Goal: Task Accomplishment & Management: Manage account settings

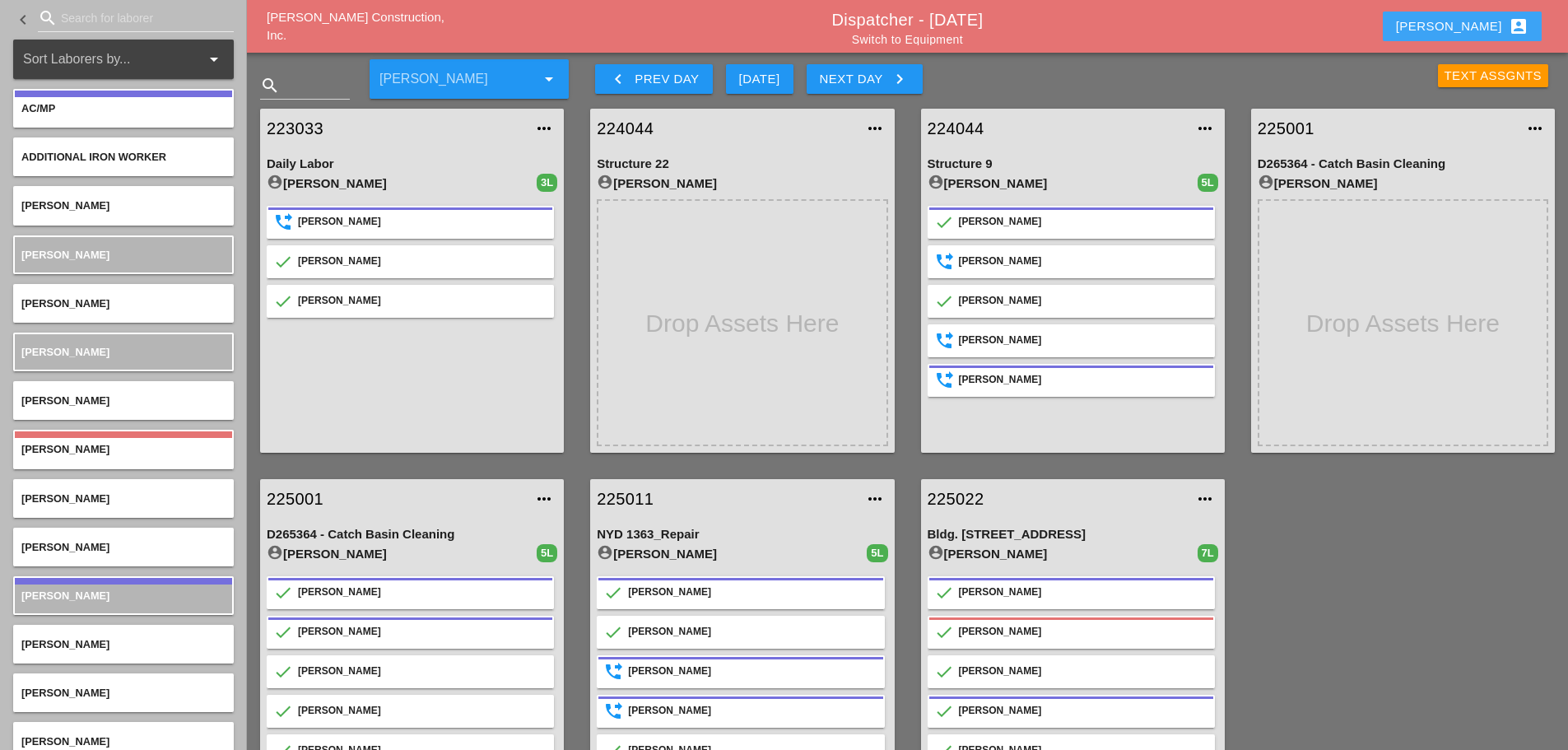
click at [1172, 26] on div "[PERSON_NAME] account_box" at bounding box center [1463, 27] width 132 height 20
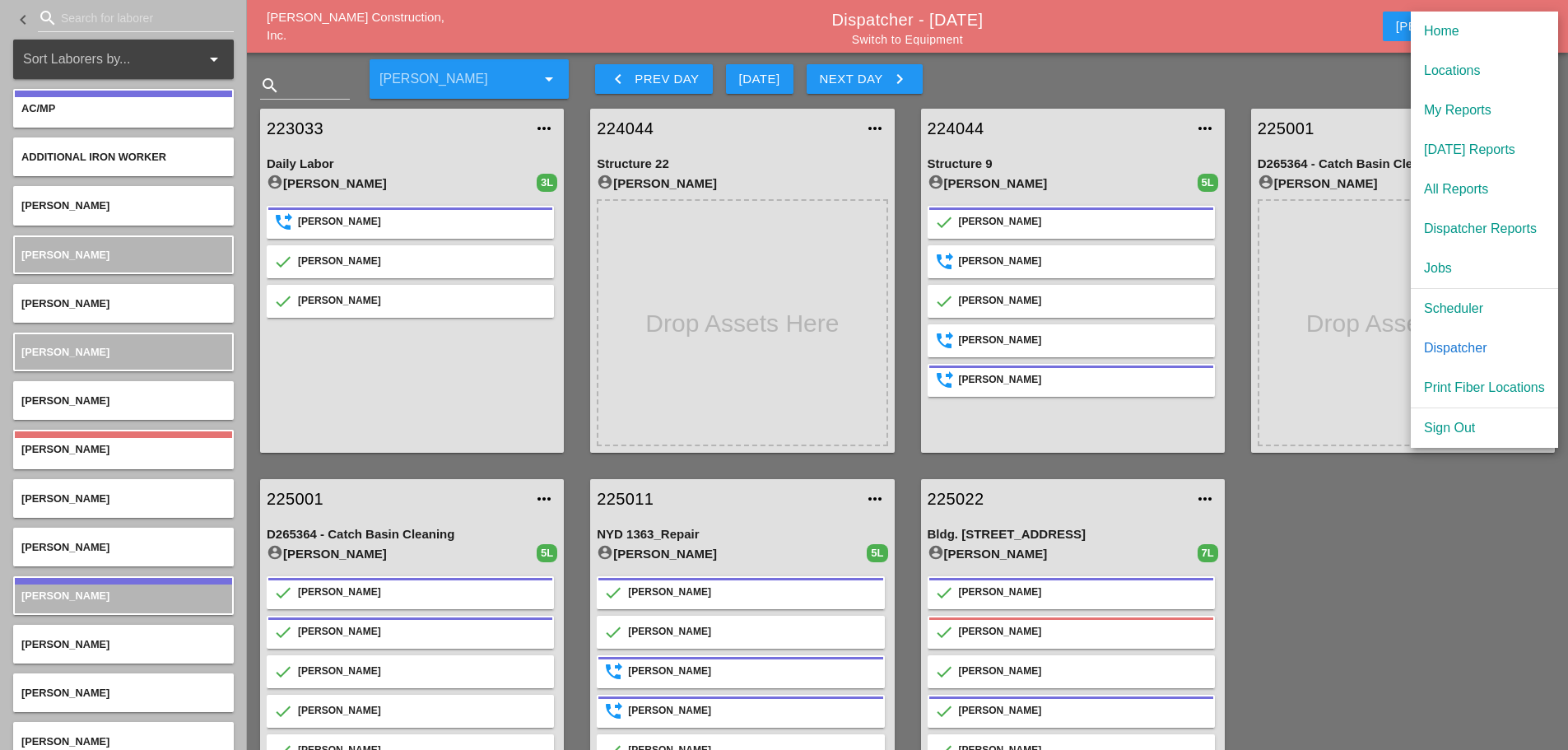
click at [1172, 141] on div "[DATE] Reports" at bounding box center [1484, 150] width 121 height 20
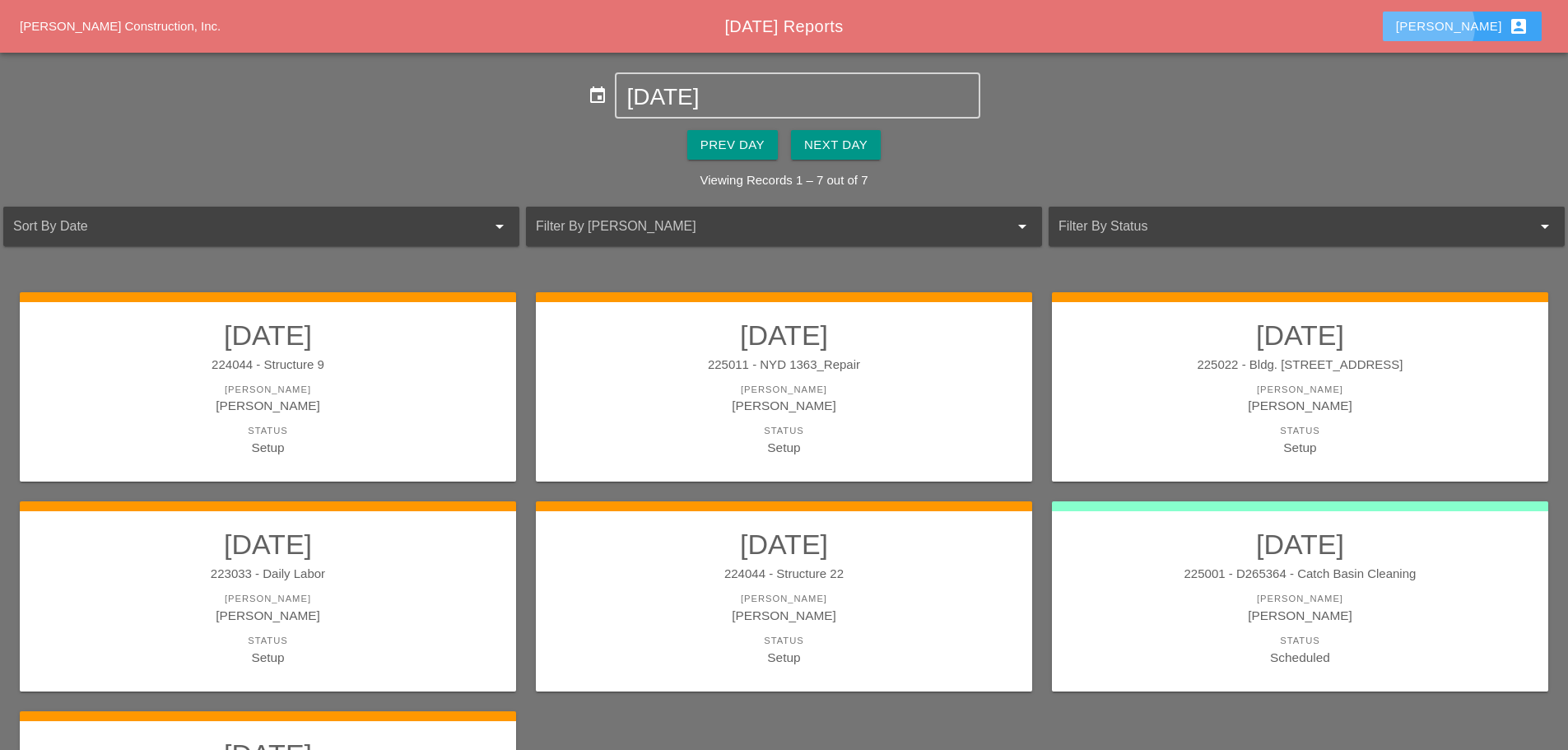
click at [1478, 23] on div "[PERSON_NAME] account_box" at bounding box center [1463, 27] width 132 height 20
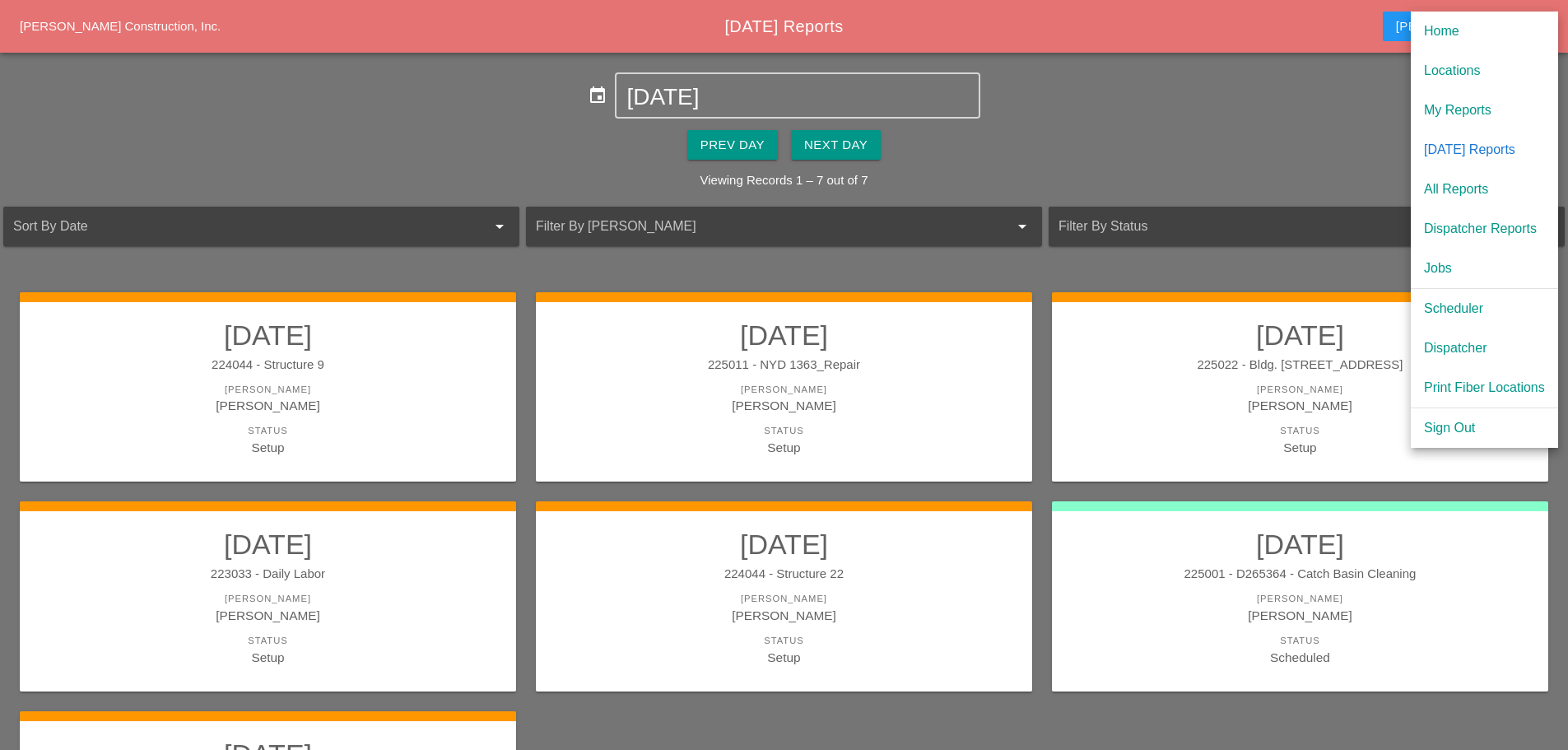
click at [1459, 308] on div "Scheduler" at bounding box center [1484, 309] width 121 height 20
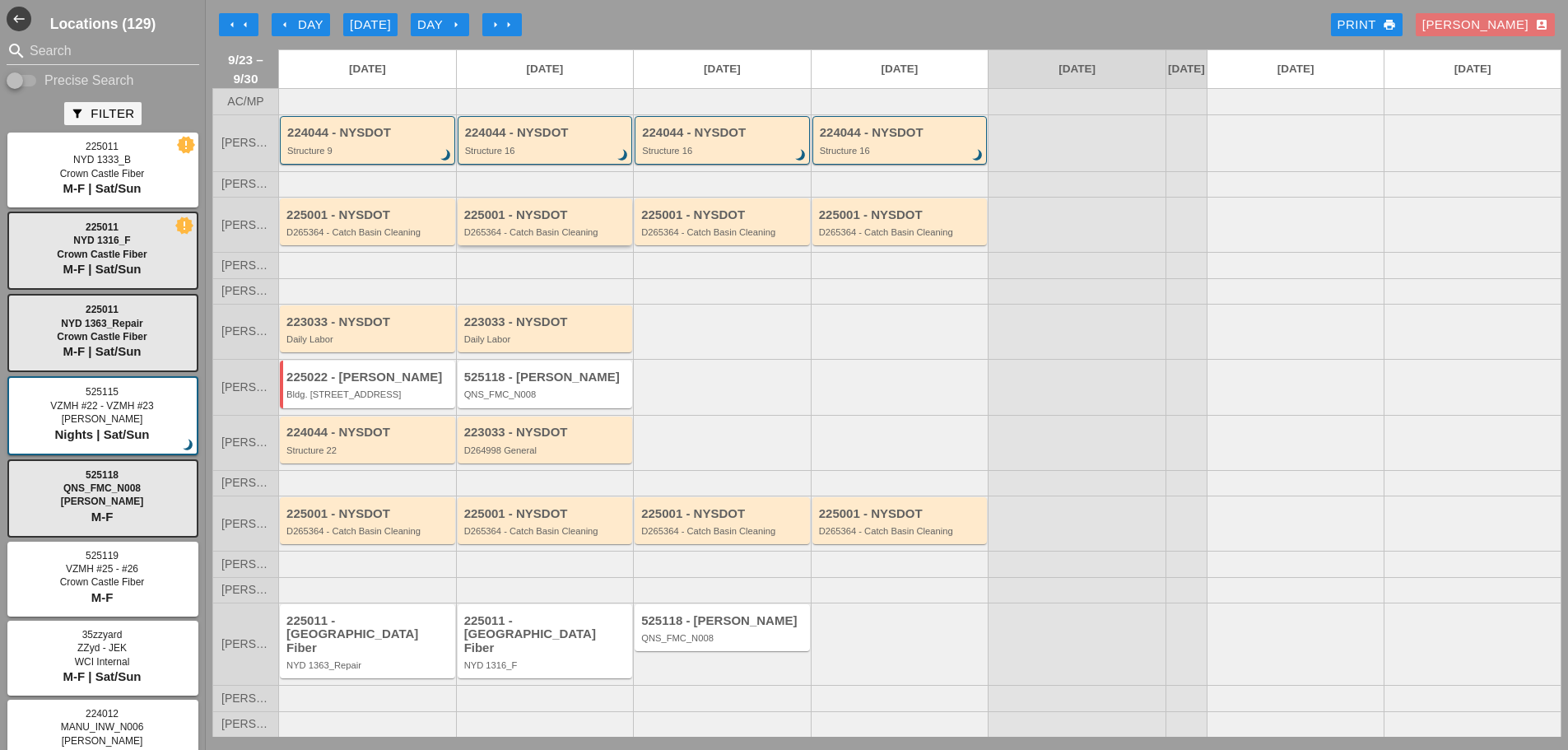
click at [547, 237] on div "D265364 - Catch Basin Cleaning" at bounding box center [547, 232] width 165 height 10
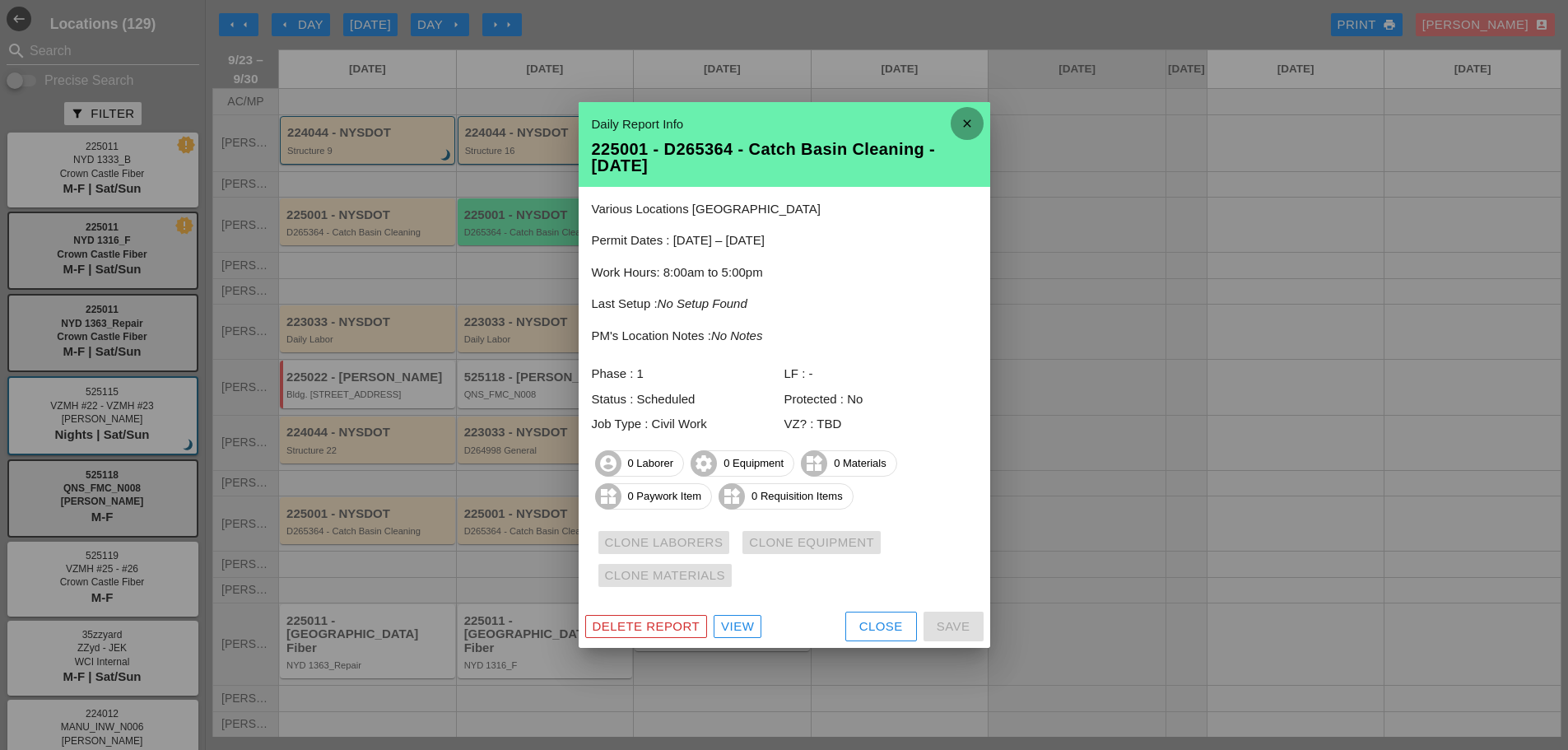
click at [964, 124] on icon "close" at bounding box center [967, 123] width 33 height 33
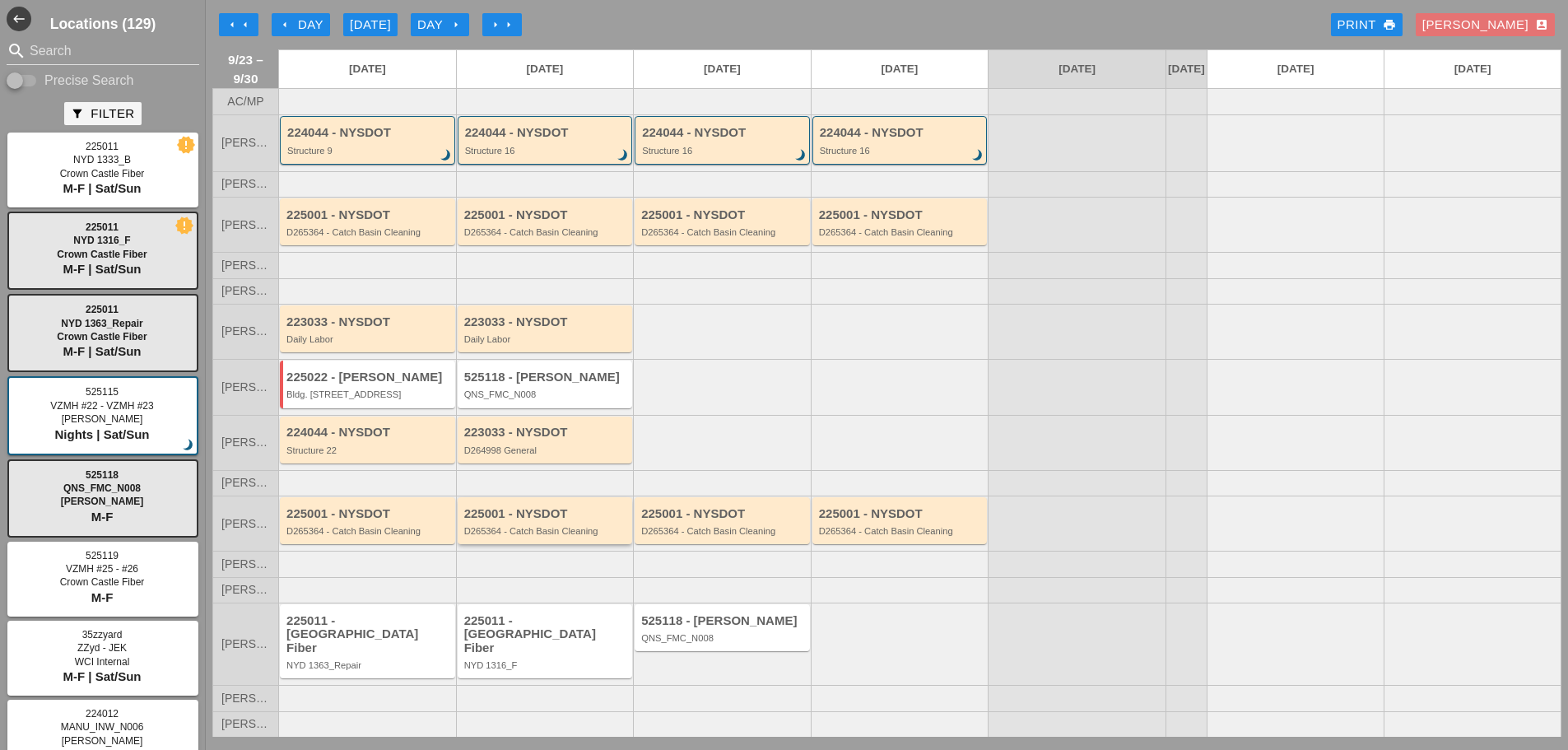
click at [539, 536] on div "D265364 - Catch Basin Cleaning" at bounding box center [547, 531] width 165 height 10
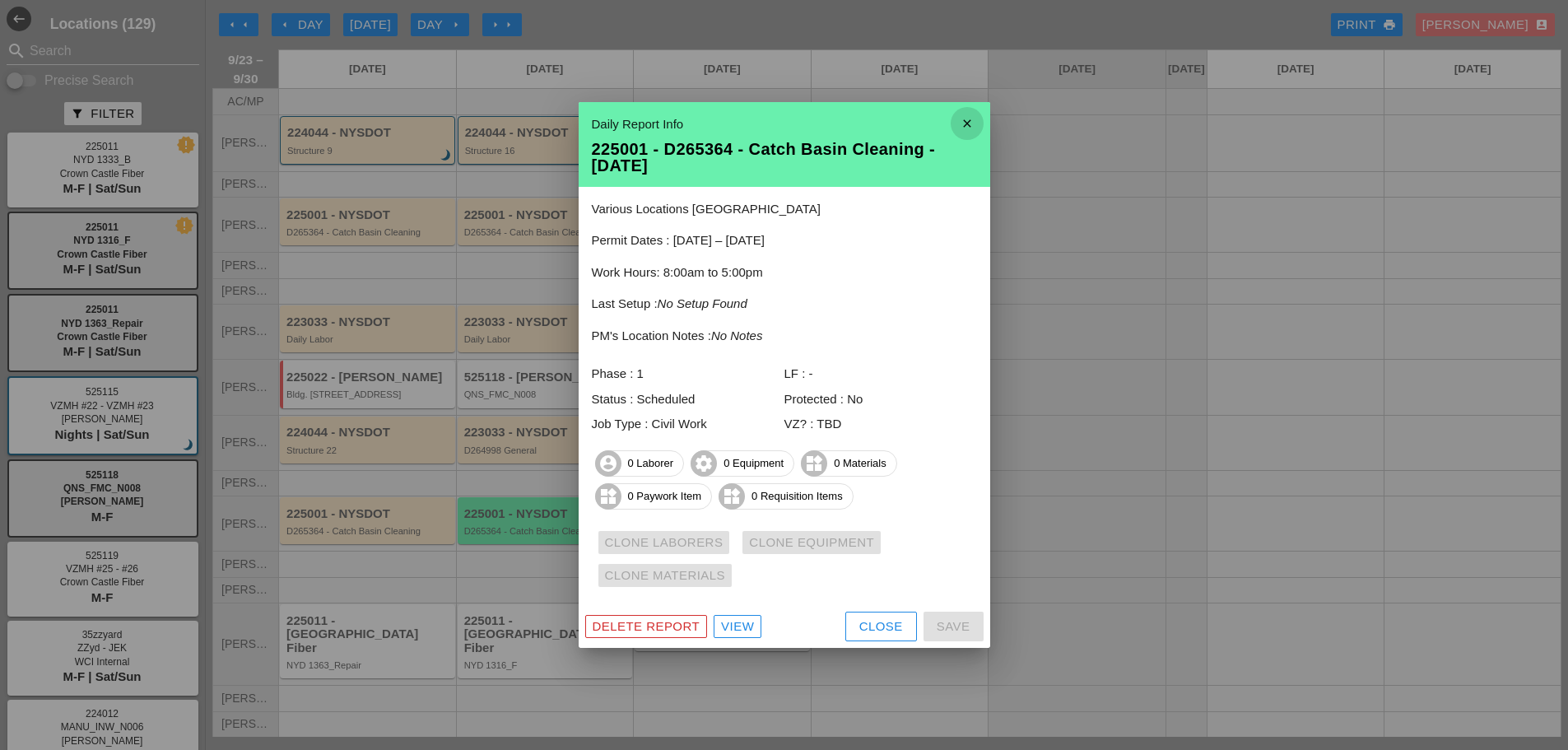
click at [969, 114] on icon "close" at bounding box center [967, 123] width 33 height 33
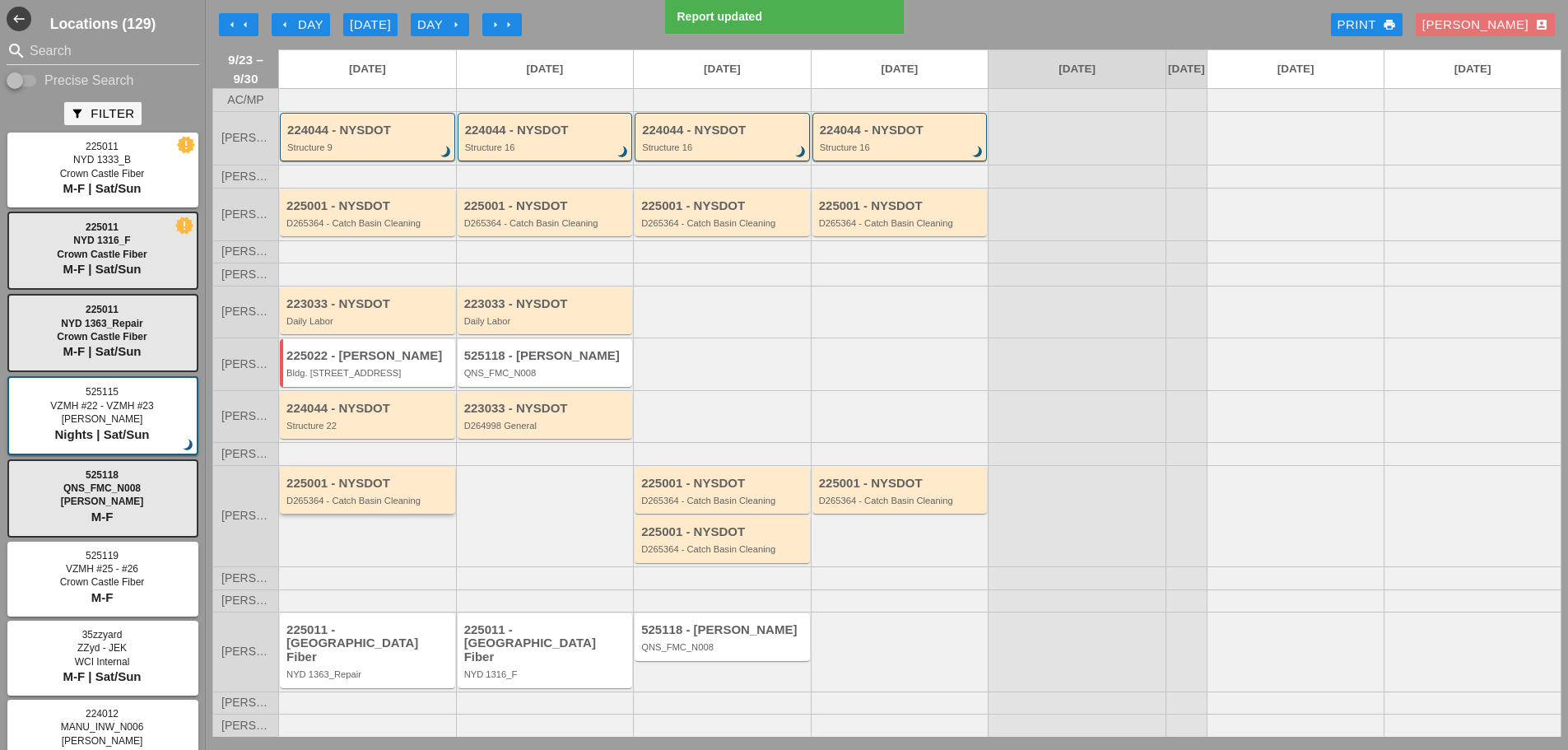
click at [393, 514] on div "225001 - NYSDOT D265364 - Catch Basin Cleaning" at bounding box center [367, 491] width 175 height 47
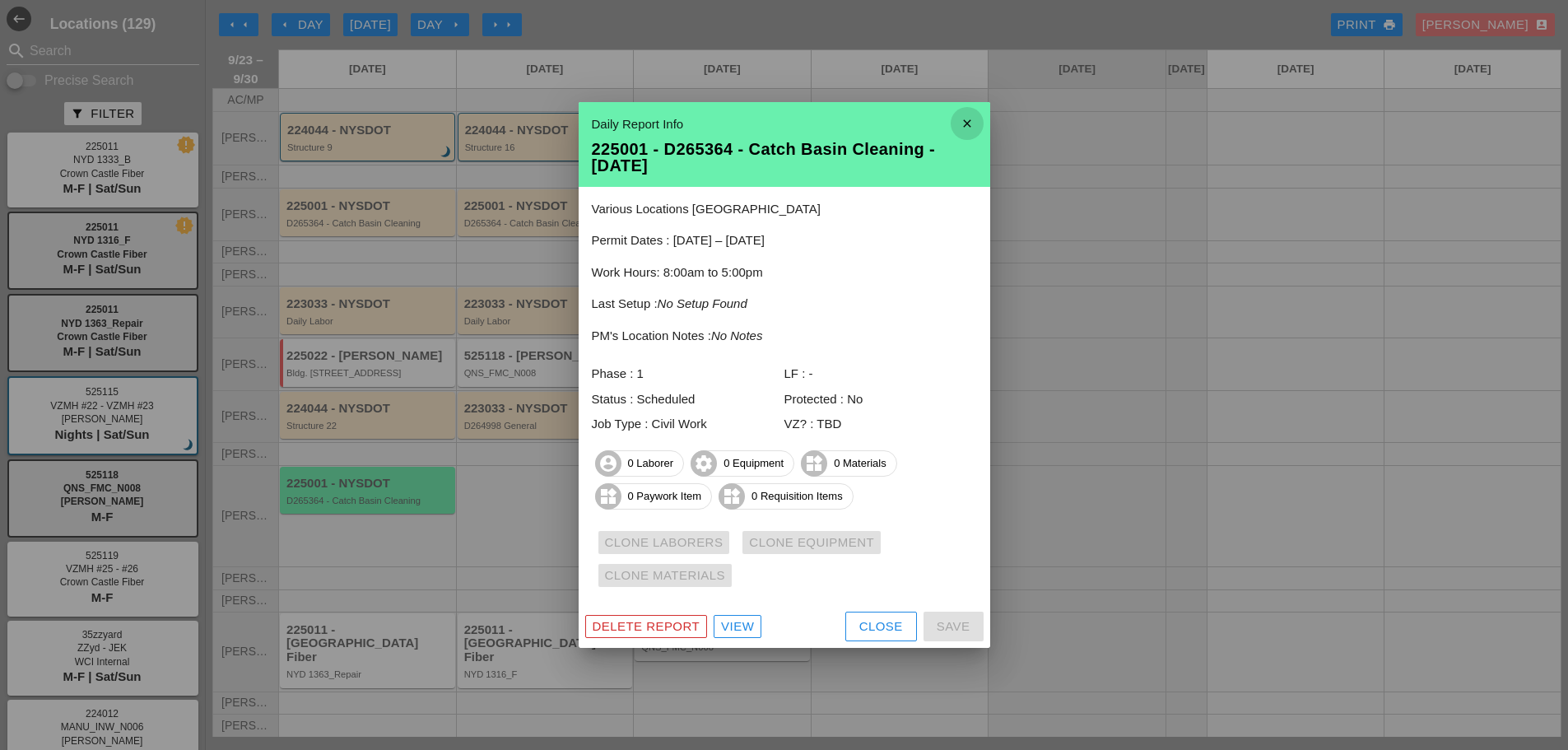
click at [969, 124] on icon "close" at bounding box center [967, 123] width 33 height 33
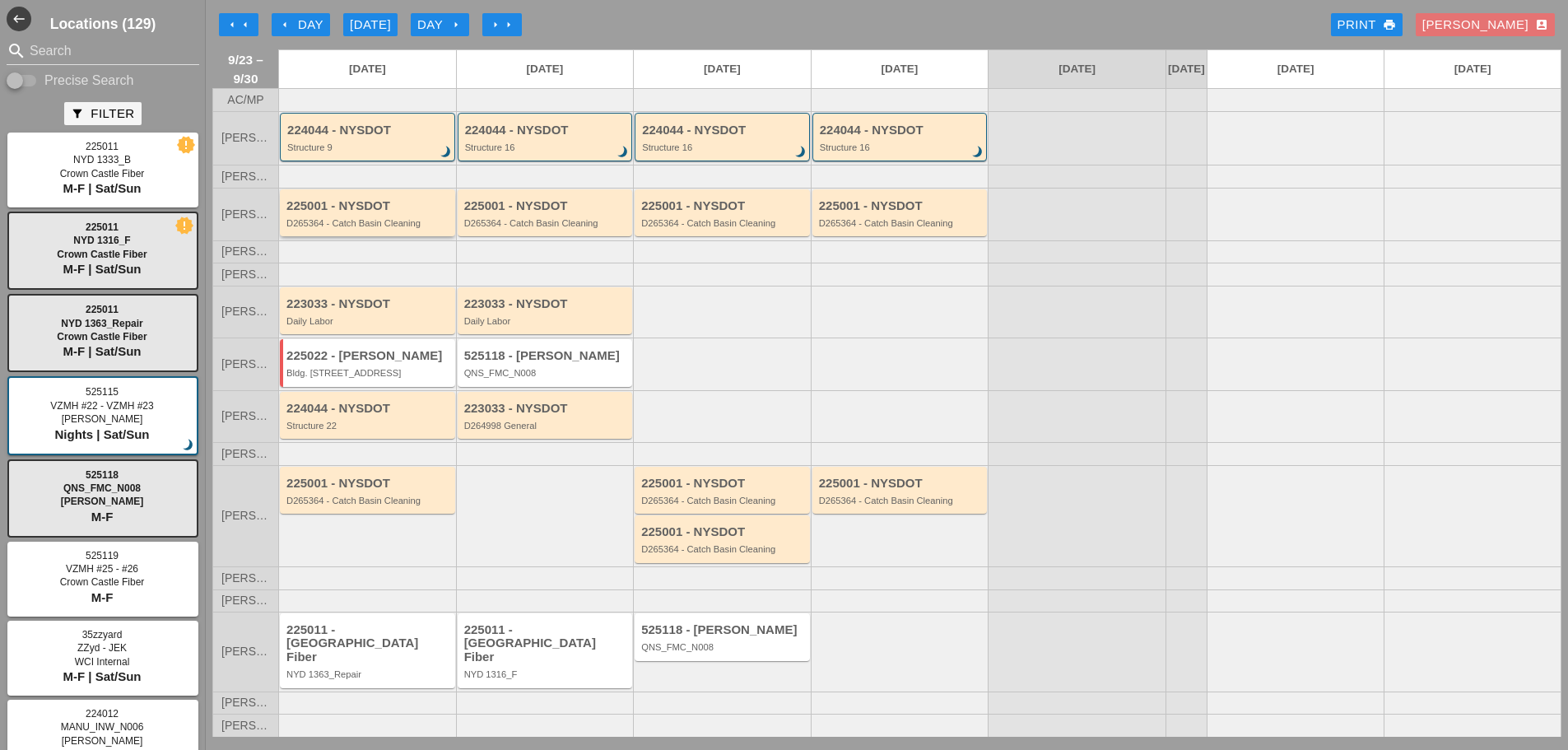
click at [340, 228] on div "D265364 - Catch Basin Cleaning" at bounding box center [368, 223] width 165 height 10
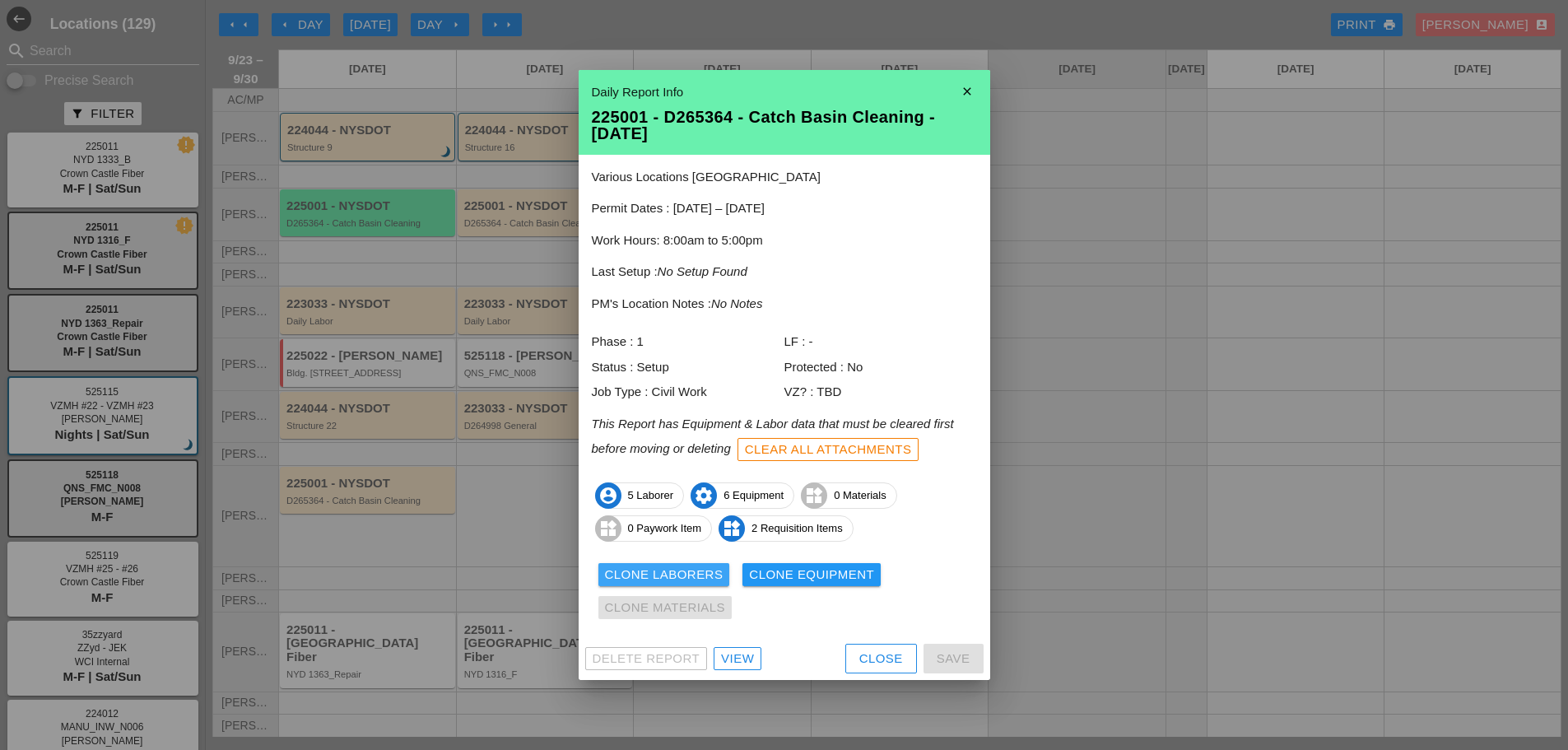
click at [628, 573] on div "Clone Laborers" at bounding box center [665, 575] width 119 height 19
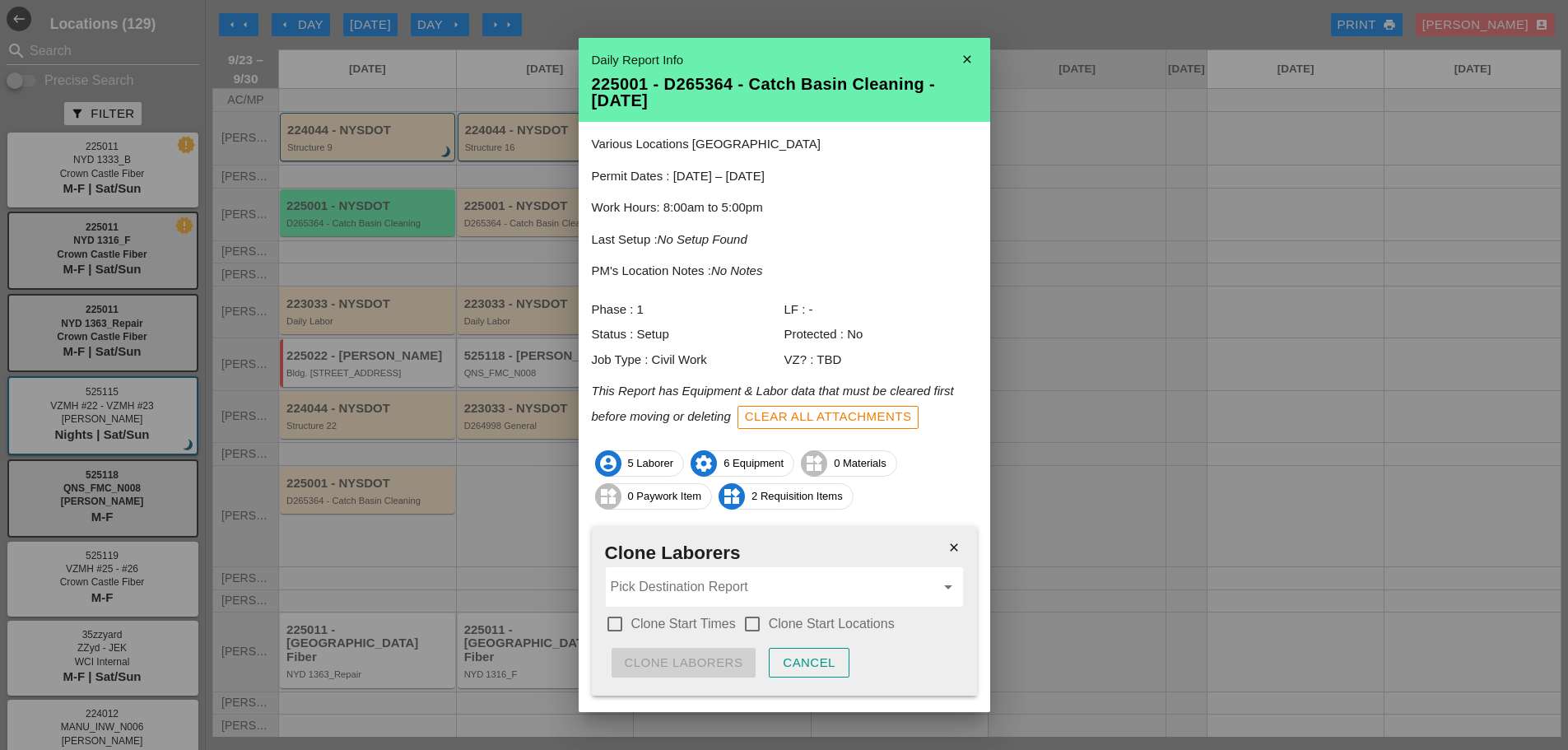
click at [610, 621] on div at bounding box center [614, 624] width 28 height 28
checkbox input "true"
click at [749, 618] on div at bounding box center [752, 624] width 28 height 28
checkbox input "true"
click at [688, 593] on input "Pick Destination Report" at bounding box center [773, 586] width 324 height 26
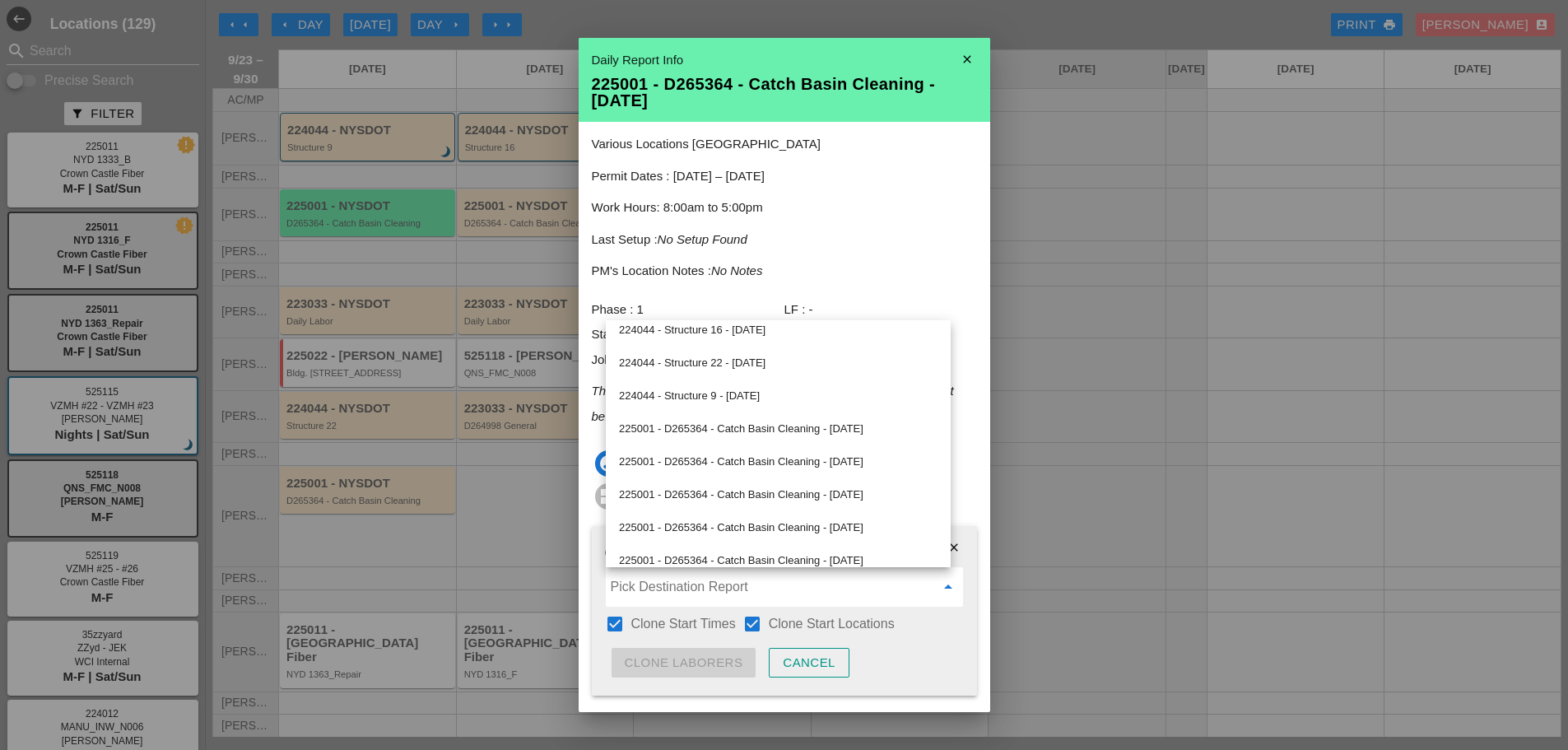
scroll to position [172, 0]
click at [797, 464] on div "225001 - D265364 - Catch Basin Cleaning - 09/24/2025" at bounding box center [779, 465] width 319 height 20
type input "225001 - D265364 - Catch Basin Cleaning - 09/24/2025"
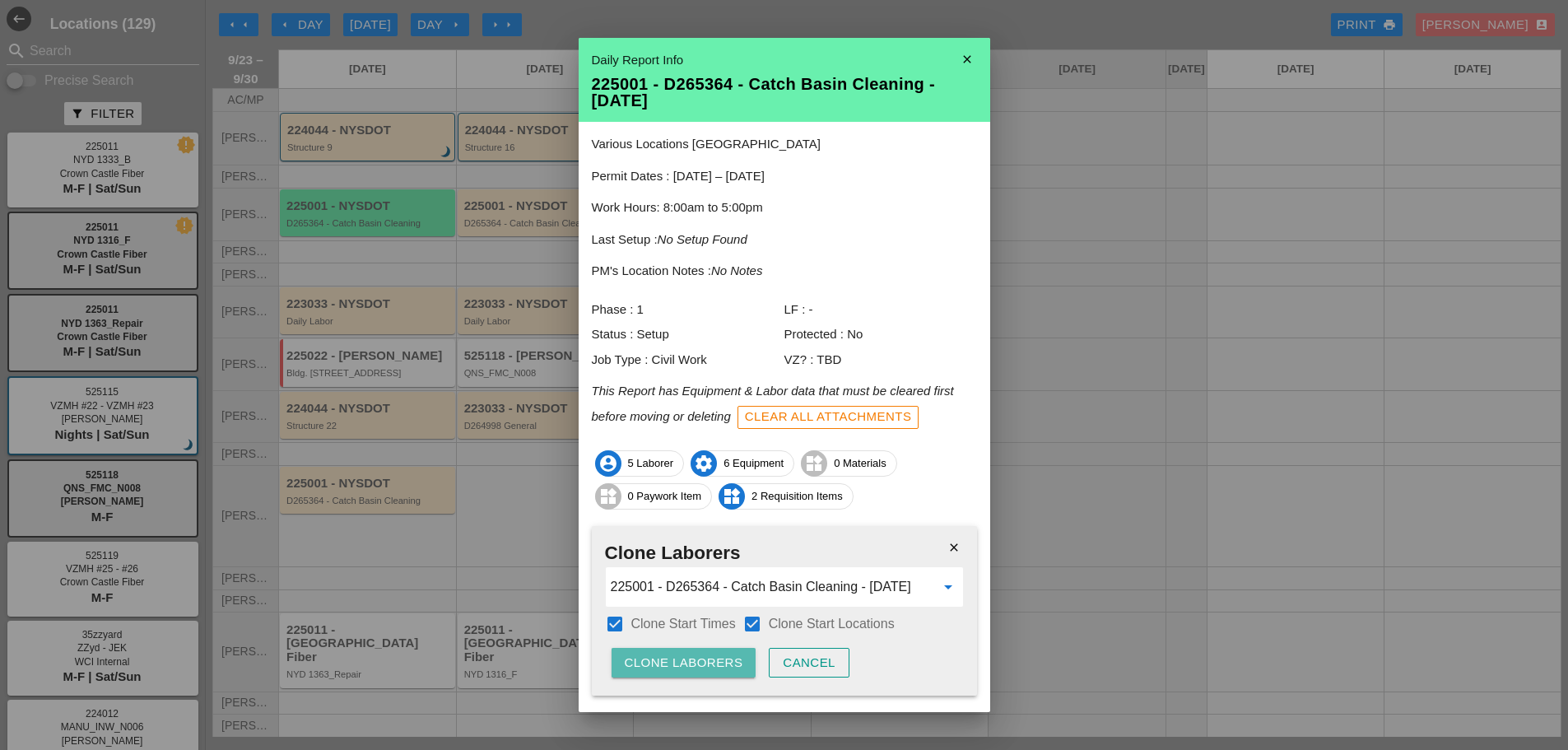
click at [670, 668] on div "Clone Laborers" at bounding box center [684, 663] width 119 height 19
click at [668, 665] on div "Are you sure?" at bounding box center [676, 663] width 105 height 19
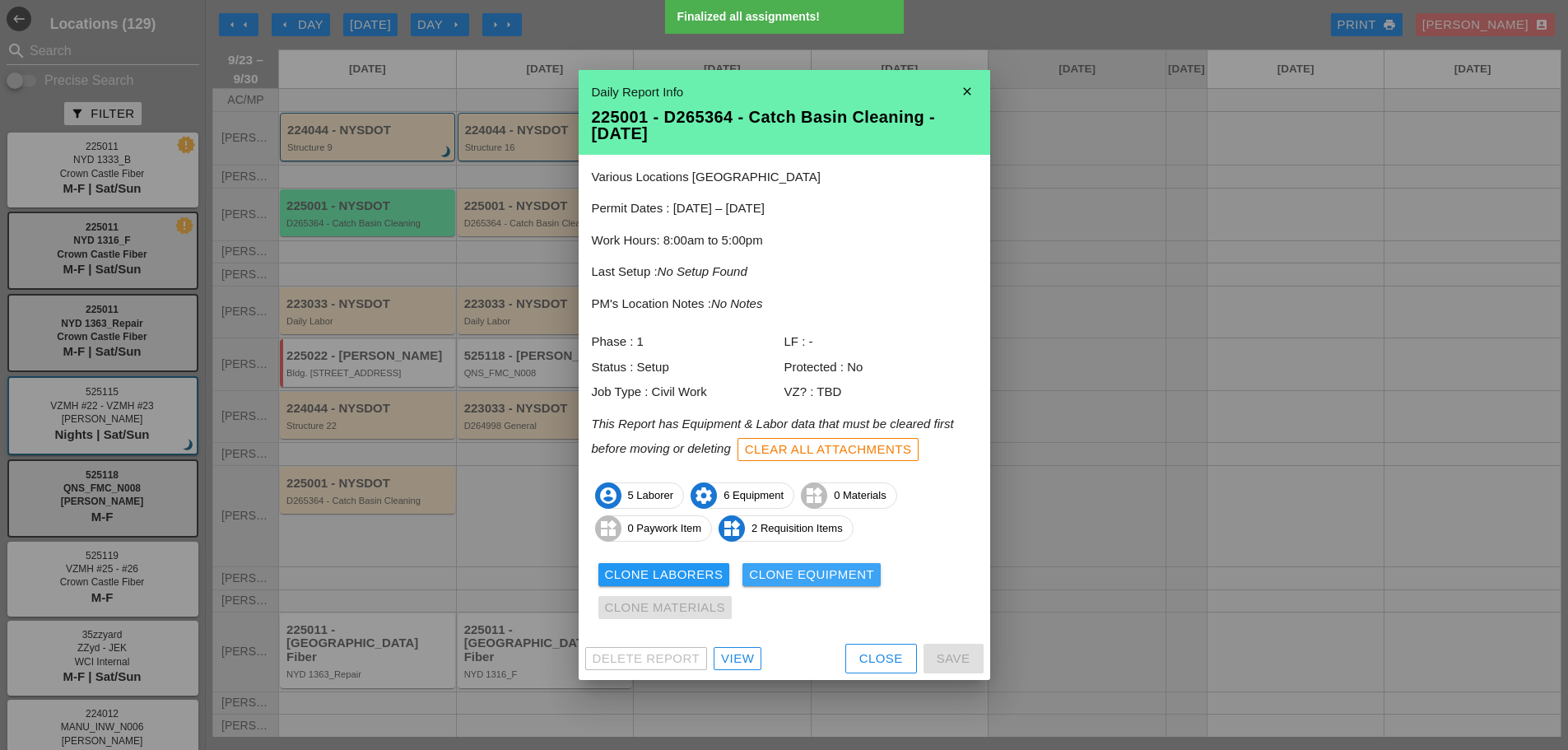
click at [776, 575] on div "Clone Equipment" at bounding box center [811, 575] width 125 height 19
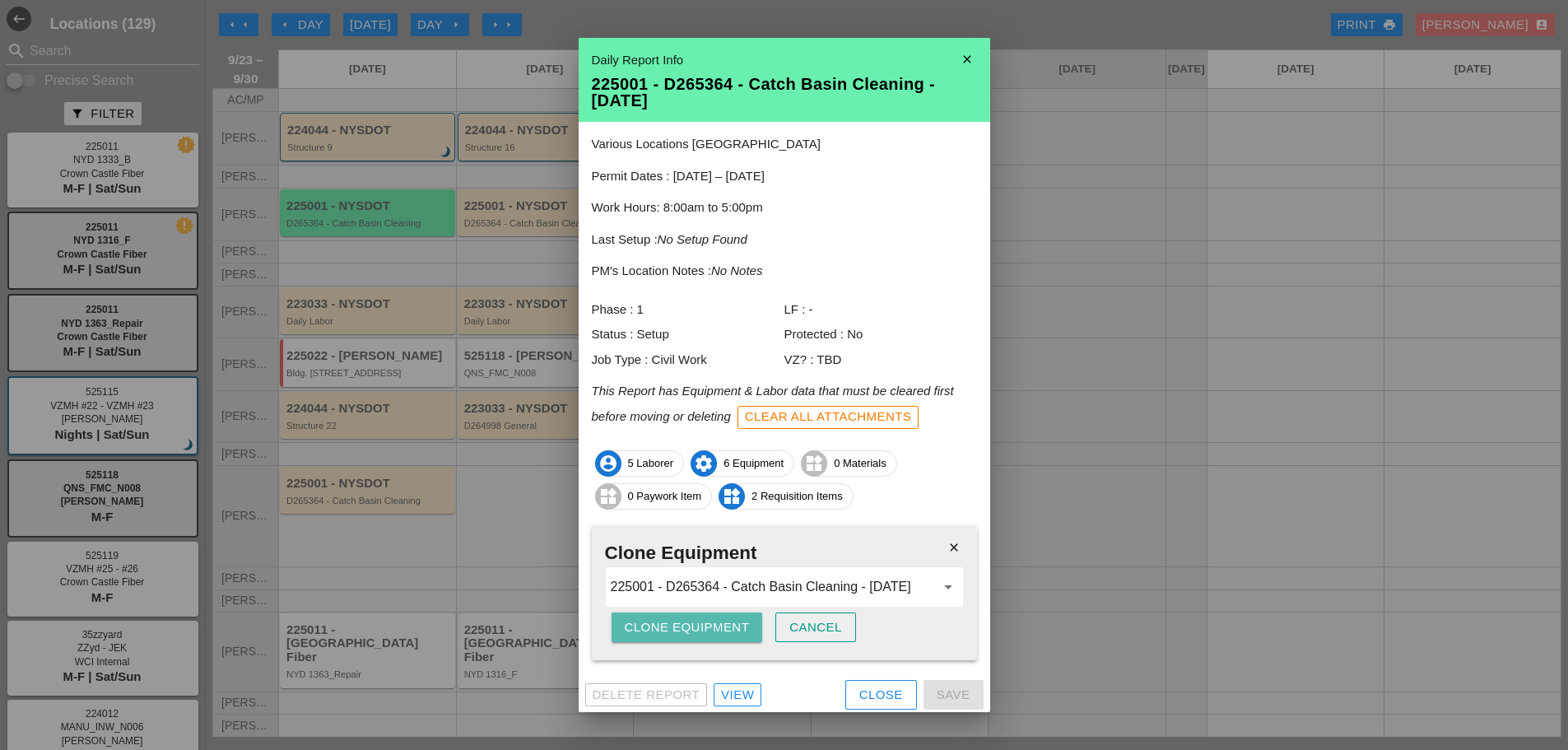
click at [708, 619] on div "Clone Equipment" at bounding box center [686, 628] width 125 height 19
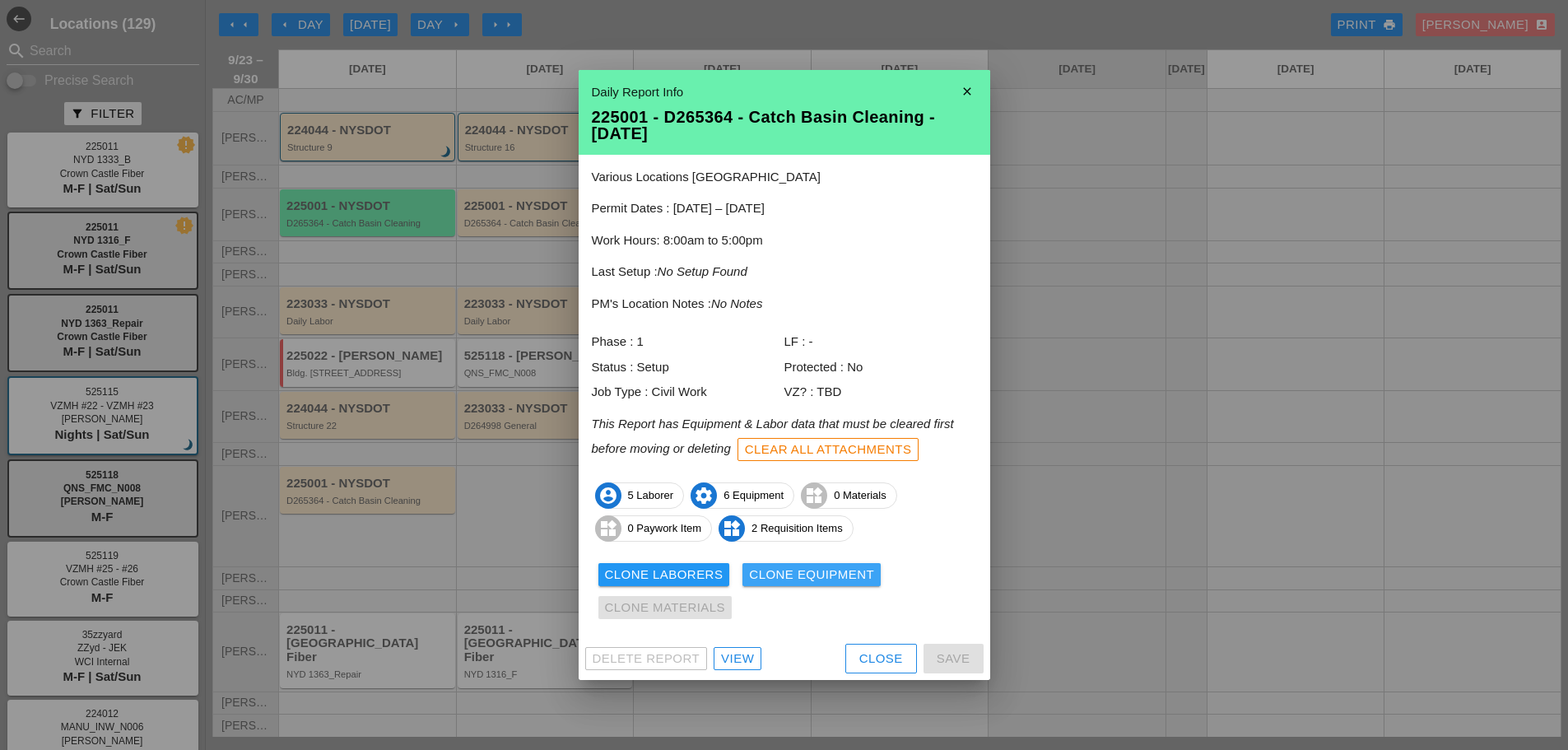
click at [777, 574] on div "Clone Equipment" at bounding box center [811, 575] width 125 height 19
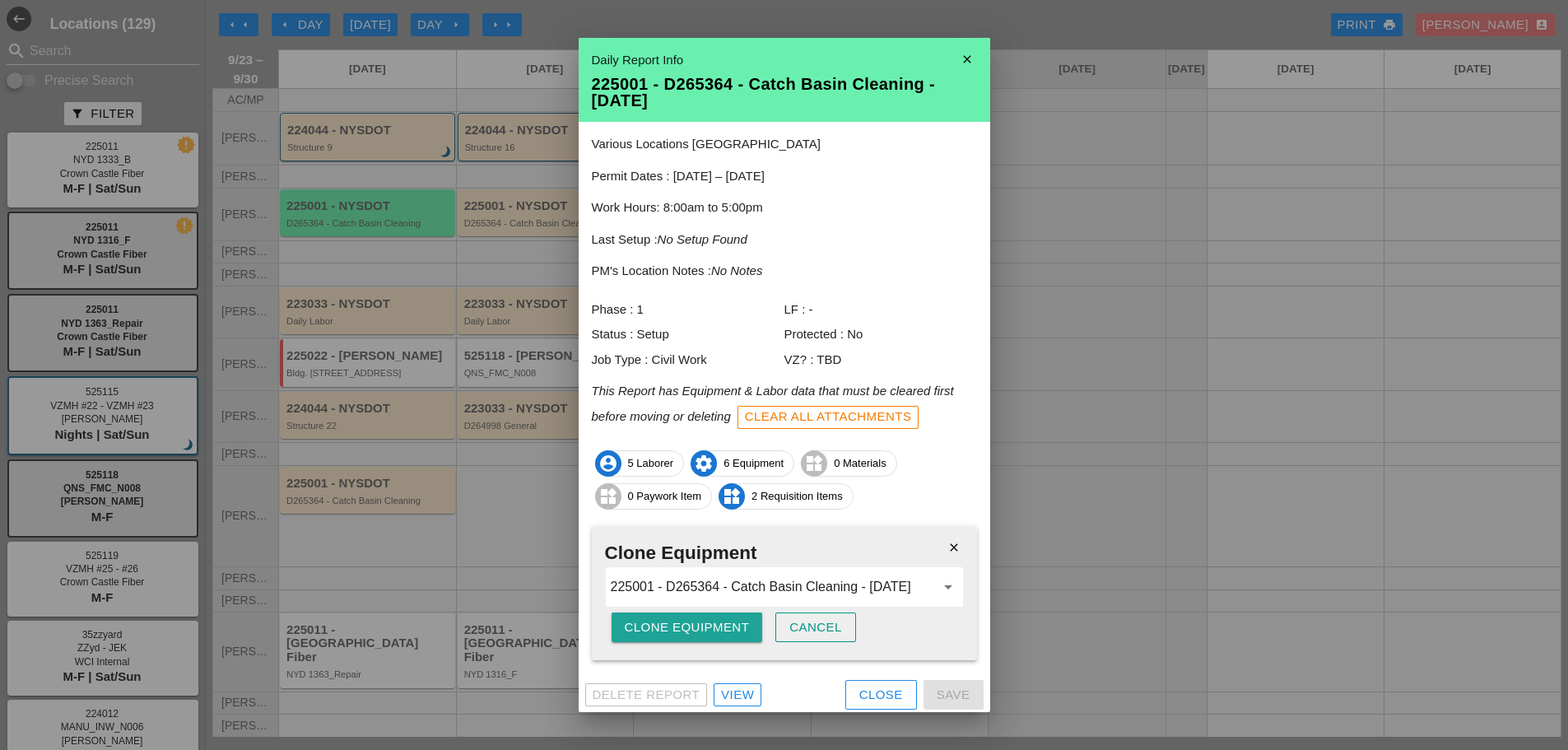
click at [710, 634] on div "Clone Equipment" at bounding box center [686, 628] width 125 height 19
click at [710, 633] on div "Are you sure?" at bounding box center [676, 628] width 105 height 19
click at [711, 633] on div "Clone Equipment" at bounding box center [686, 628] width 125 height 19
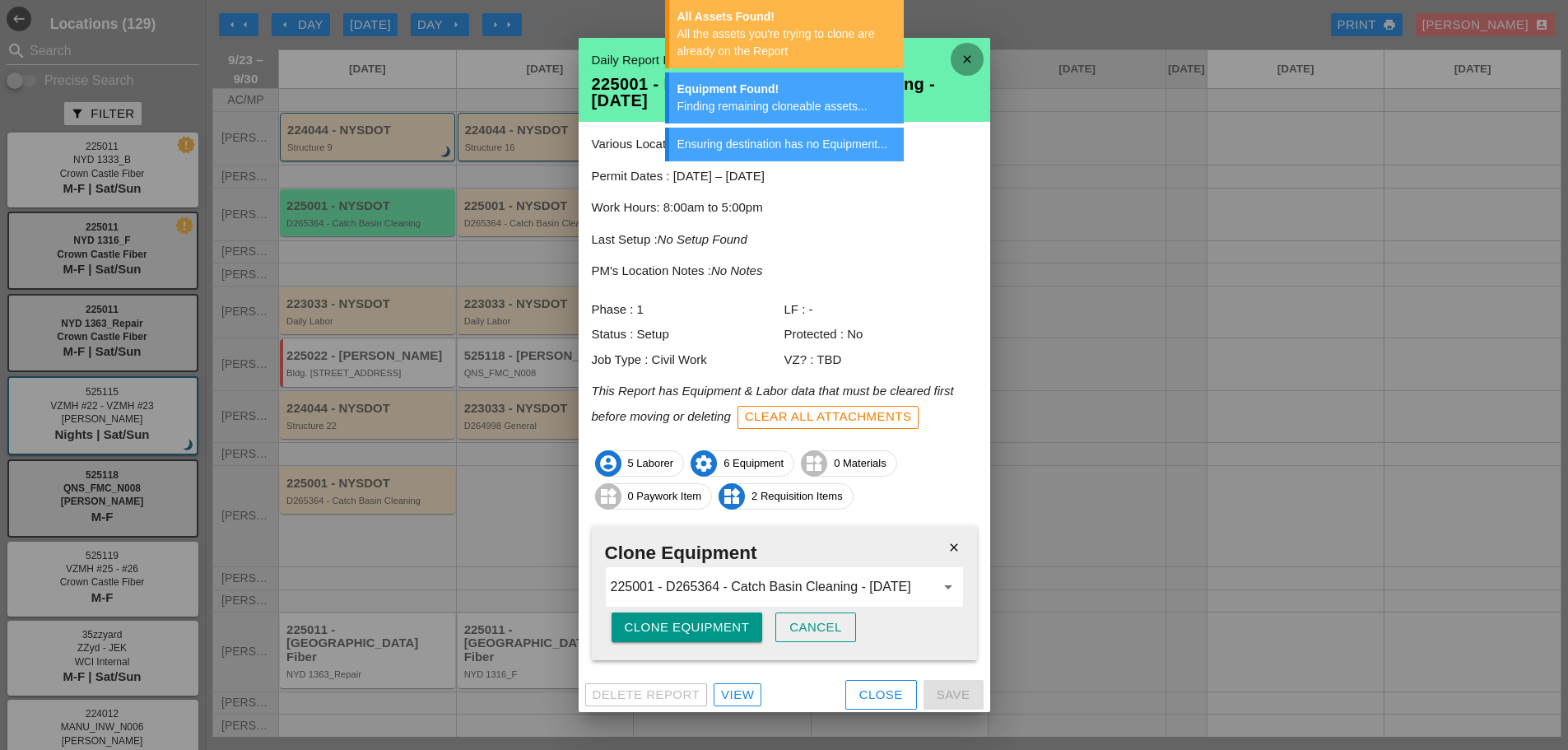
click at [963, 50] on icon "close" at bounding box center [967, 59] width 33 height 33
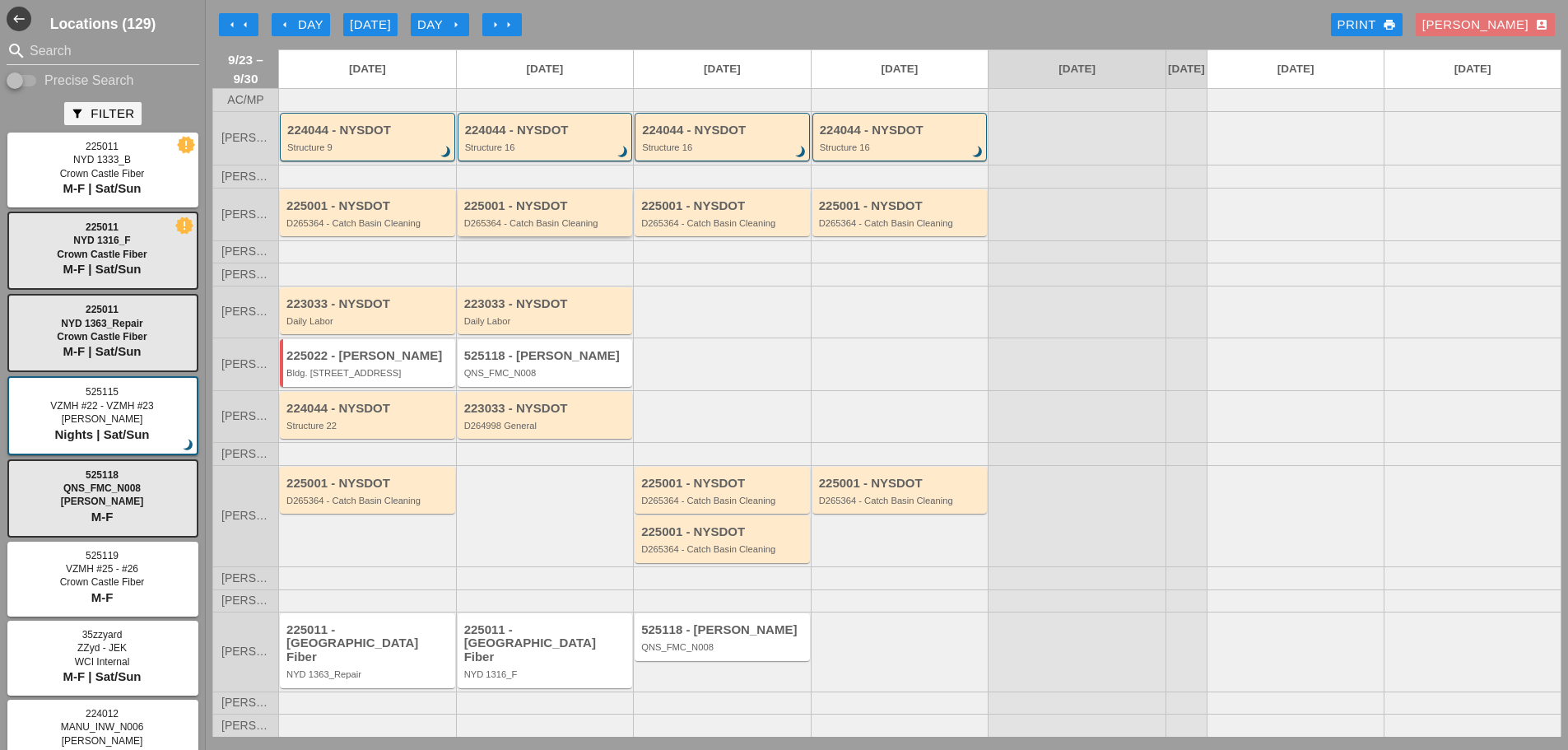
click at [520, 236] on div "225001 - NYSDOT D265364 - Catch Basin Cleaning" at bounding box center [545, 213] width 175 height 47
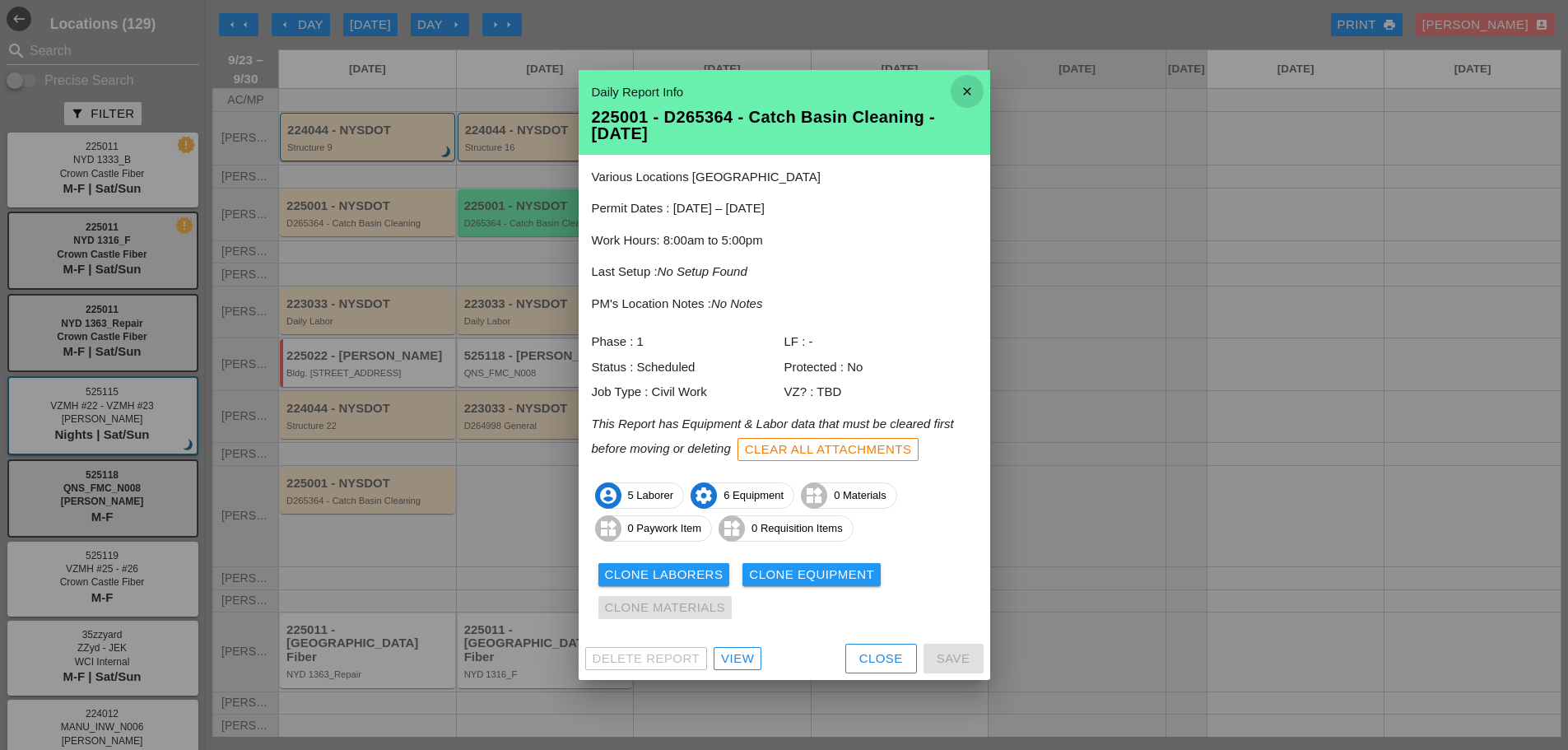
click at [973, 97] on icon "close" at bounding box center [967, 90] width 33 height 33
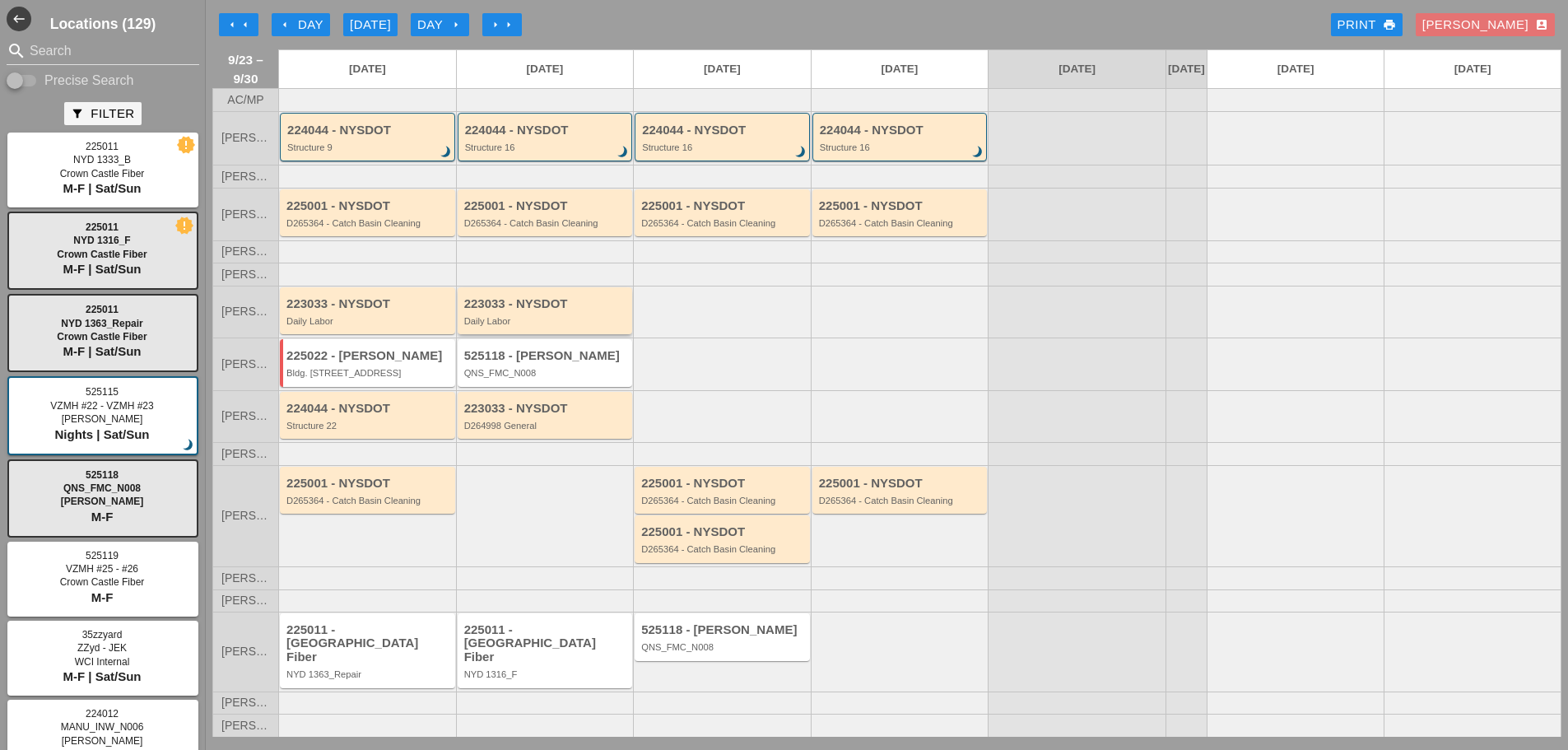
click at [533, 326] on div "Daily Labor" at bounding box center [547, 321] width 165 height 10
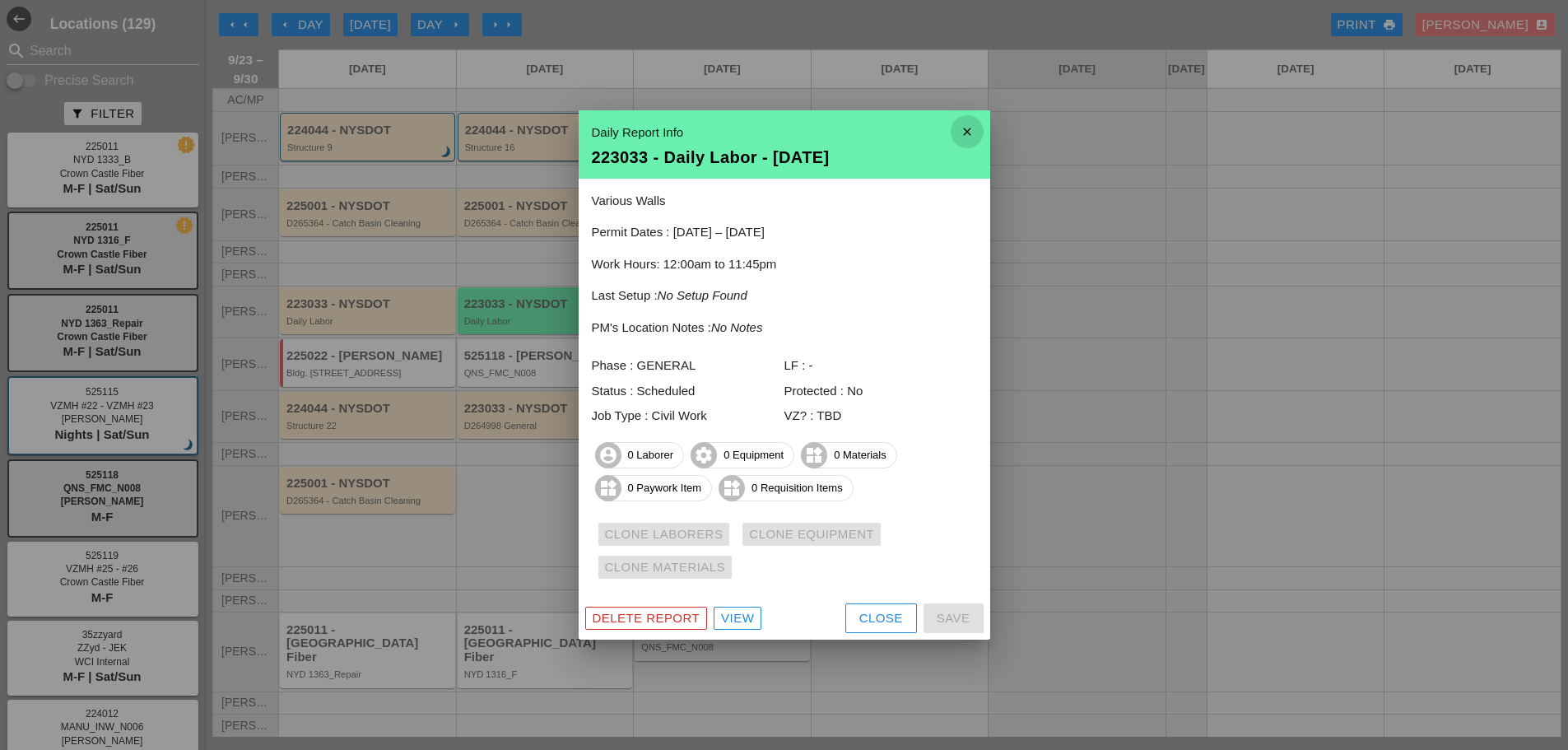
click at [971, 129] on icon "close" at bounding box center [967, 131] width 33 height 33
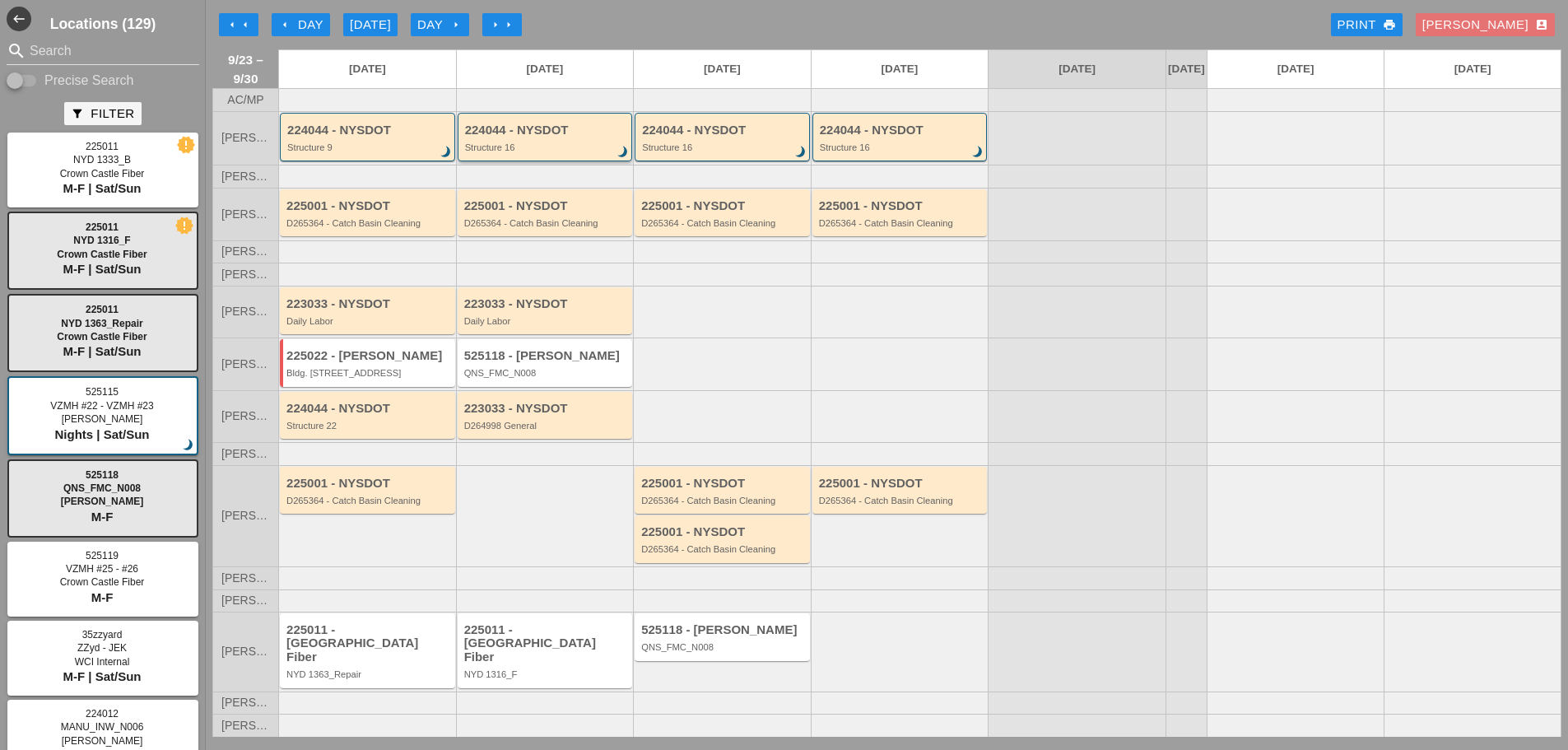
click at [491, 137] on div "224044 - NYSDOT" at bounding box center [547, 131] width 163 height 14
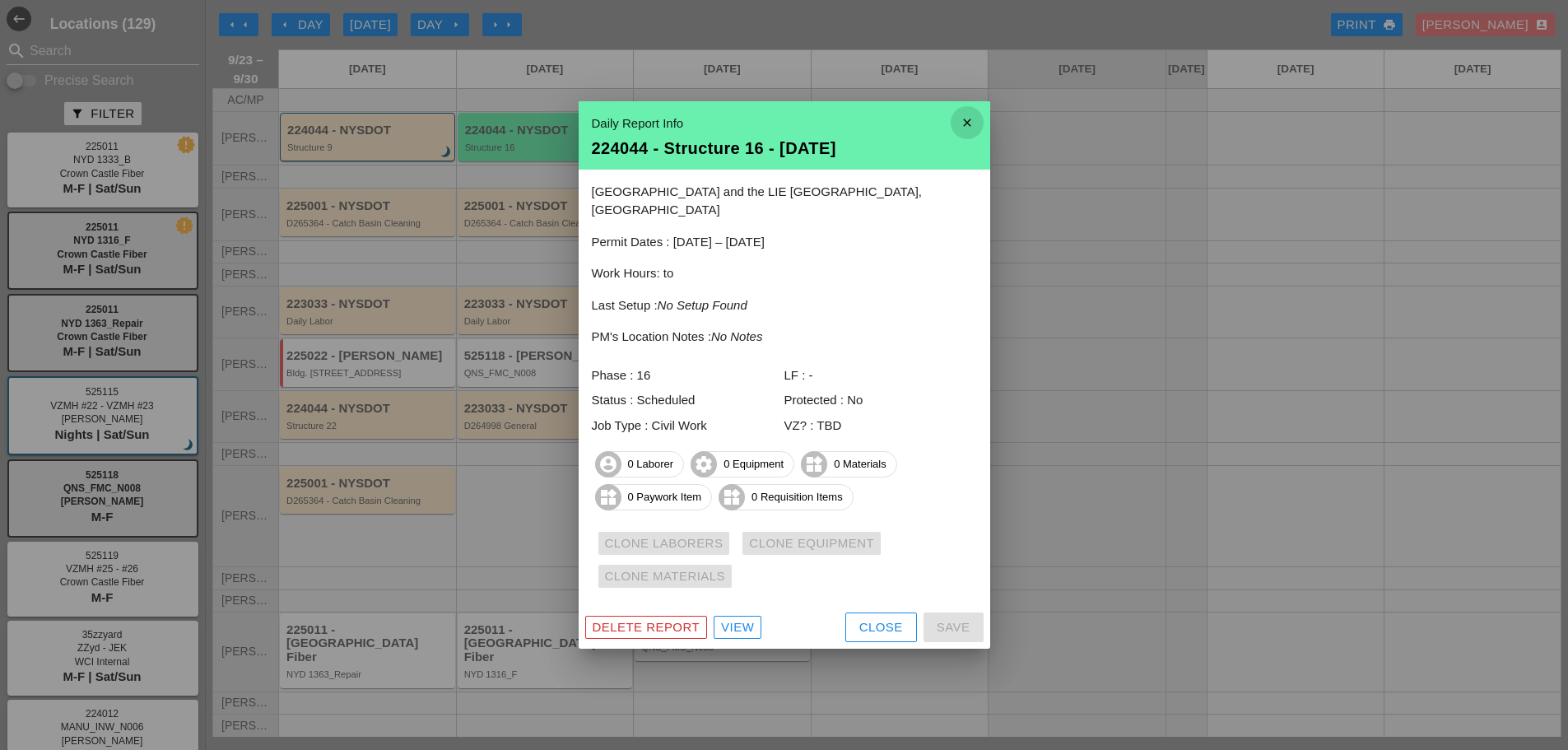
click at [976, 139] on icon "close" at bounding box center [967, 122] width 33 height 33
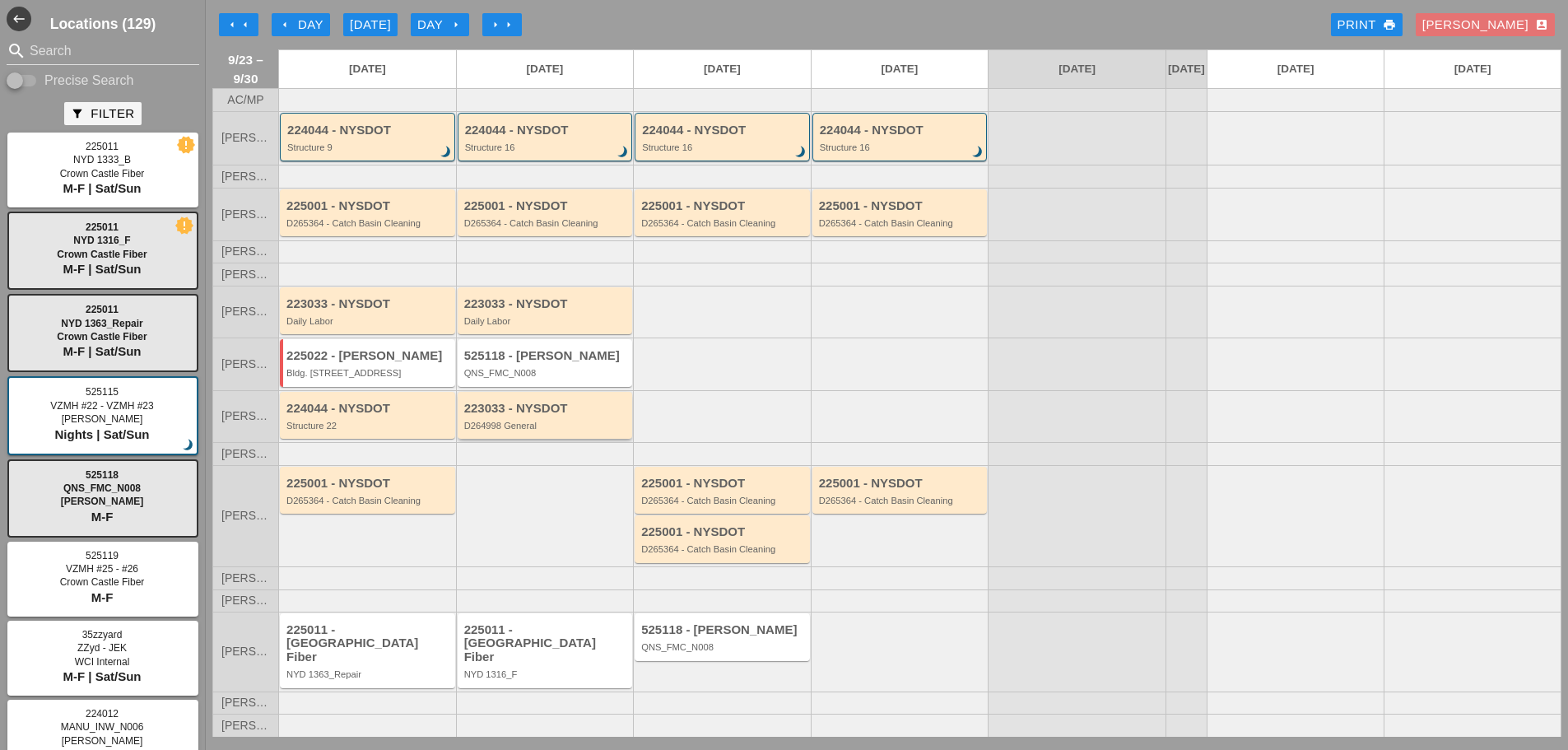
click at [547, 430] on div "D264998 General" at bounding box center [547, 426] width 165 height 10
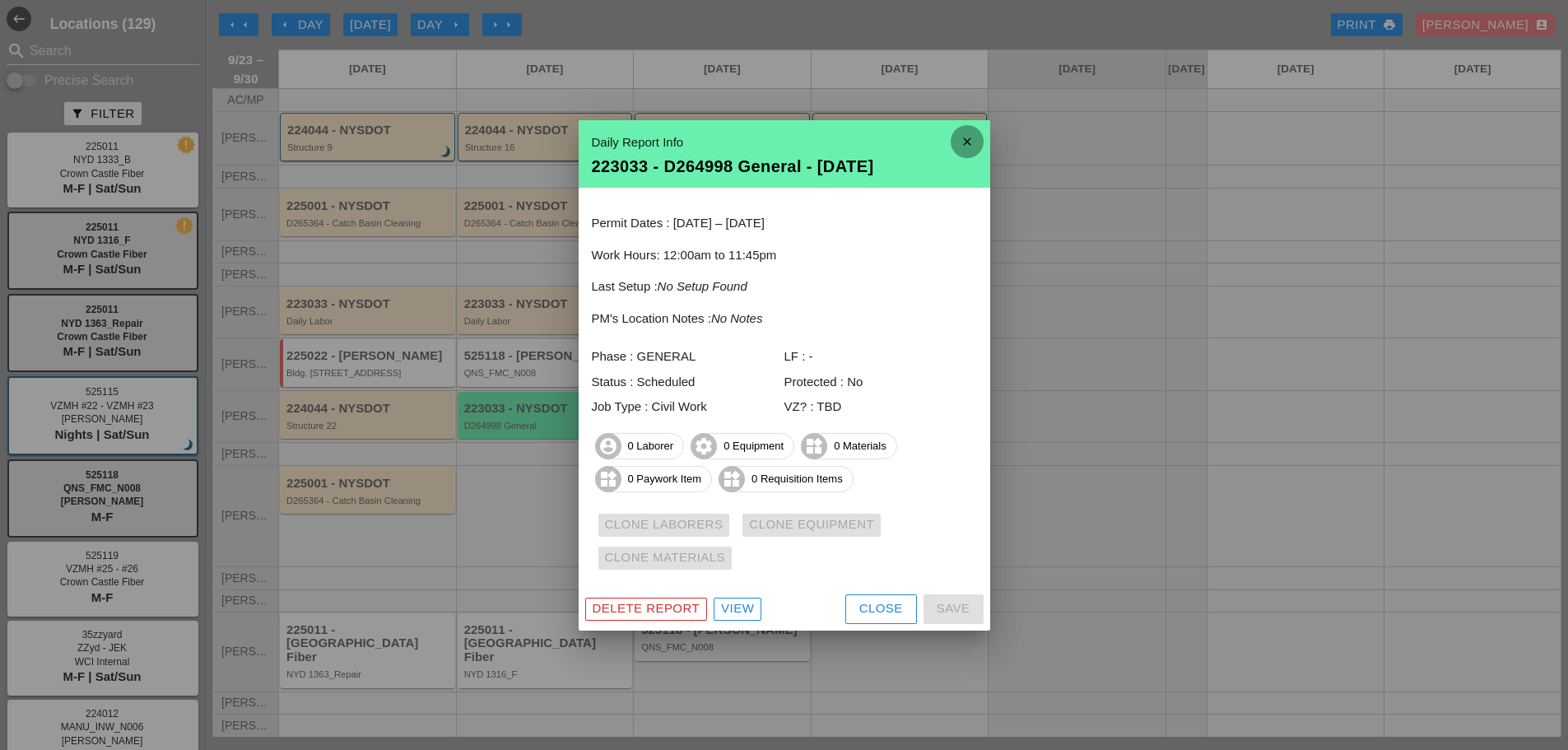
click at [965, 146] on icon "close" at bounding box center [967, 141] width 33 height 33
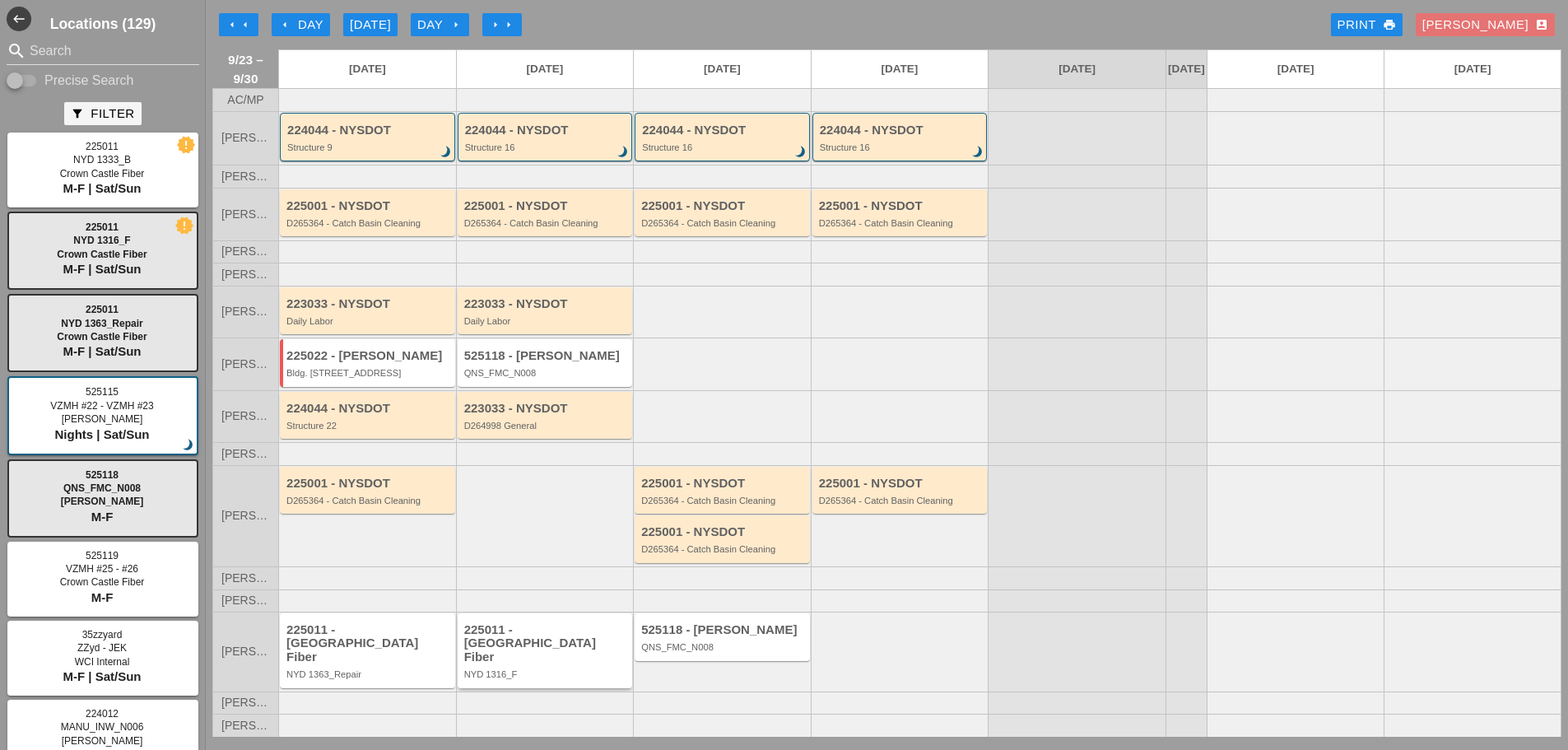
click at [555, 670] on div "NYD 1316_F" at bounding box center [547, 675] width 165 height 10
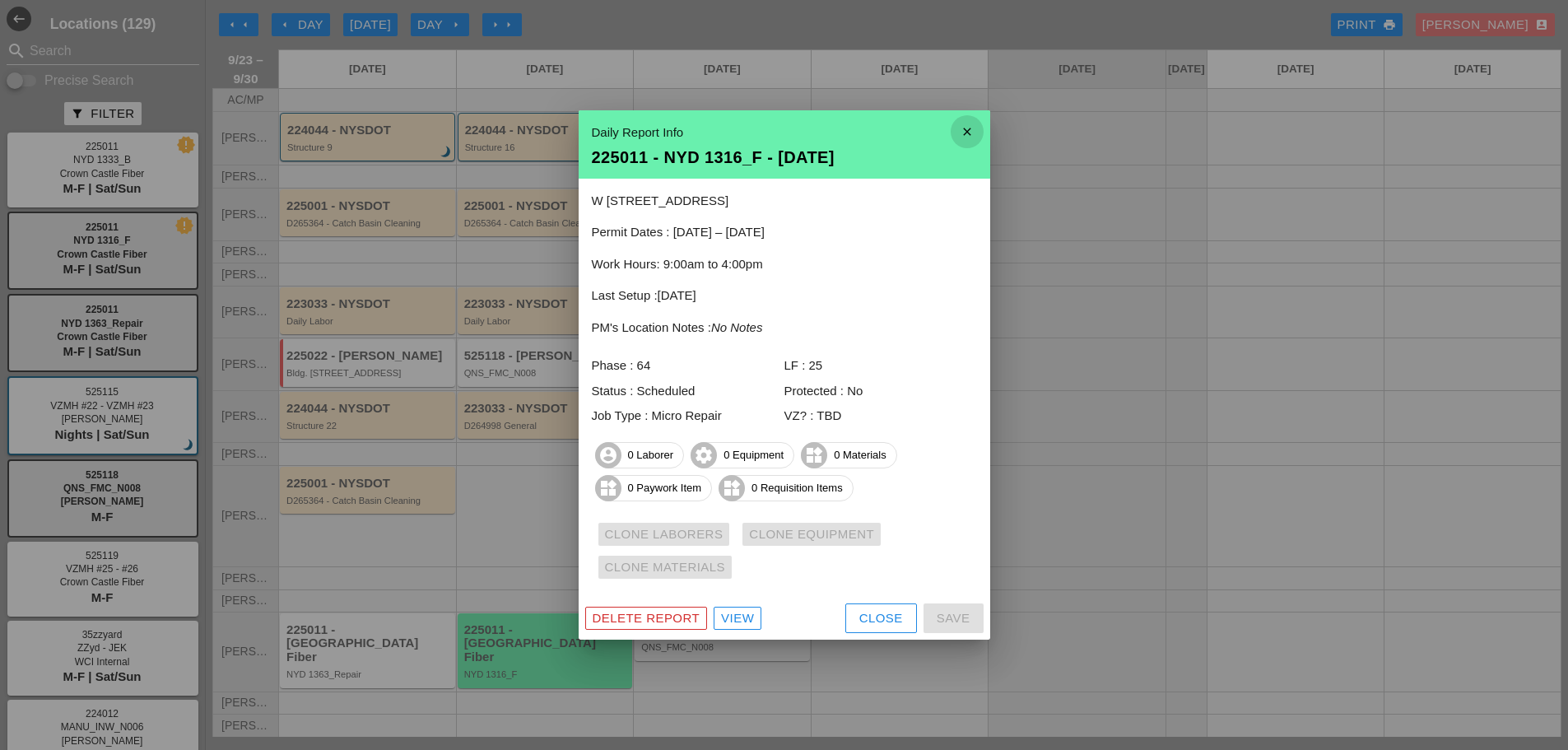
click at [970, 131] on icon "close" at bounding box center [967, 131] width 33 height 33
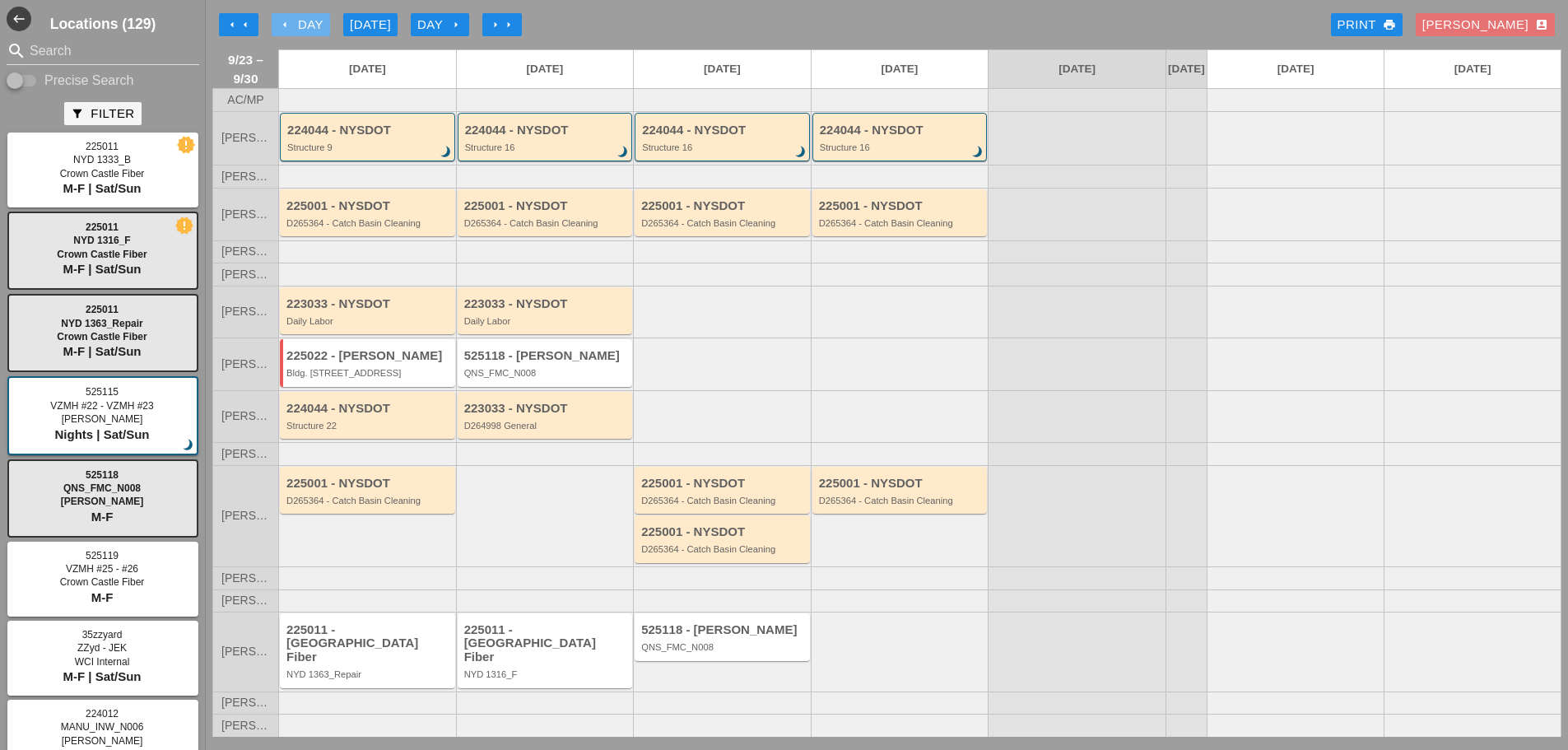
click at [278, 25] on icon "arrow_left" at bounding box center [285, 25] width 13 height 13
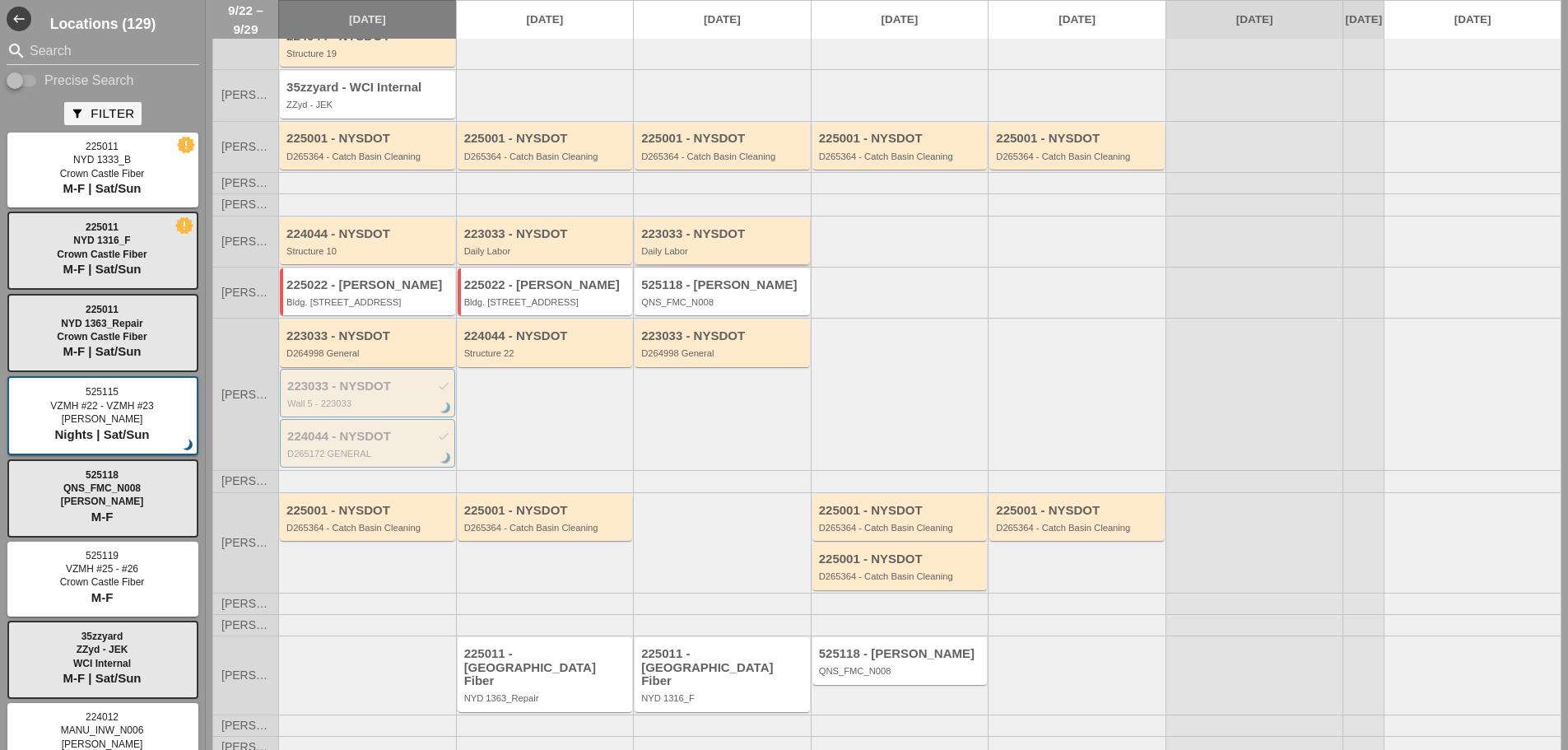
scroll to position [148, 0]
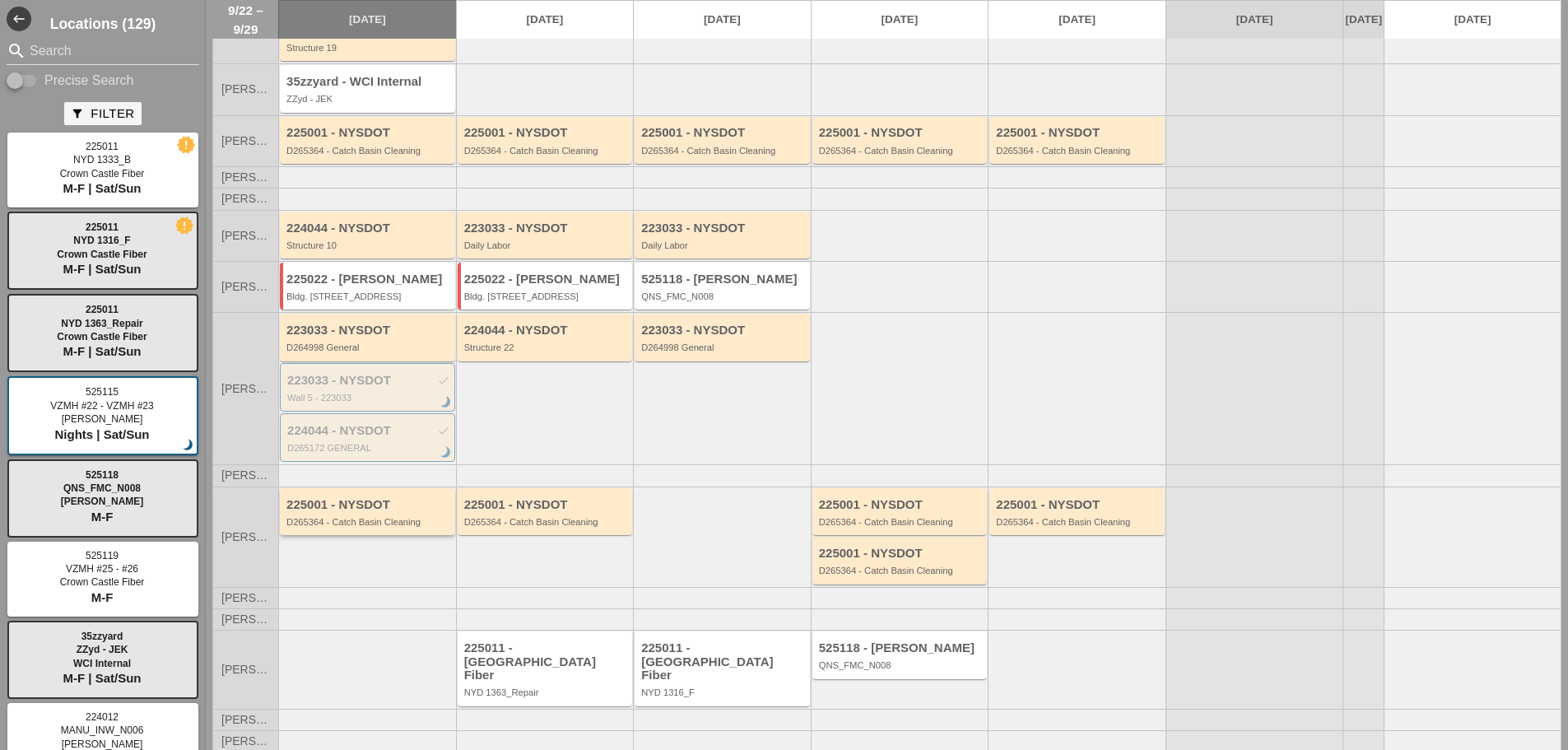
click at [371, 527] on div "D265364 - Catch Basin Cleaning" at bounding box center [368, 522] width 165 height 10
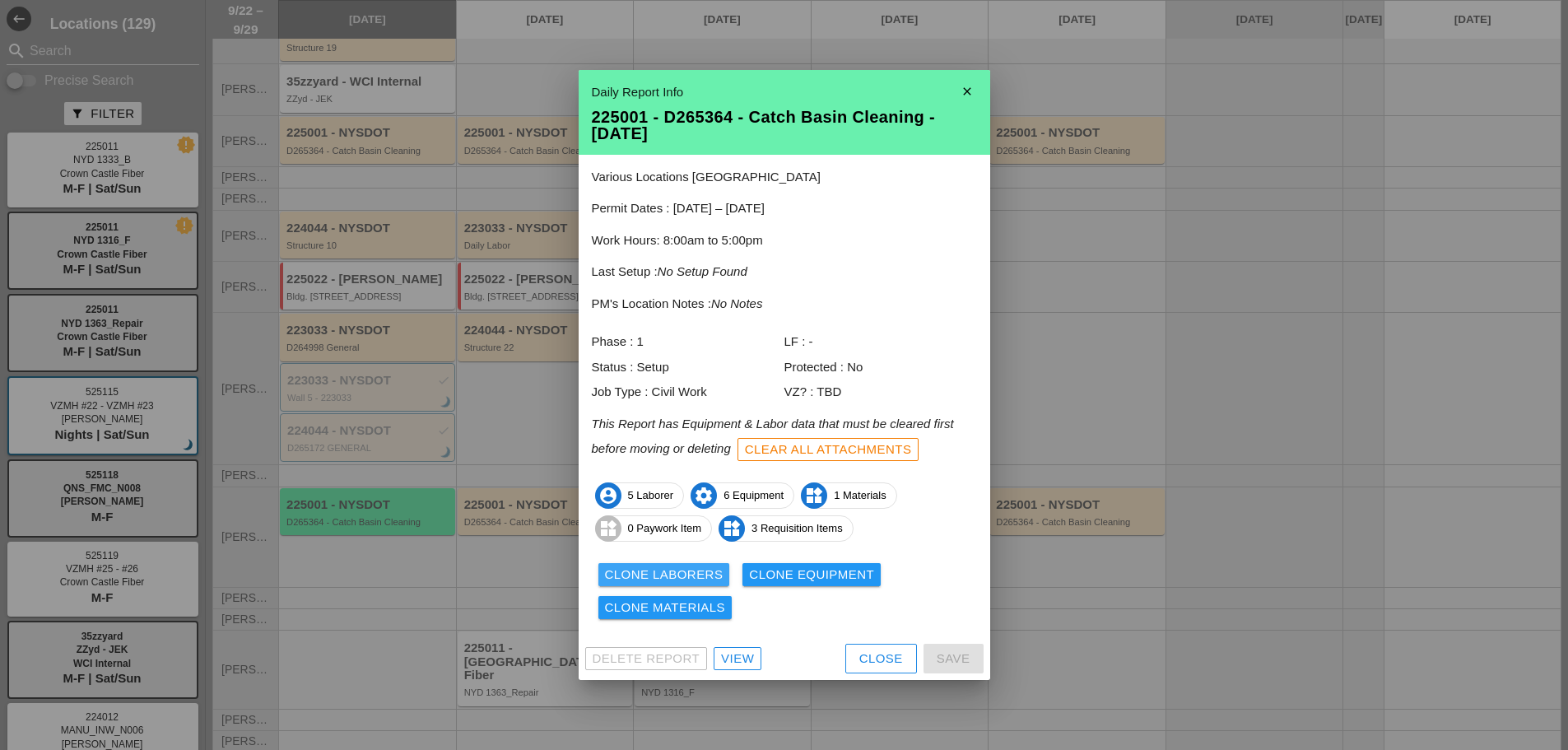
click at [619, 566] on div "Clone Laborers" at bounding box center [665, 575] width 119 height 19
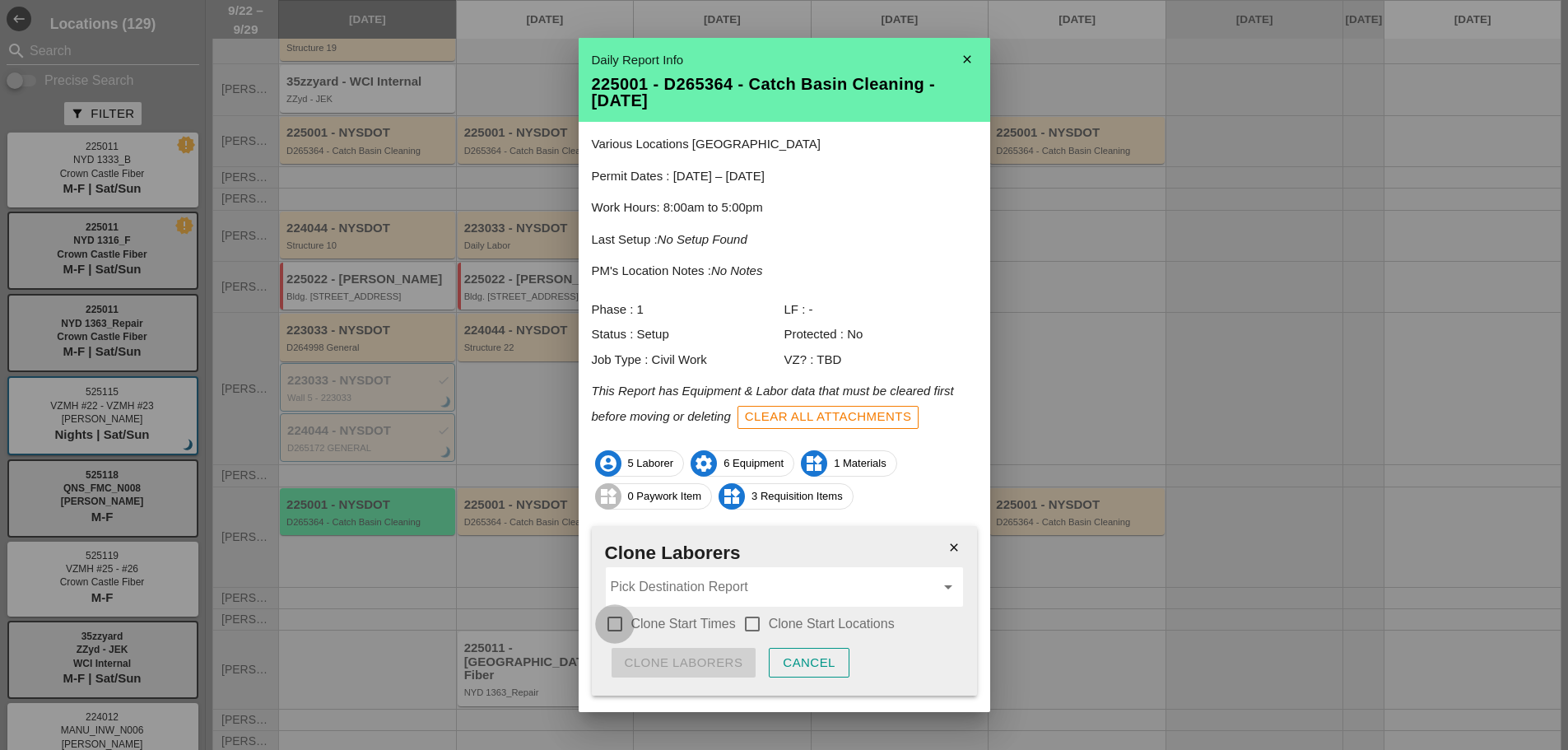
drag, startPoint x: 604, startPoint y: 628, endPoint x: 625, endPoint y: 619, distance: 22.8
click at [604, 628] on div at bounding box center [614, 624] width 28 height 28
checkbox input "true"
click at [748, 622] on div at bounding box center [752, 624] width 28 height 28
checkbox input "true"
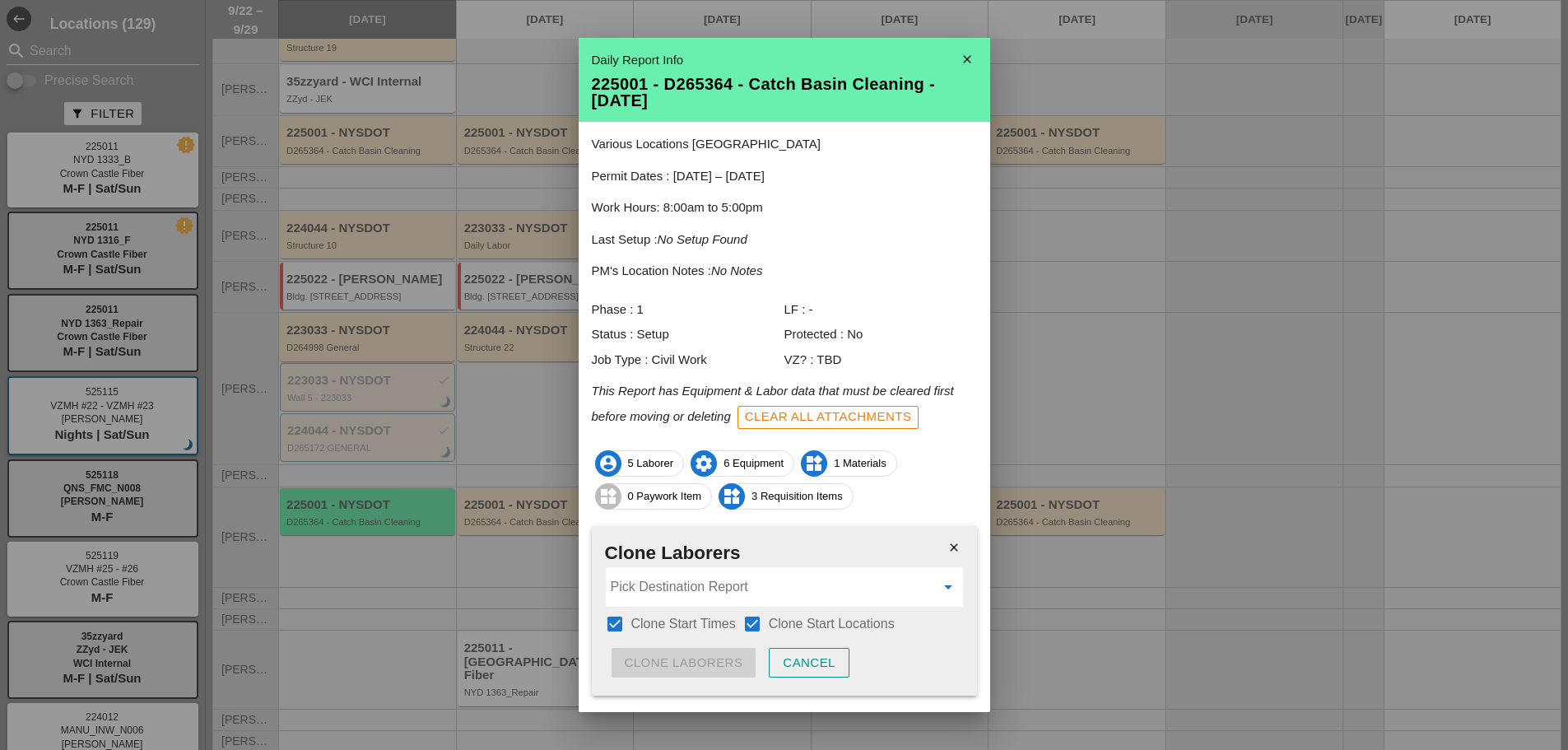
click at [693, 583] on input "Pick Destination Report" at bounding box center [773, 586] width 324 height 26
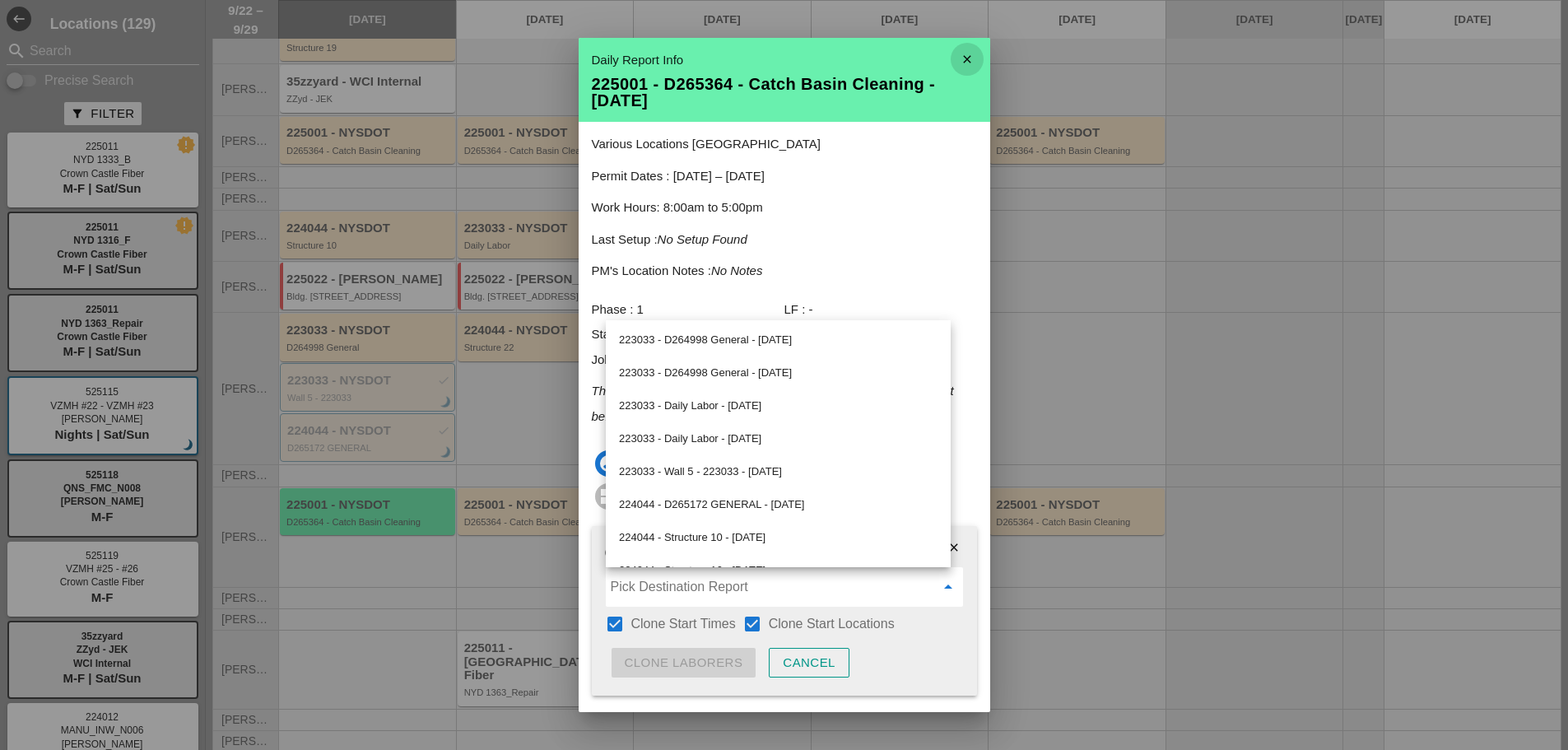
click at [951, 49] on icon "close" at bounding box center [967, 59] width 33 height 33
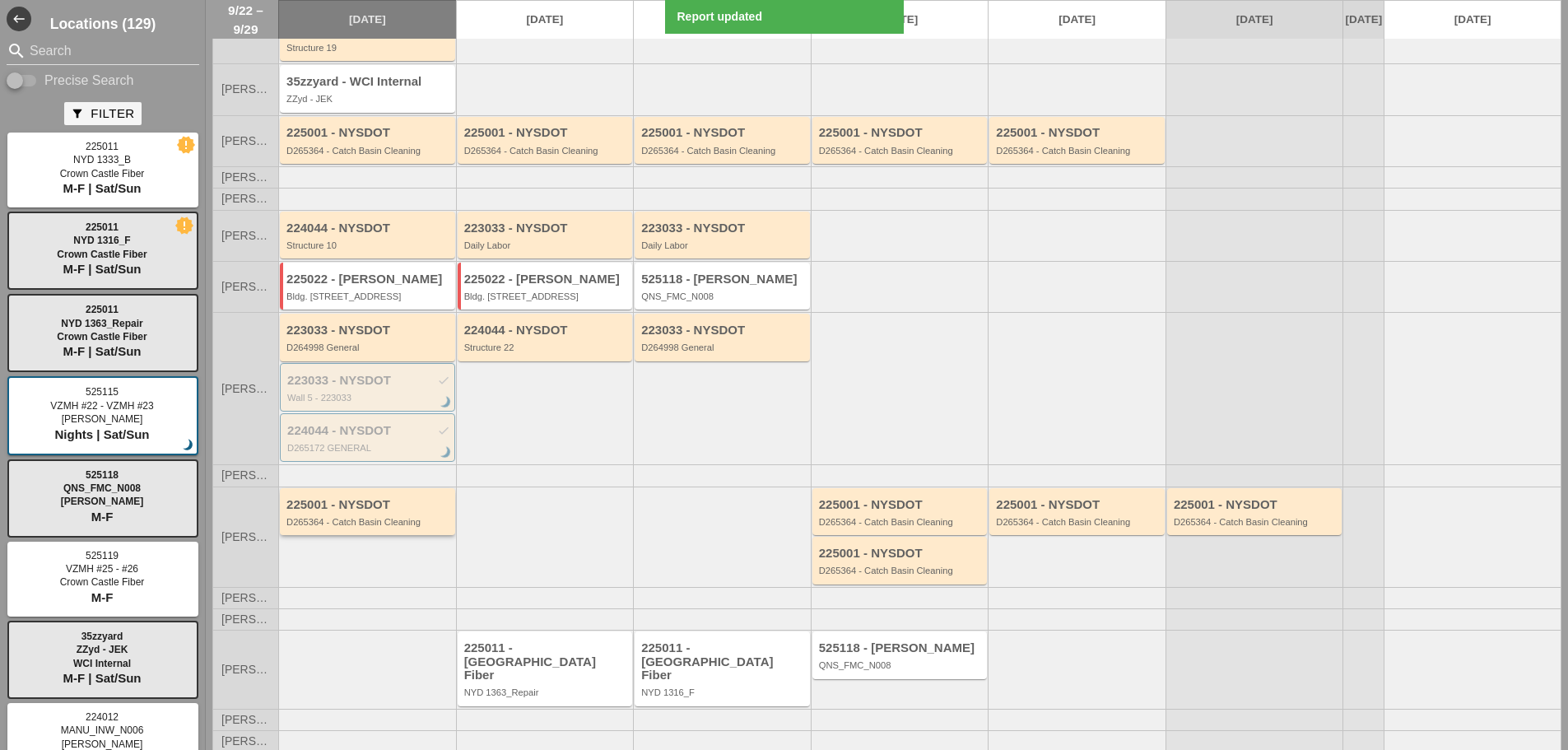
click at [294, 512] on div "225001 - NYSDOT" at bounding box center [368, 505] width 165 height 14
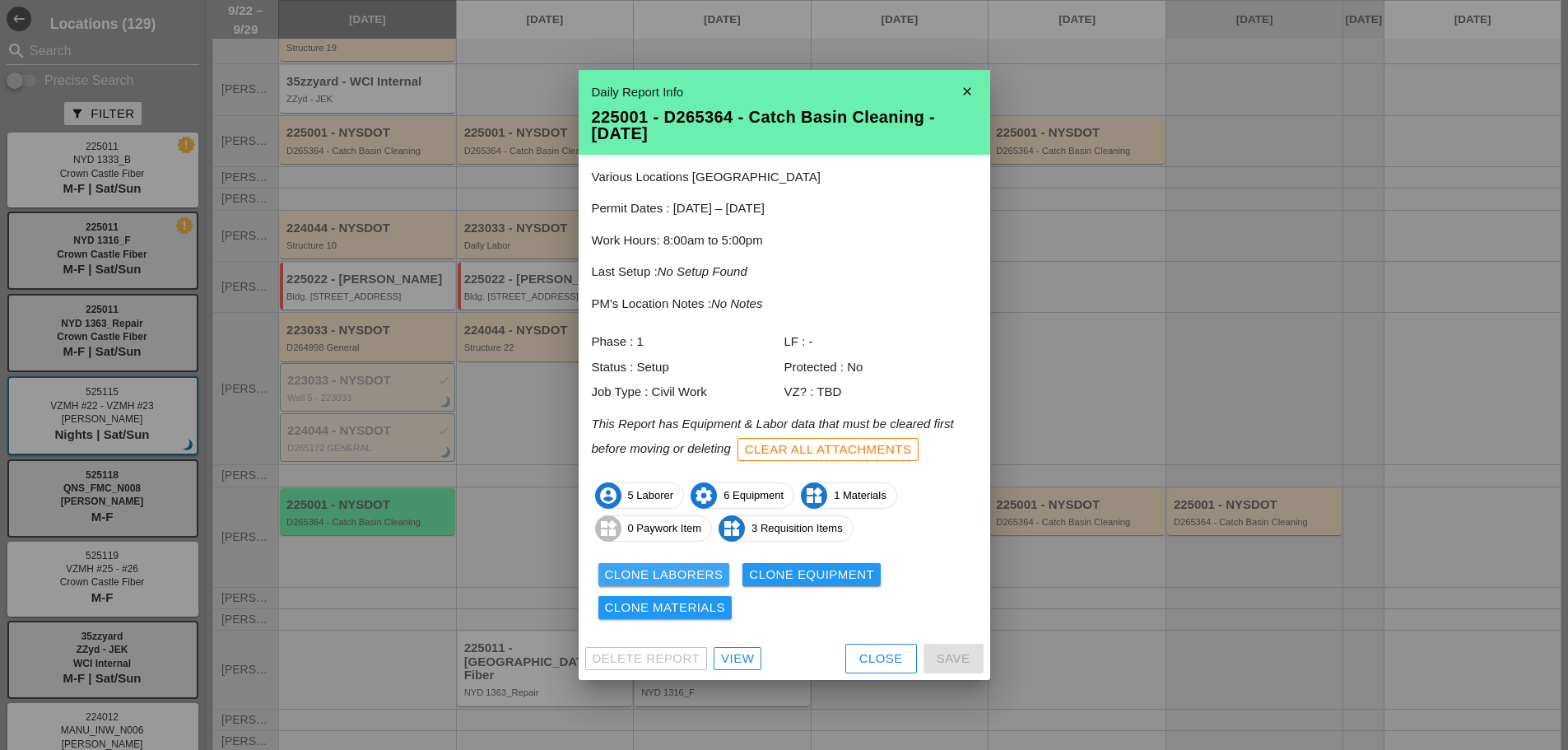
click at [631, 569] on div "Clone Laborers" at bounding box center [665, 575] width 119 height 19
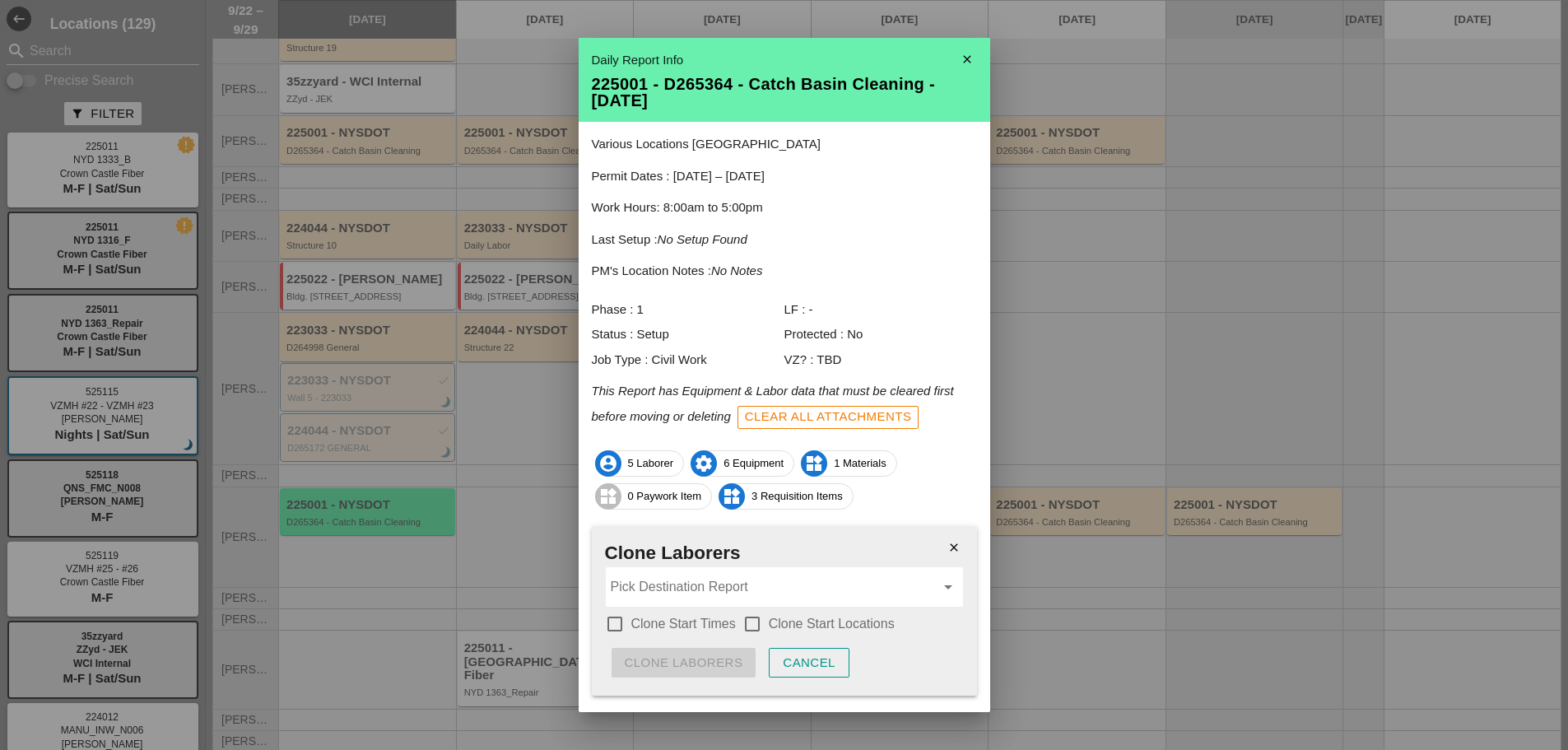
drag, startPoint x: 613, startPoint y: 626, endPoint x: 652, endPoint y: 618, distance: 39.8
click at [614, 626] on div at bounding box center [614, 624] width 28 height 28
checkbox input "true"
click at [755, 625] on div at bounding box center [752, 624] width 28 height 28
checkbox input "true"
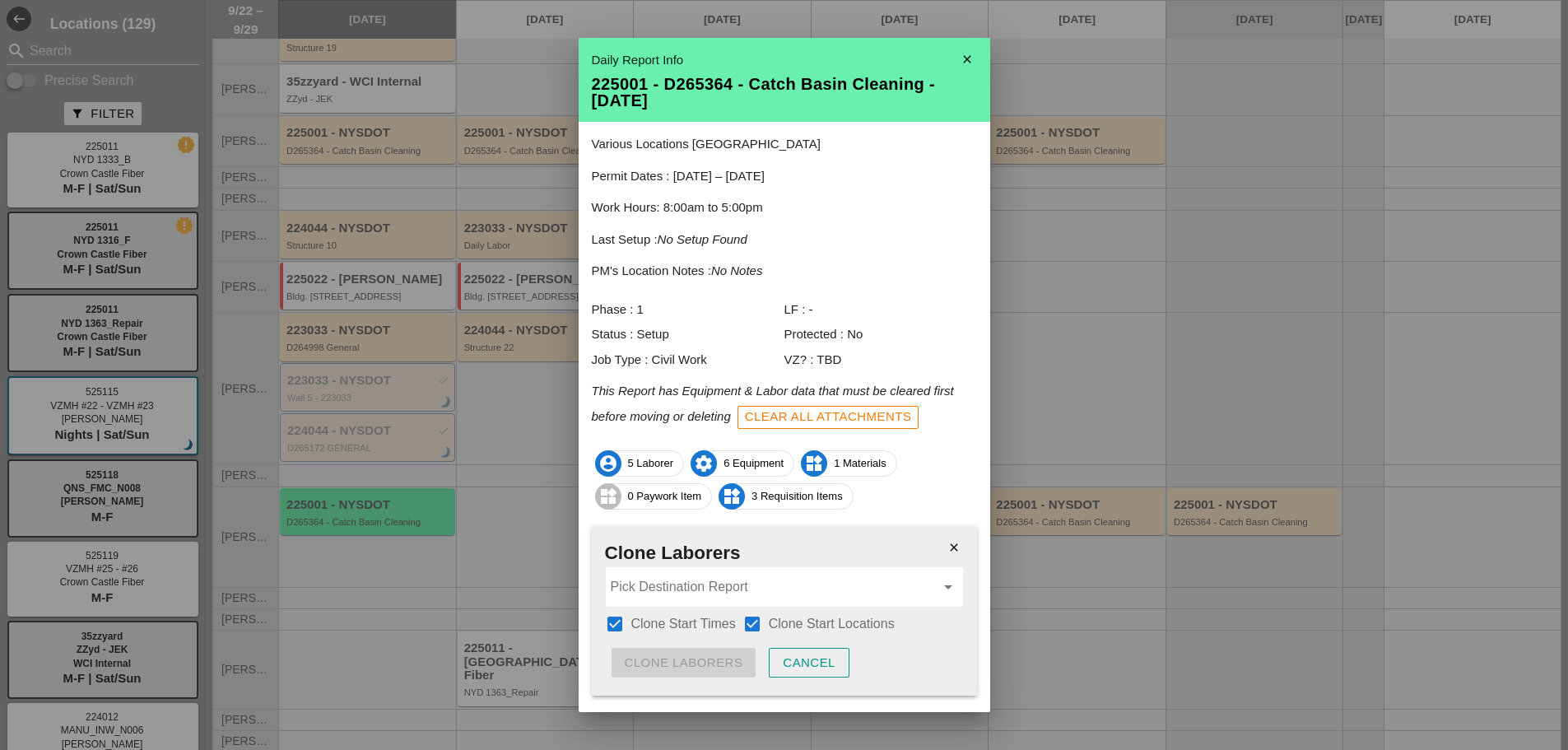
click at [712, 594] on input "Pick Destination Report" at bounding box center [773, 586] width 324 height 26
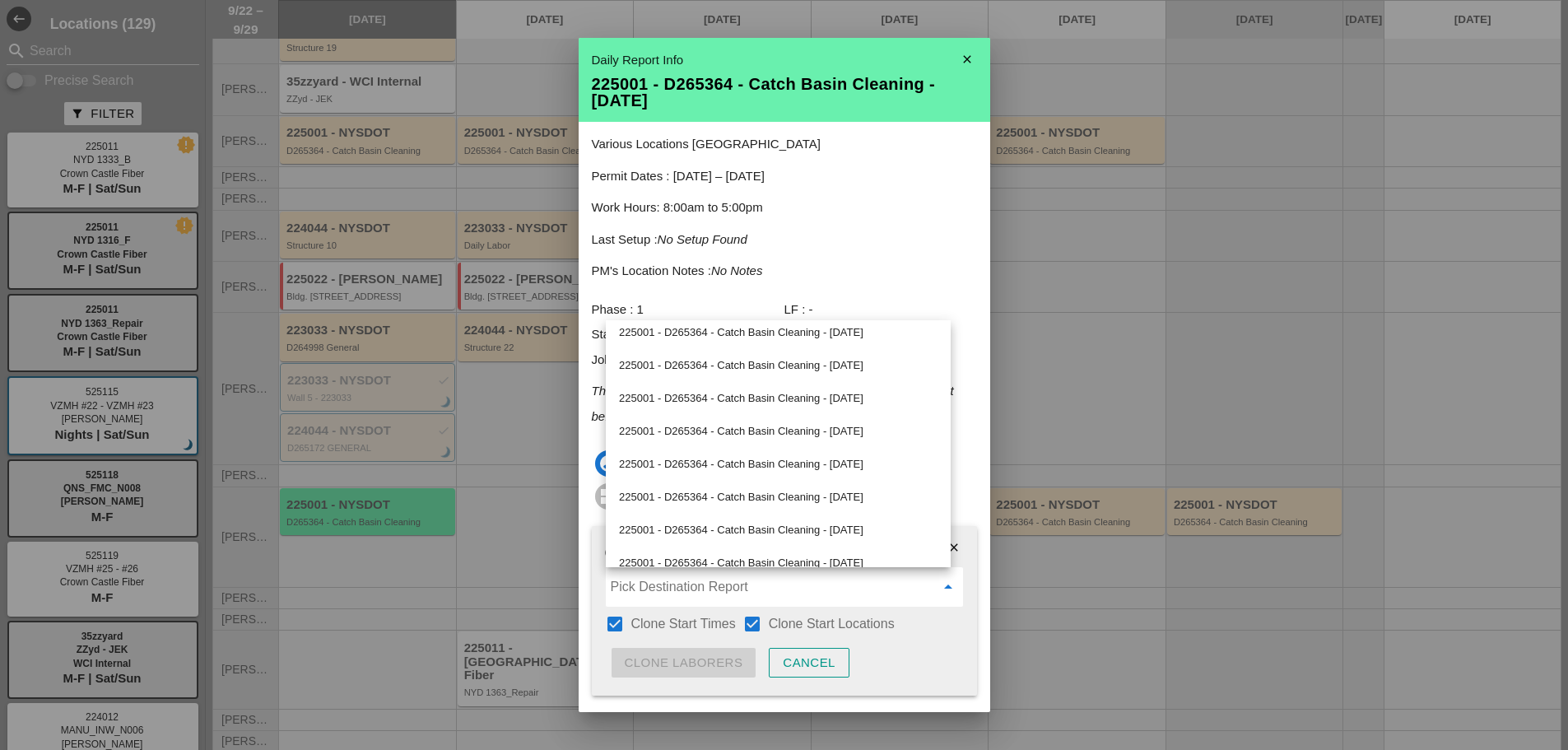
scroll to position [501, 0]
click at [707, 367] on div "225001 - D265364 - Catch Basin Cleaning - 09/27/2025" at bounding box center [779, 367] width 319 height 20
type input "225001 - D265364 - Catch Basin Cleaning - 09/27/2025"
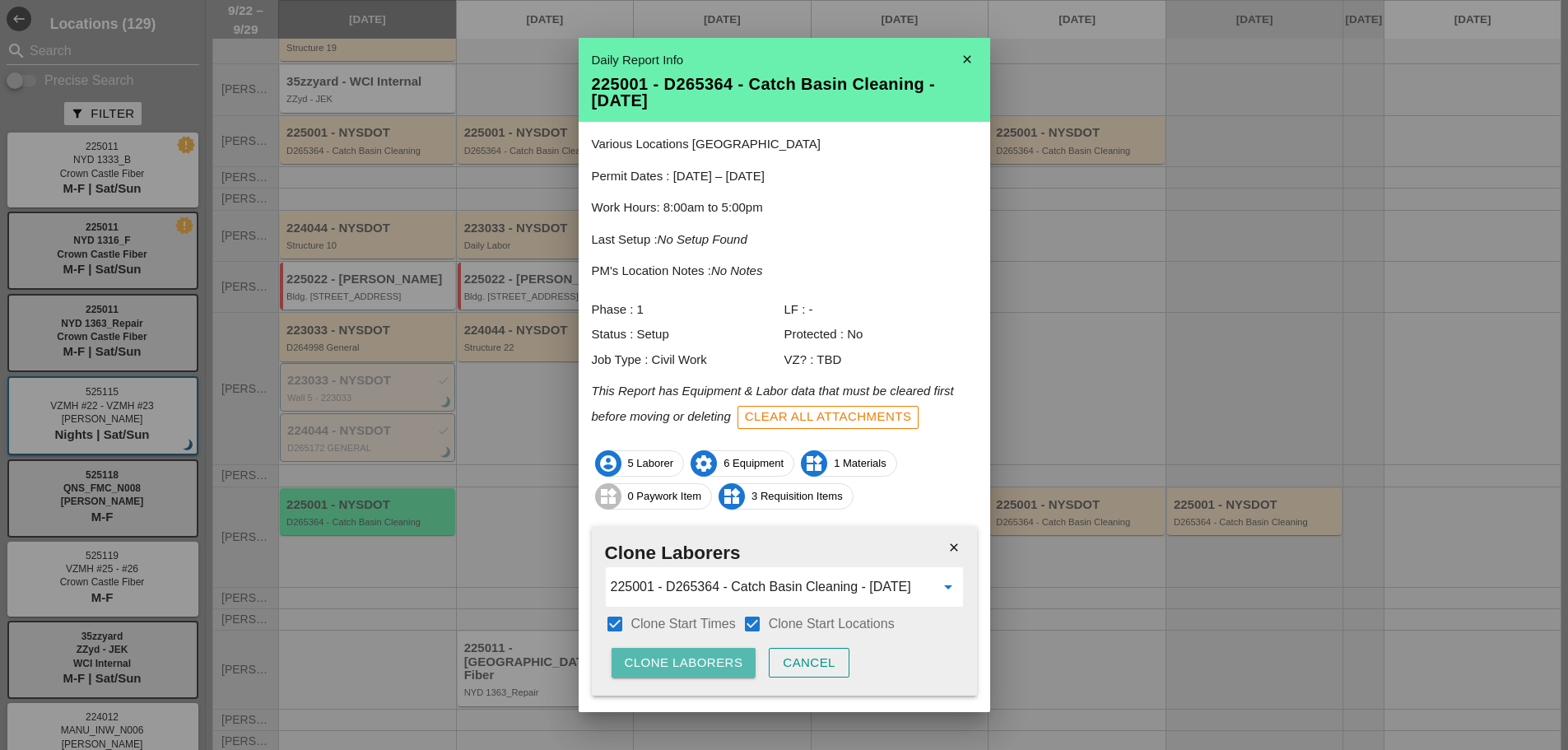
click at [711, 658] on div "Clone Laborers" at bounding box center [684, 663] width 119 height 19
click at [710, 657] on div "Clone Laborers" at bounding box center [684, 663] width 119 height 19
click at [710, 655] on div "Clone Laborers" at bounding box center [684, 663] width 119 height 19
click at [710, 655] on div "Are you sure?" at bounding box center [676, 663] width 105 height 19
click at [710, 655] on div "Clone Laborers" at bounding box center [684, 663] width 119 height 19
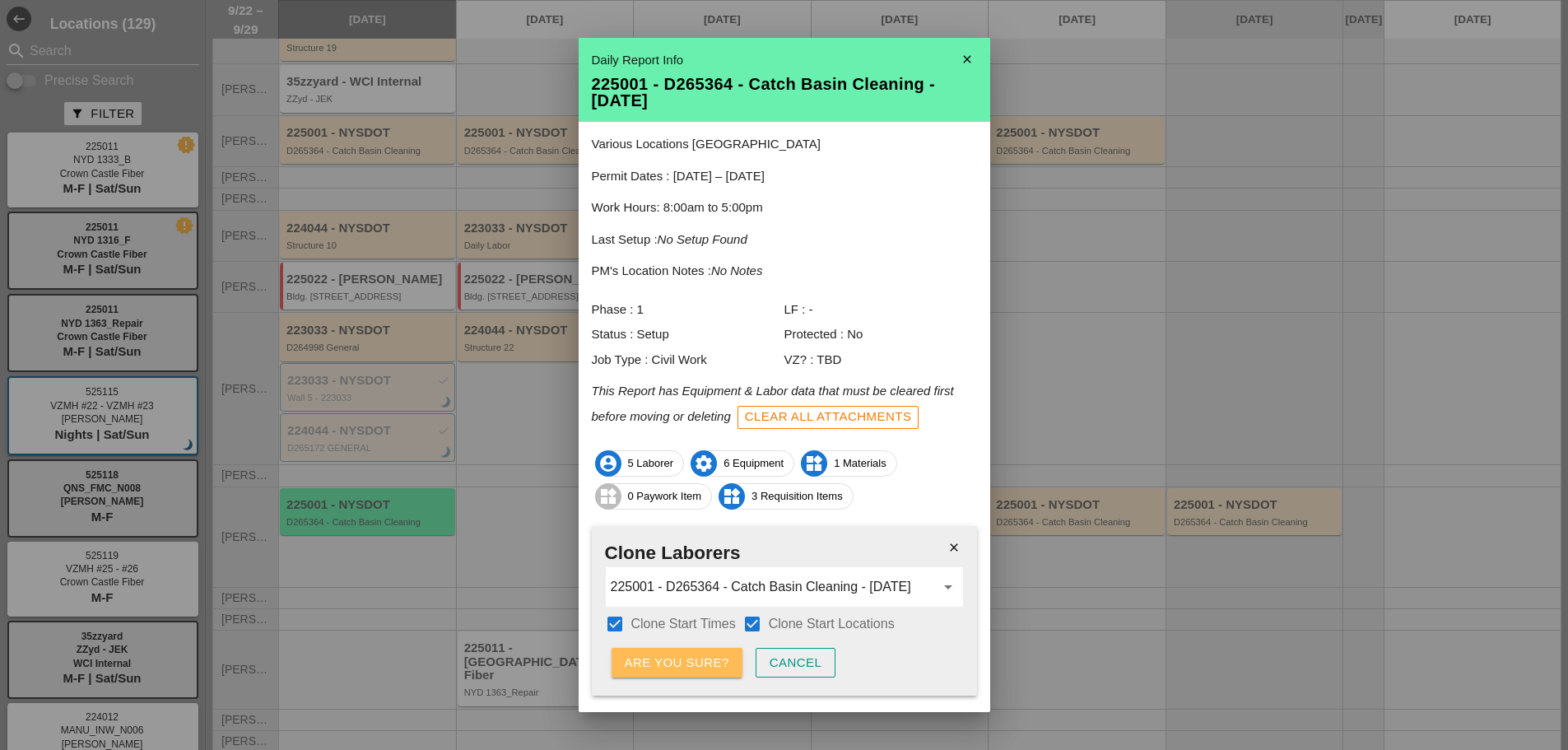
click at [710, 655] on div "Are you sure?" at bounding box center [676, 663] width 105 height 19
click at [710, 655] on div "Clone Laborers" at bounding box center [684, 663] width 119 height 19
click at [710, 655] on div "Are you sure?" at bounding box center [676, 663] width 105 height 19
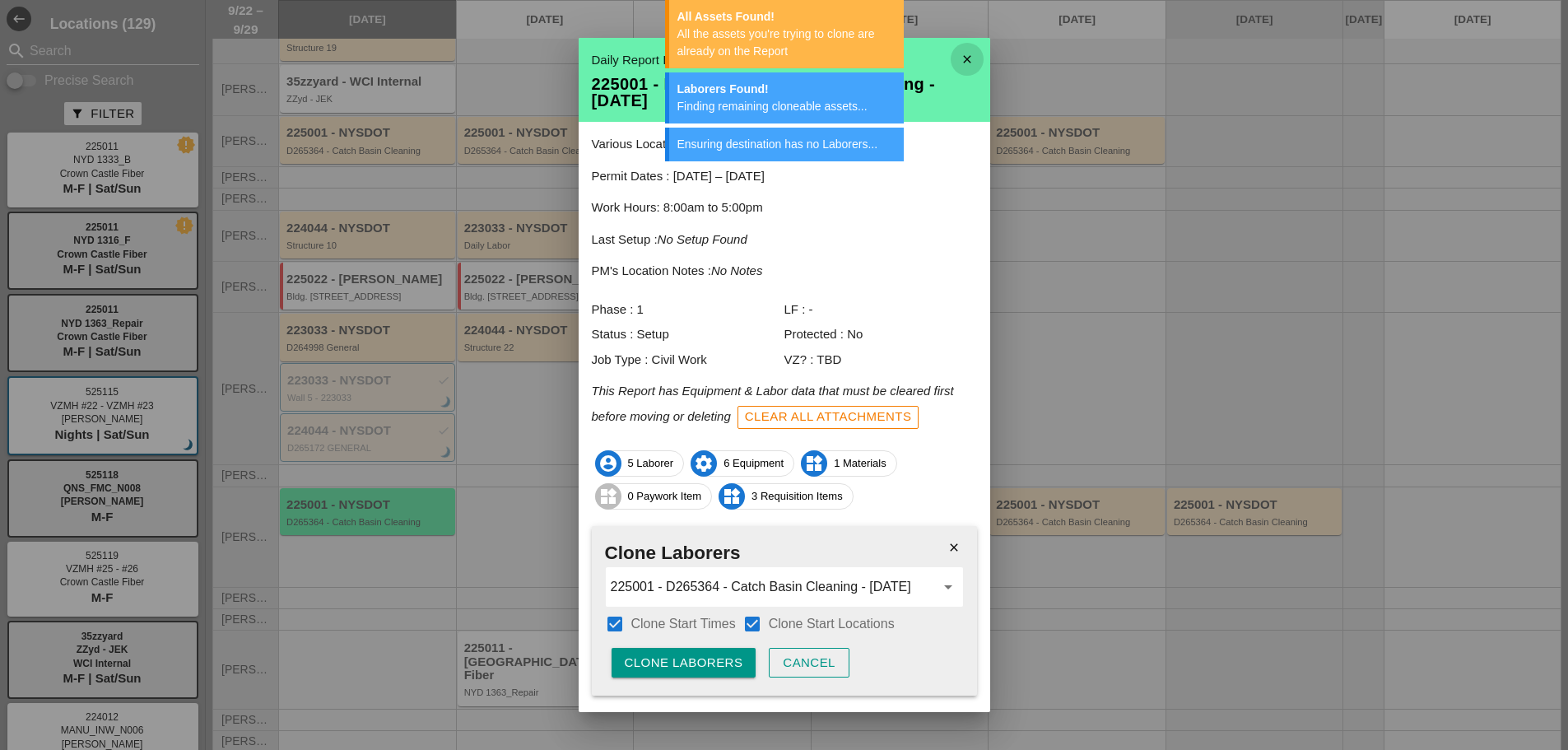
click at [958, 58] on icon "close" at bounding box center [967, 59] width 33 height 33
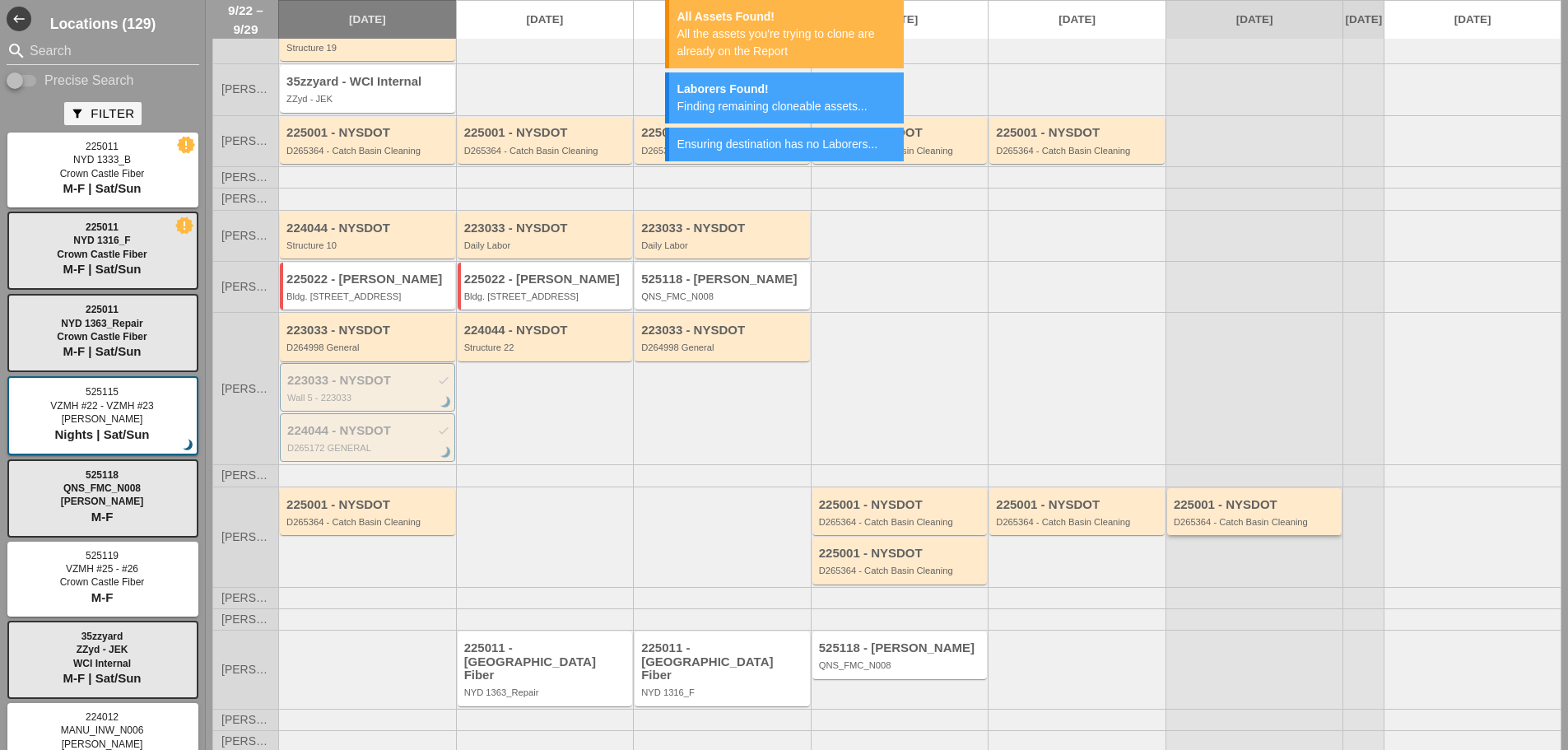
click at [1279, 512] on div "225001 - NYSDOT" at bounding box center [1256, 505] width 165 height 14
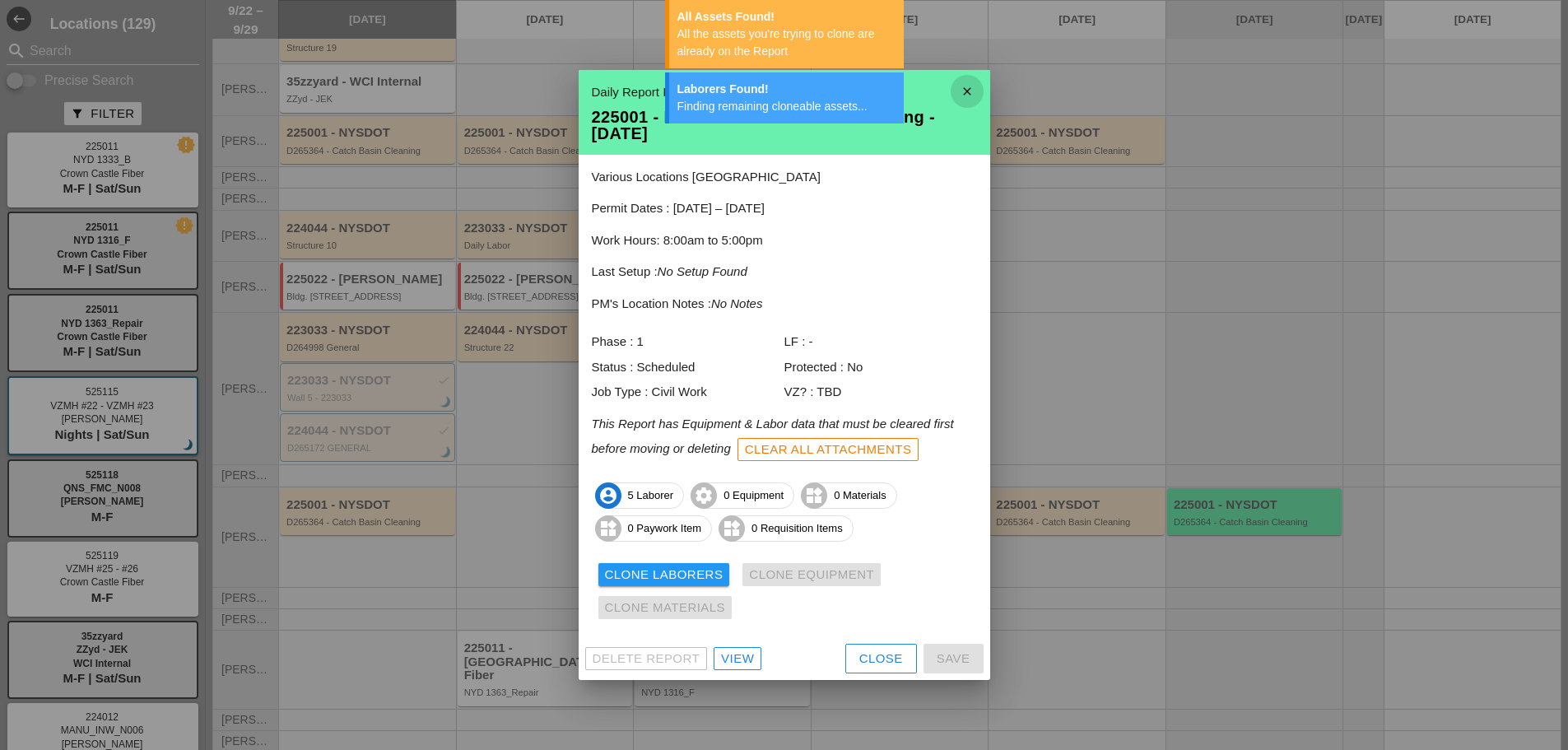
click at [982, 95] on icon "close" at bounding box center [967, 90] width 33 height 33
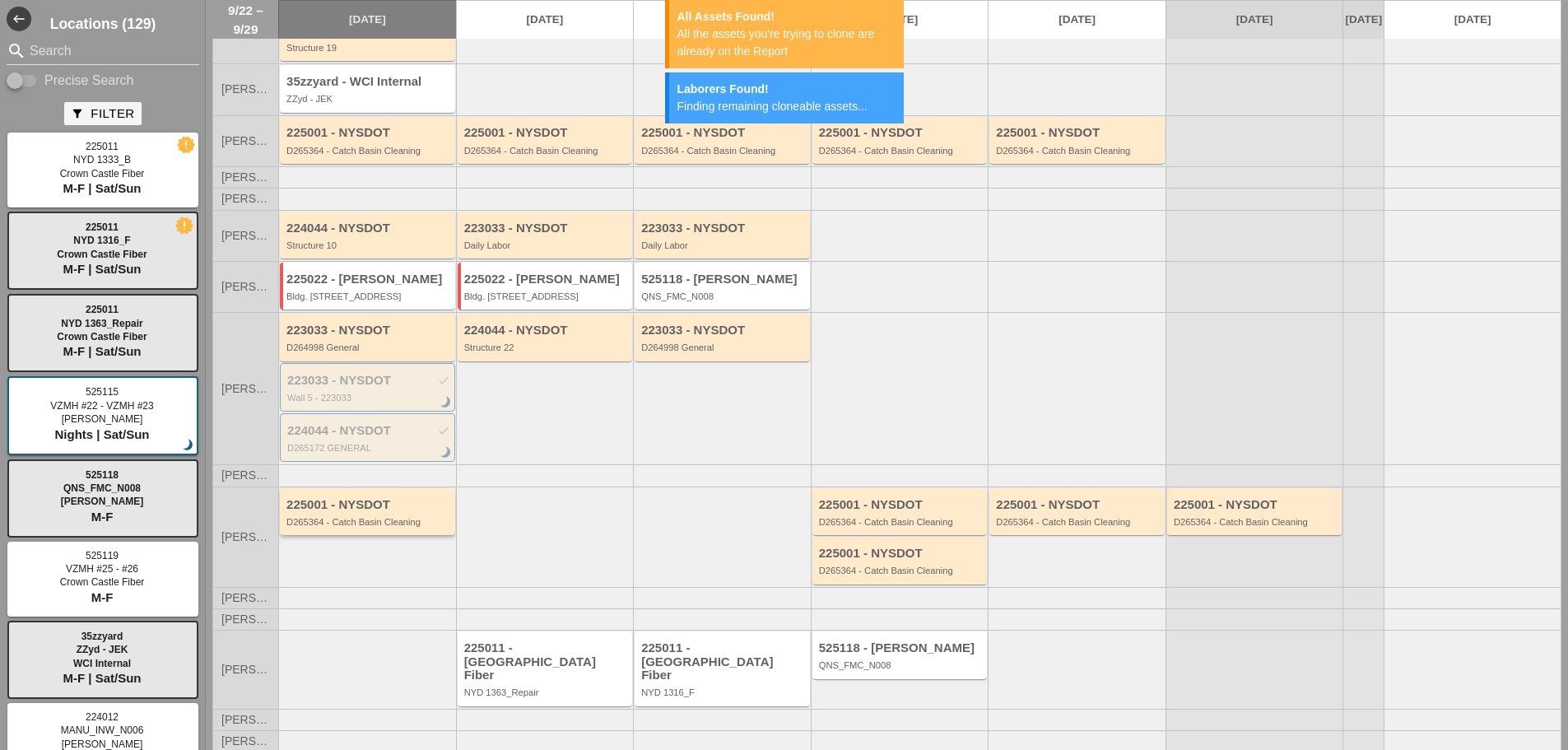
click at [393, 527] on div "D265364 - Catch Basin Cleaning" at bounding box center [368, 522] width 165 height 10
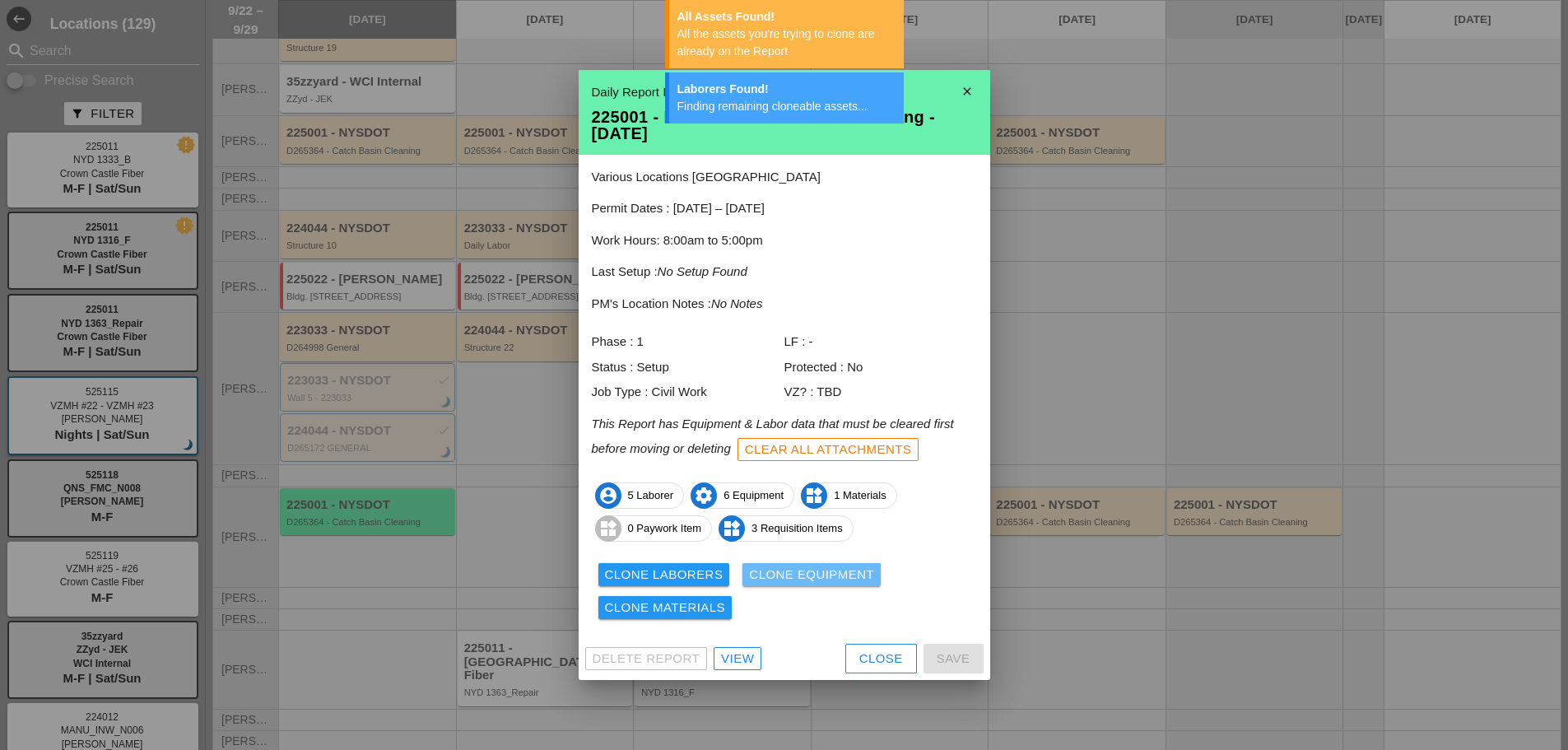
click at [803, 573] on div "Clone Equipment" at bounding box center [811, 575] width 125 height 19
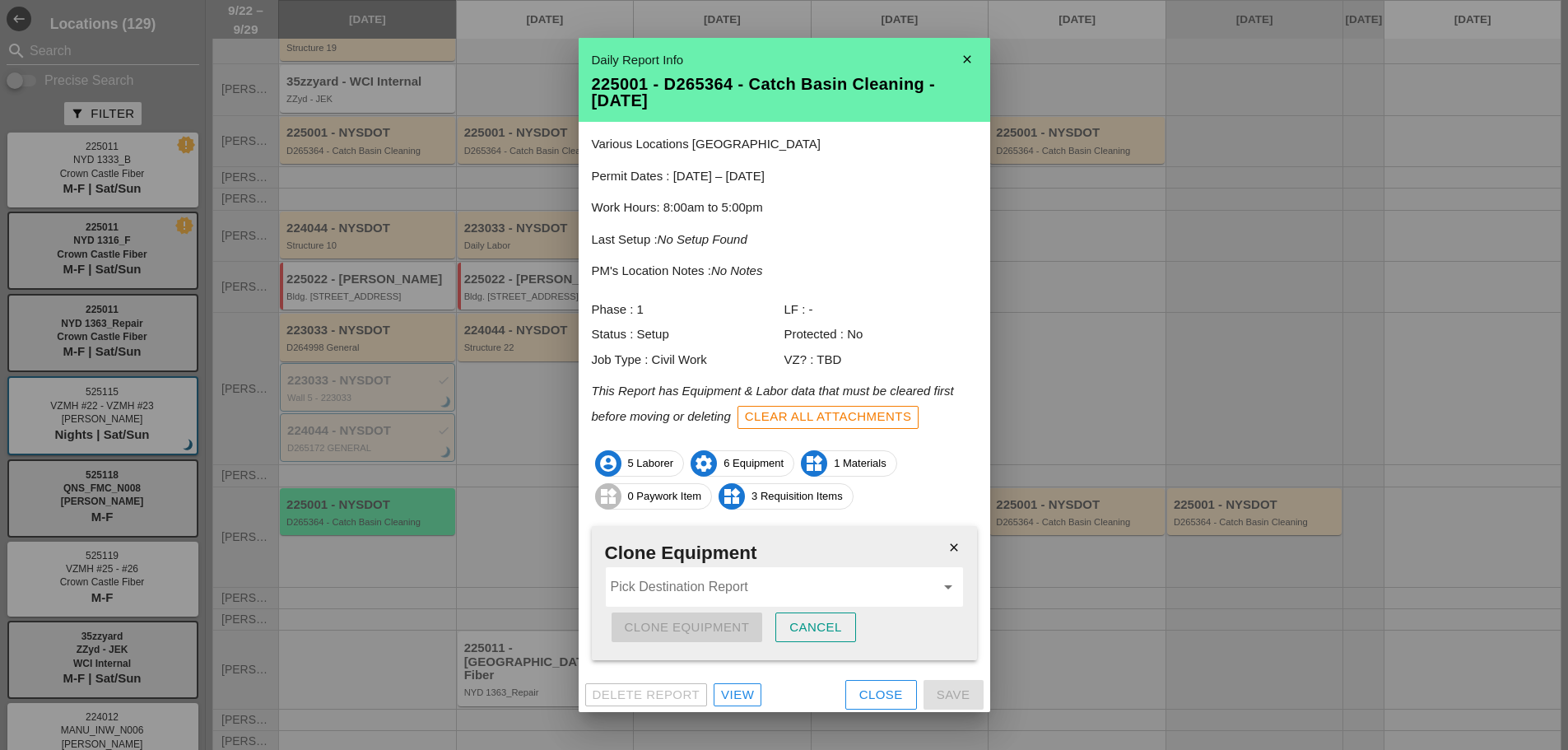
click at [645, 594] on input "Pick Destination Report" at bounding box center [773, 586] width 324 height 26
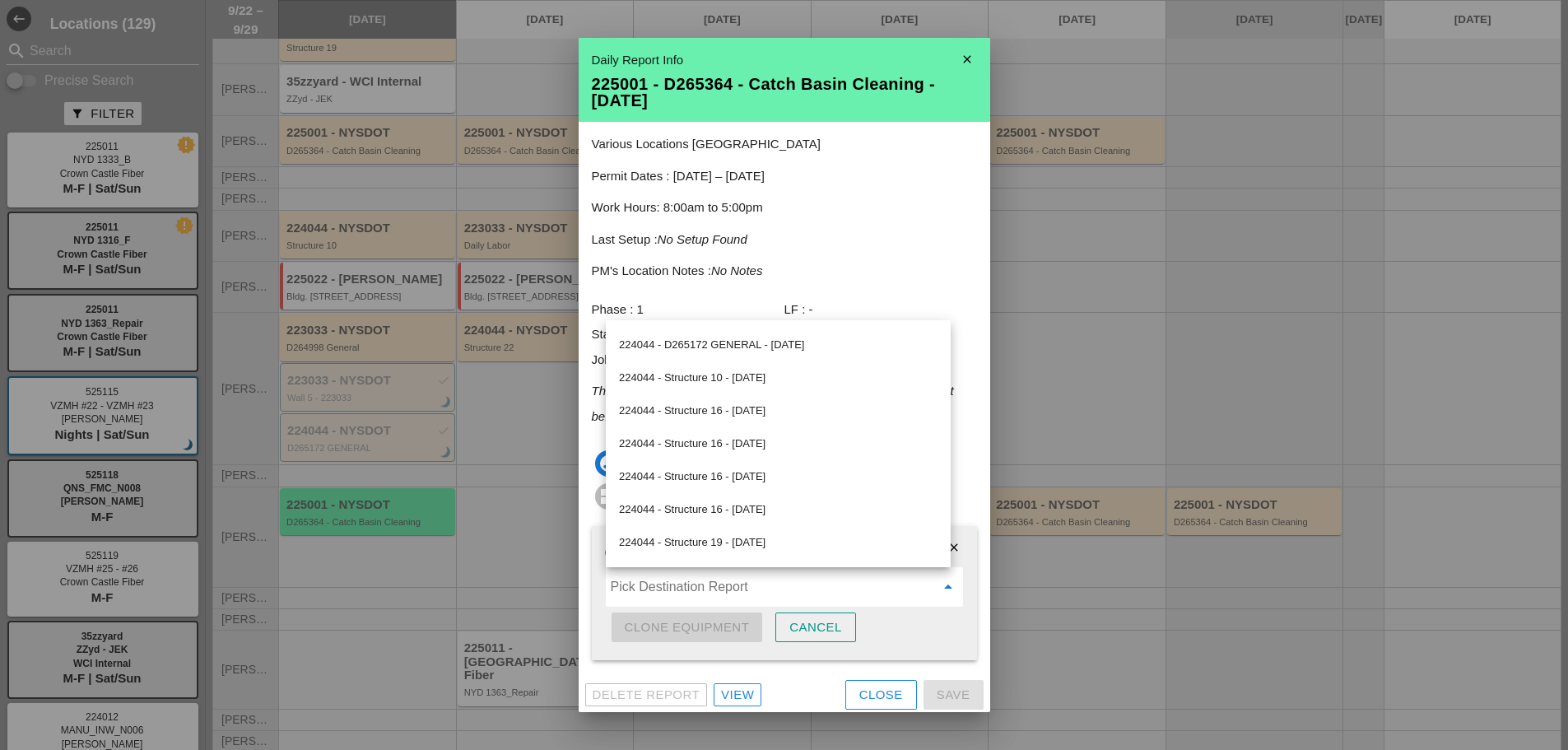
scroll to position [329, 0]
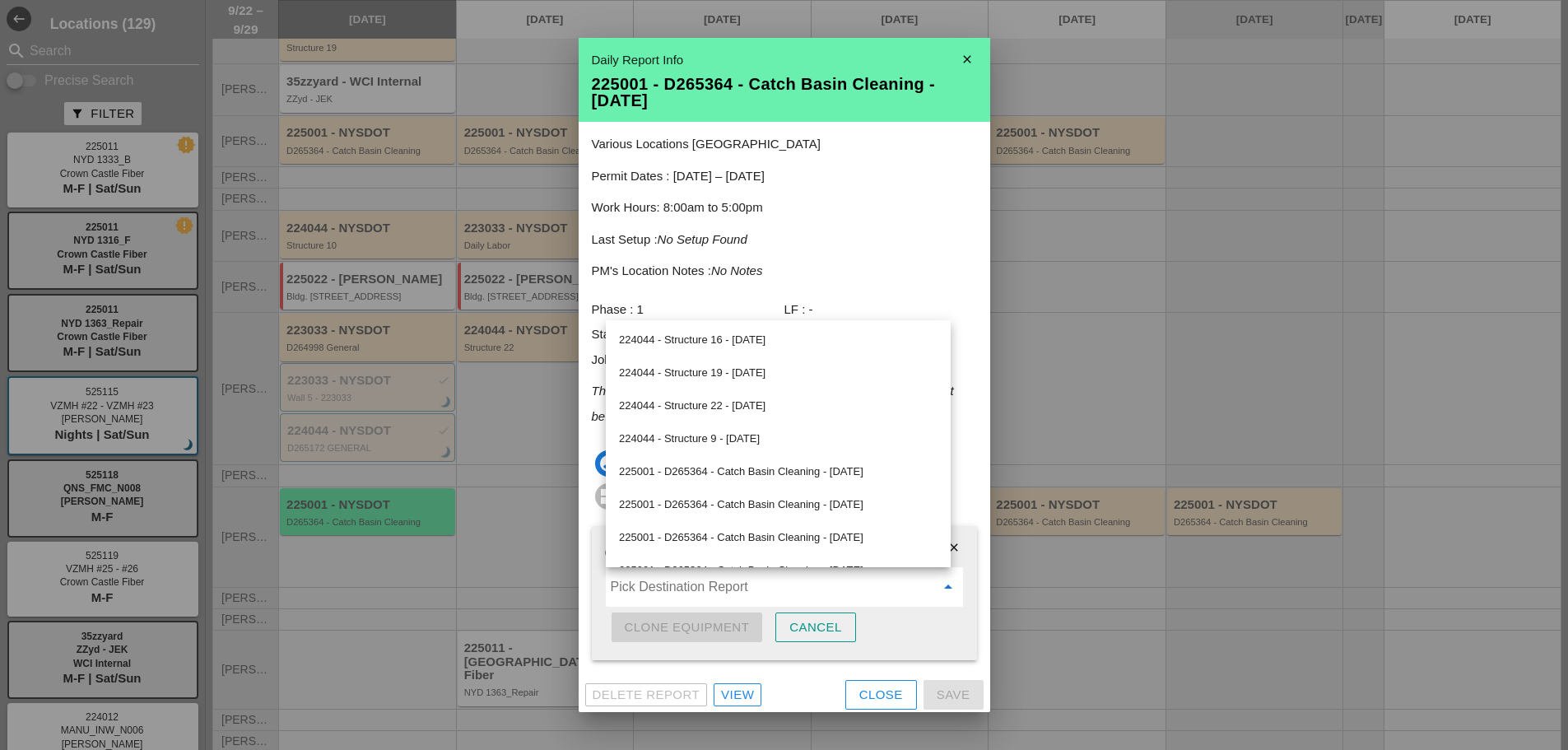
click at [737, 538] on div "225001 - D265364 - Catch Basin Cleaning - 09/27/2025" at bounding box center [779, 537] width 319 height 20
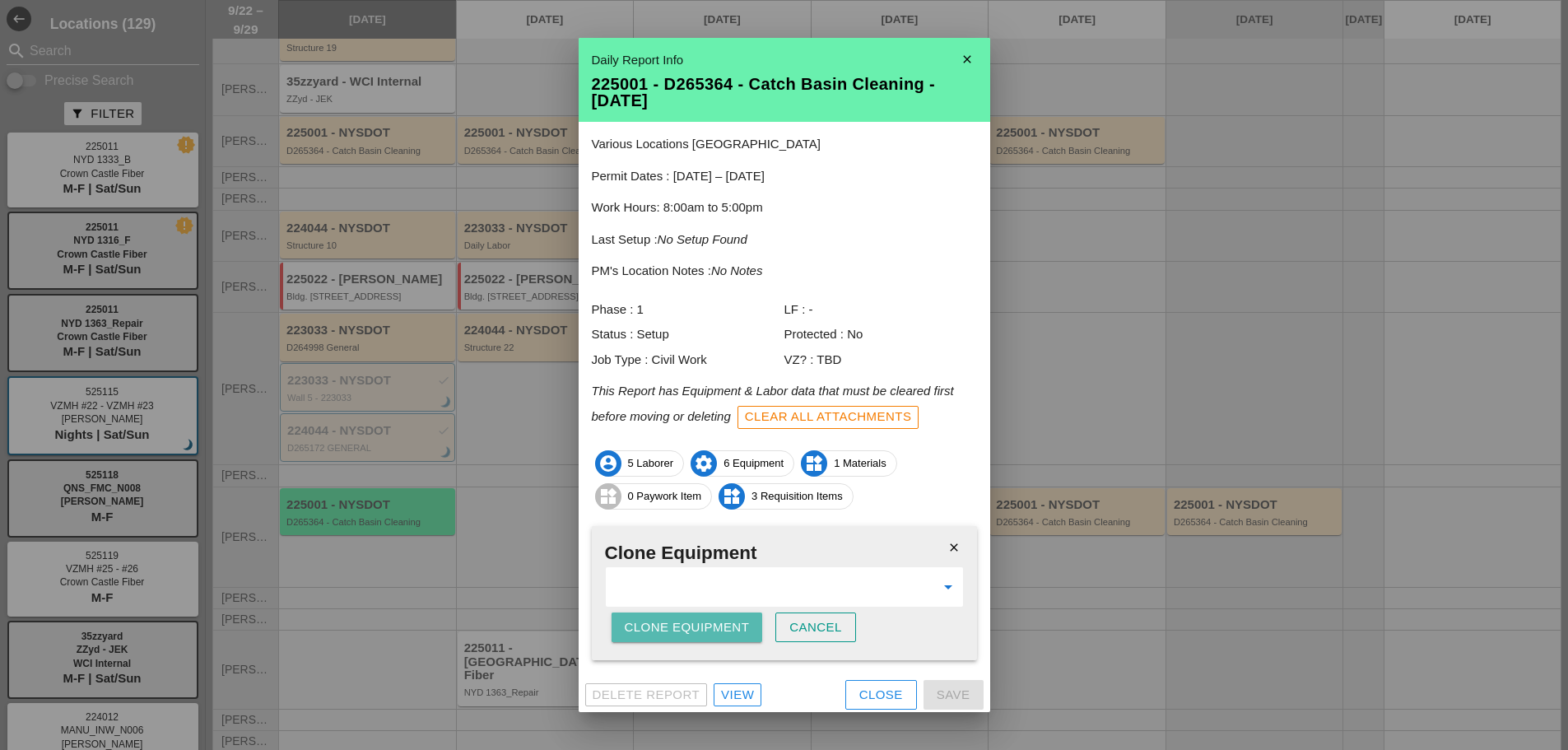
click at [702, 624] on div "Clone Equipment" at bounding box center [686, 628] width 125 height 19
click at [702, 624] on div "Clone Equipment" at bounding box center [686, 628] width 125 height 19
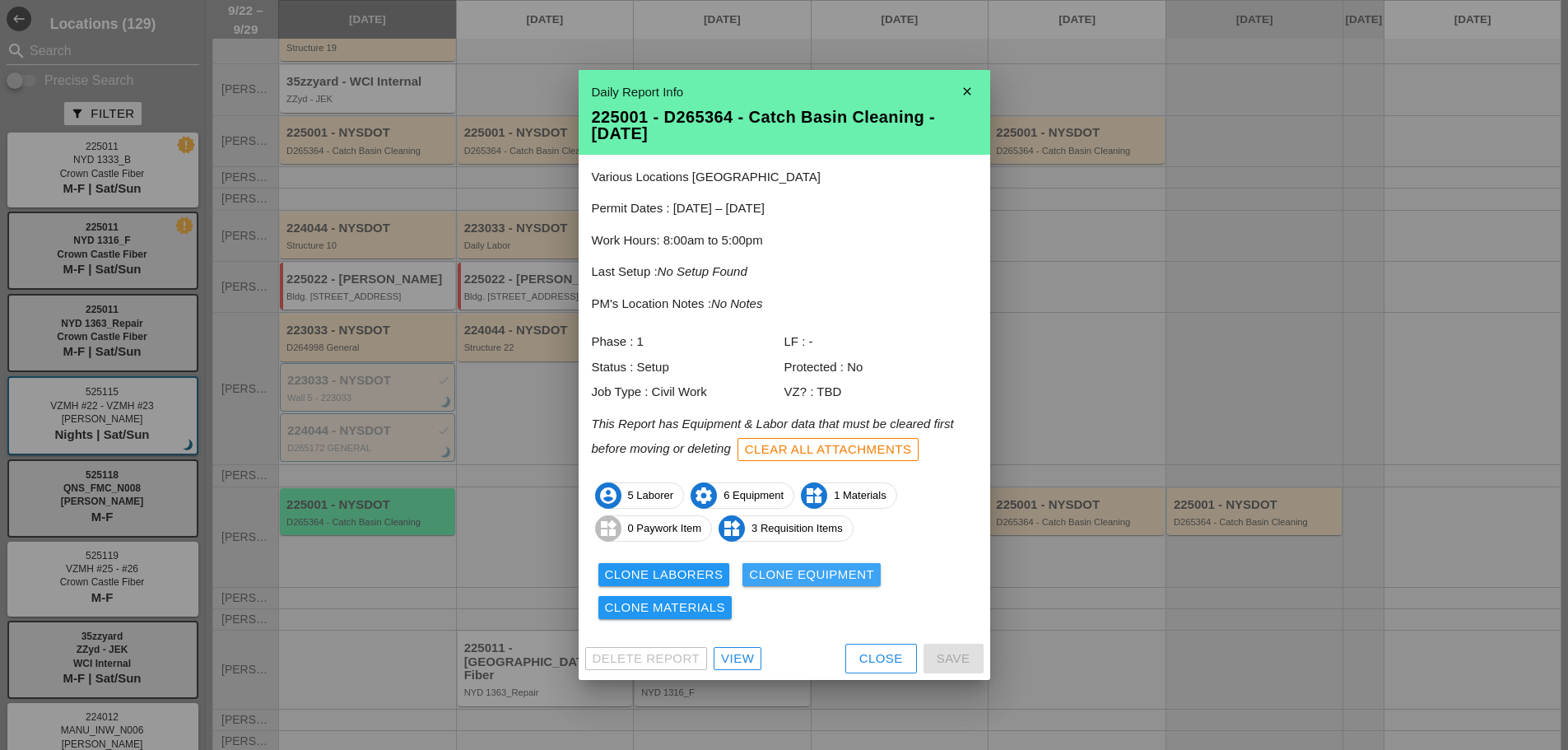
click at [770, 578] on div "Clone Equipment" at bounding box center [811, 575] width 125 height 19
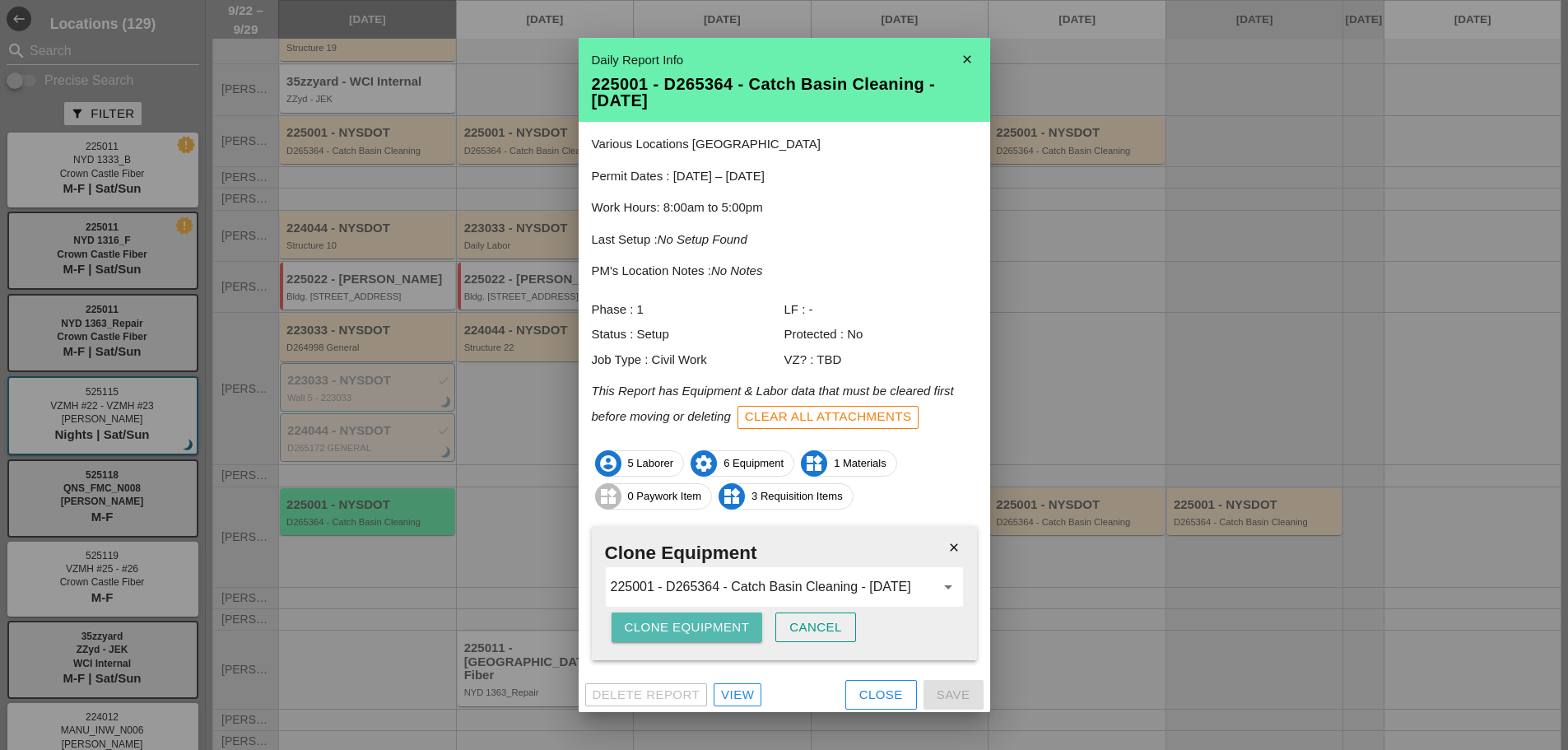
click at [686, 630] on div "Clone Equipment" at bounding box center [686, 628] width 125 height 19
click at [686, 629] on div "Clone Equipment" at bounding box center [686, 628] width 125 height 19
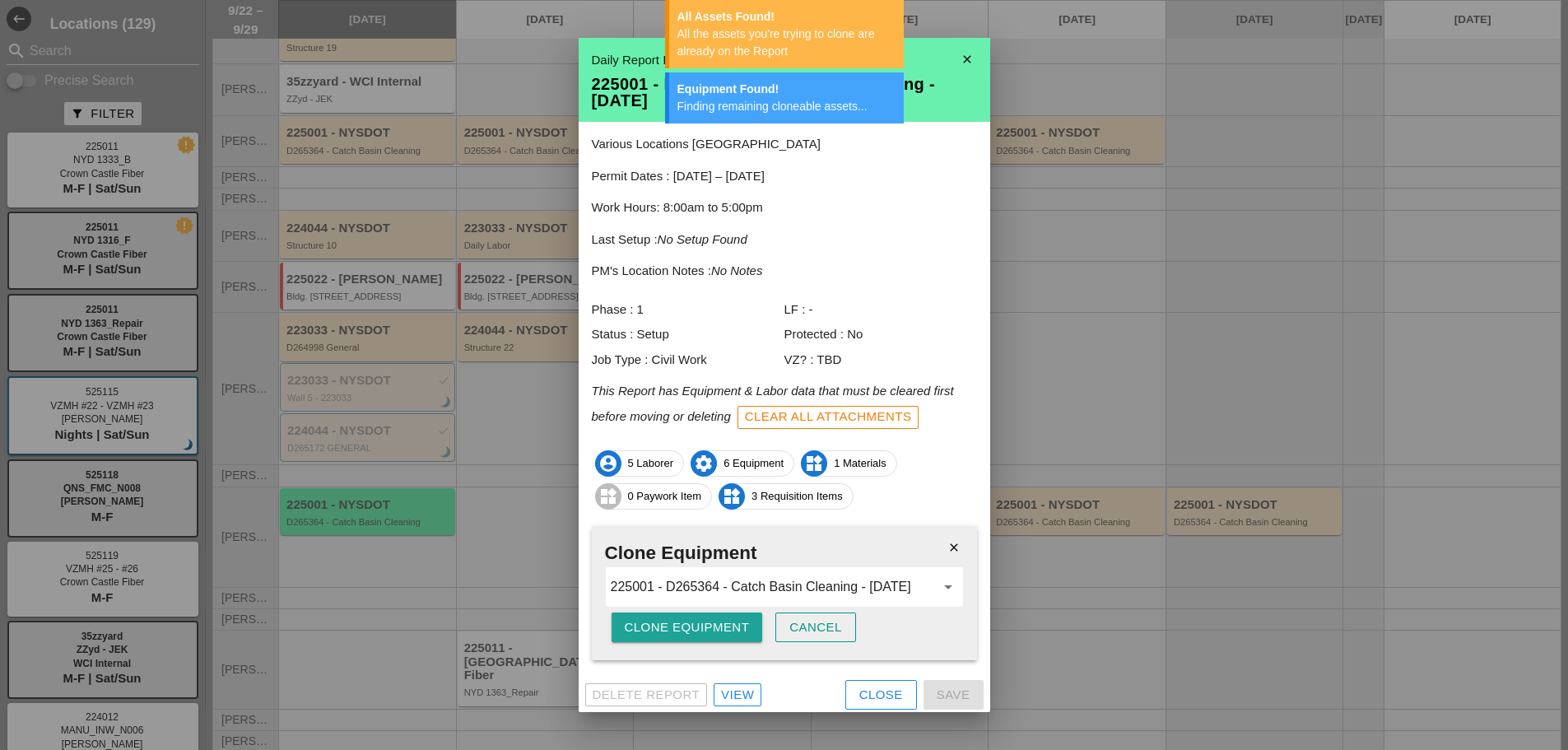
click at [681, 624] on div "Clone Equipment" at bounding box center [686, 628] width 125 height 19
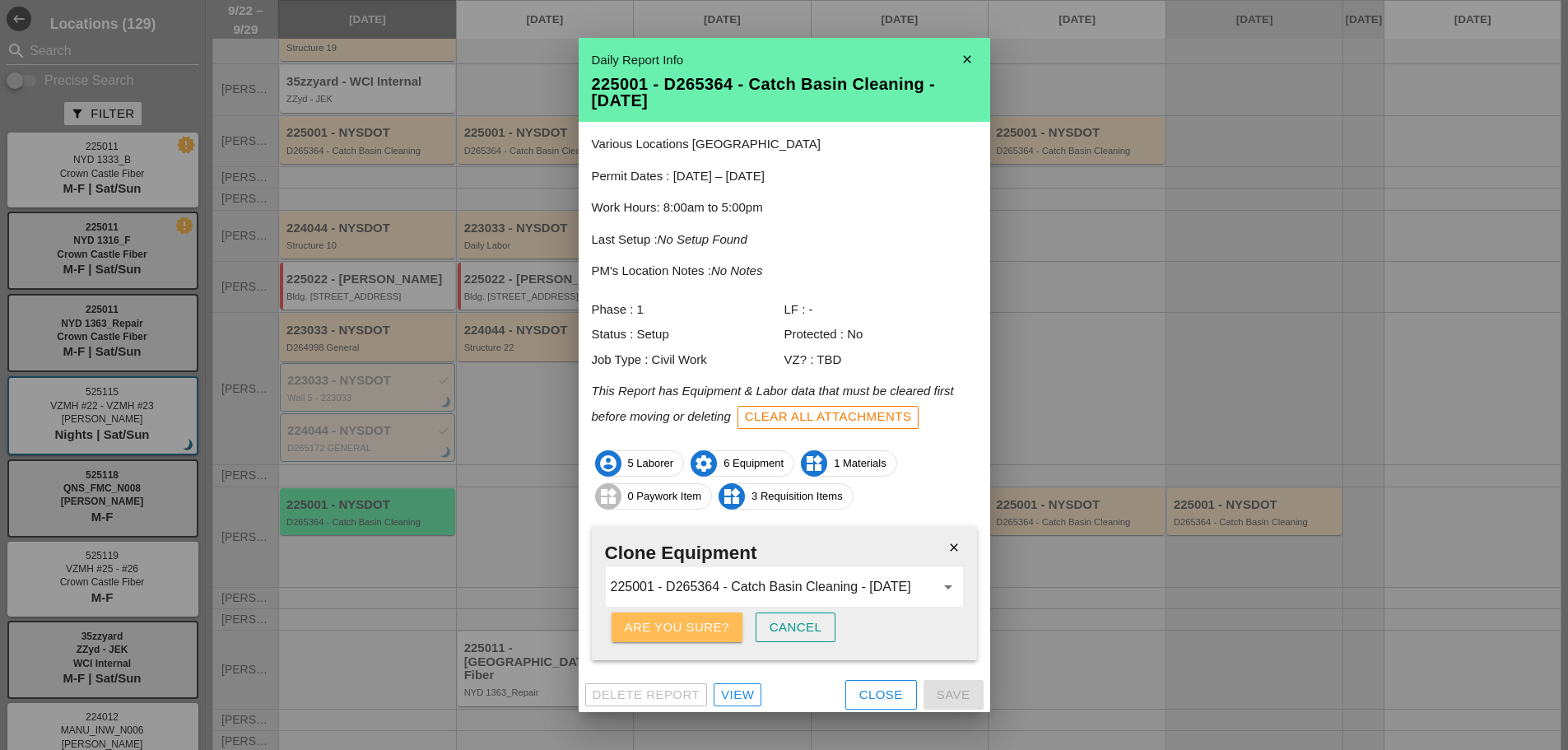
click at [686, 622] on div "Are you sure?" at bounding box center [676, 628] width 105 height 19
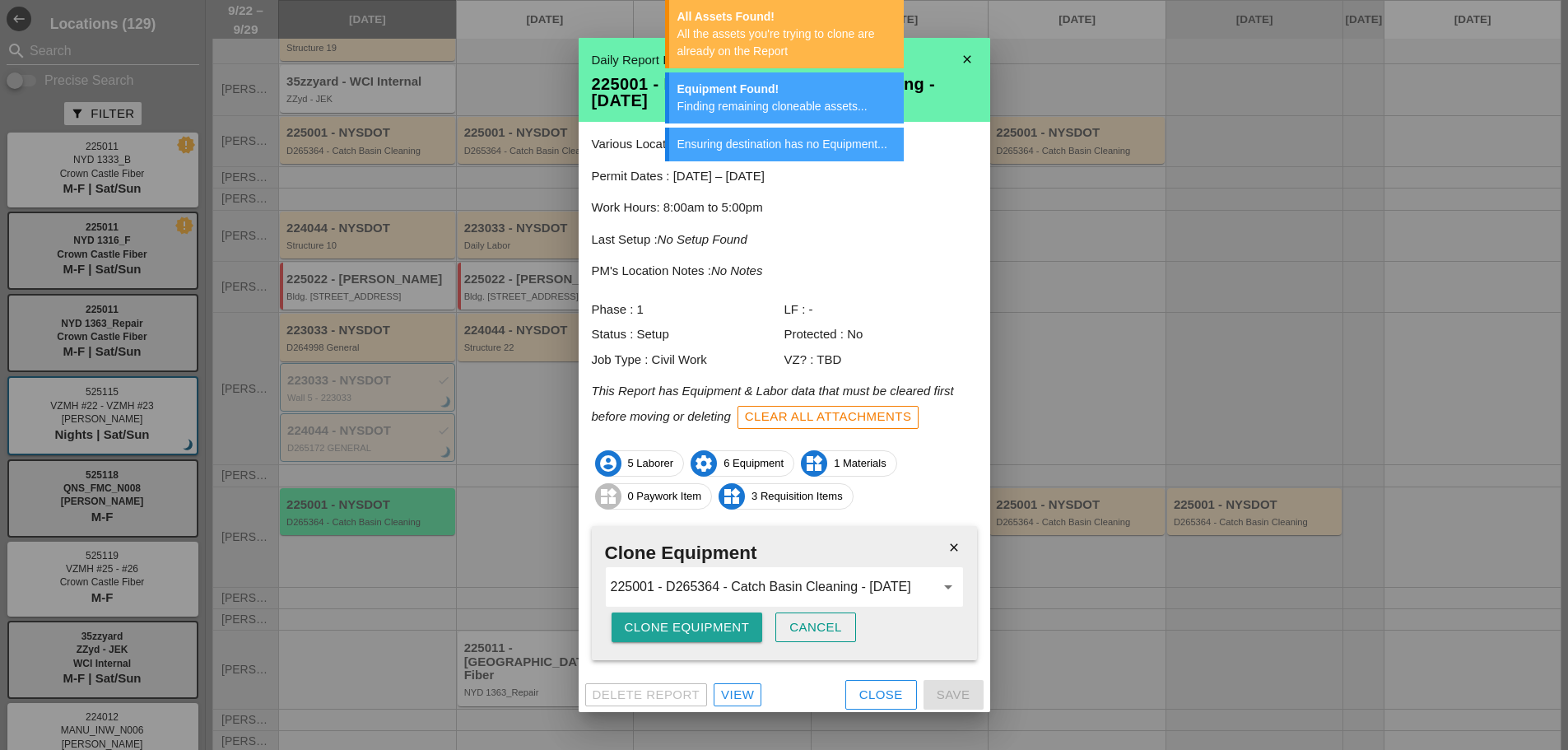
click at [686, 622] on div "Clone Equipment" at bounding box center [686, 628] width 125 height 19
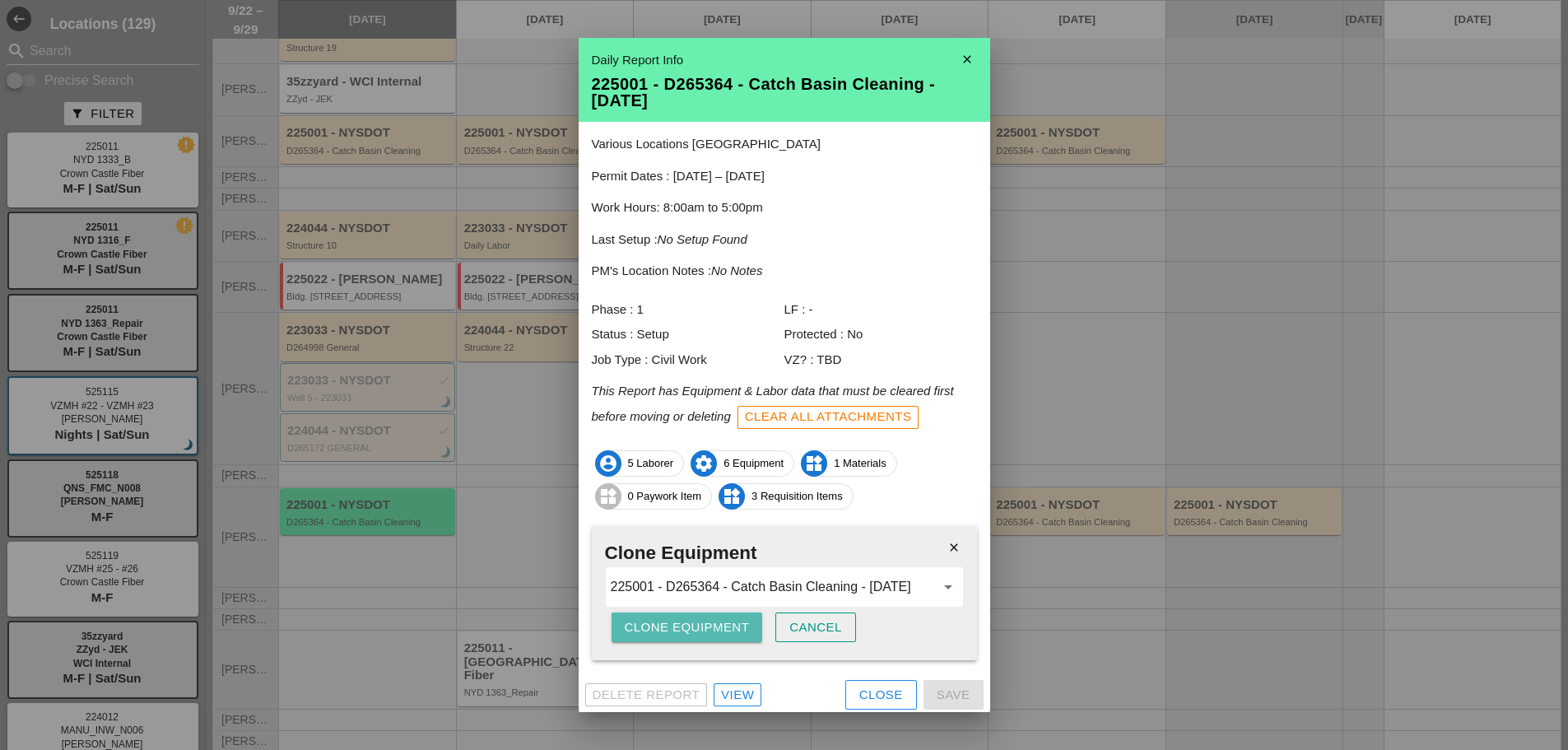
click at [700, 631] on div "Clone Equipment" at bounding box center [686, 628] width 125 height 19
click at [703, 630] on div "Are you sure?" at bounding box center [676, 628] width 105 height 19
click at [689, 622] on div "Clone Equipment" at bounding box center [686, 628] width 125 height 19
click at [688, 622] on div "Are you sure?" at bounding box center [676, 628] width 105 height 19
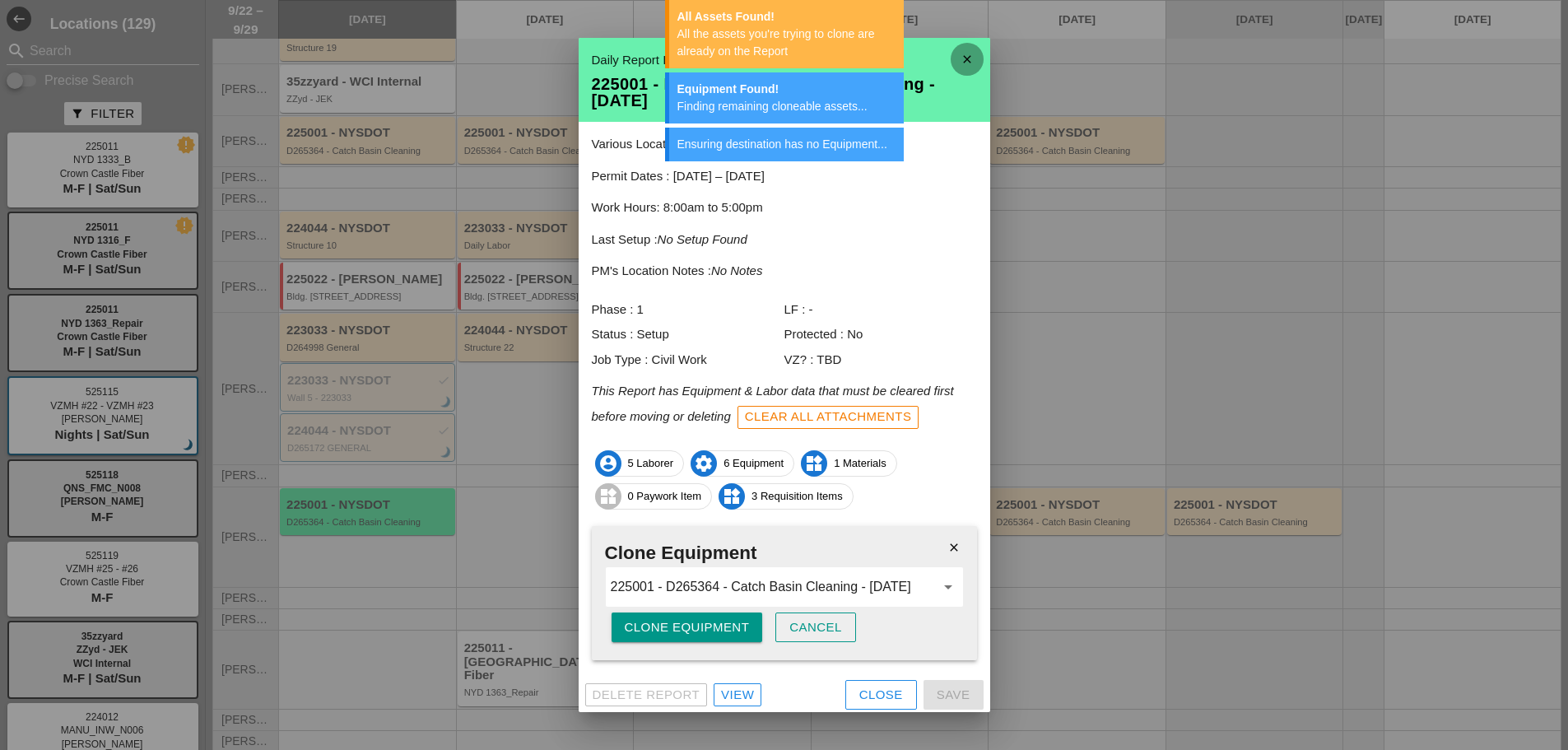
click at [966, 50] on icon "close" at bounding box center [967, 59] width 33 height 33
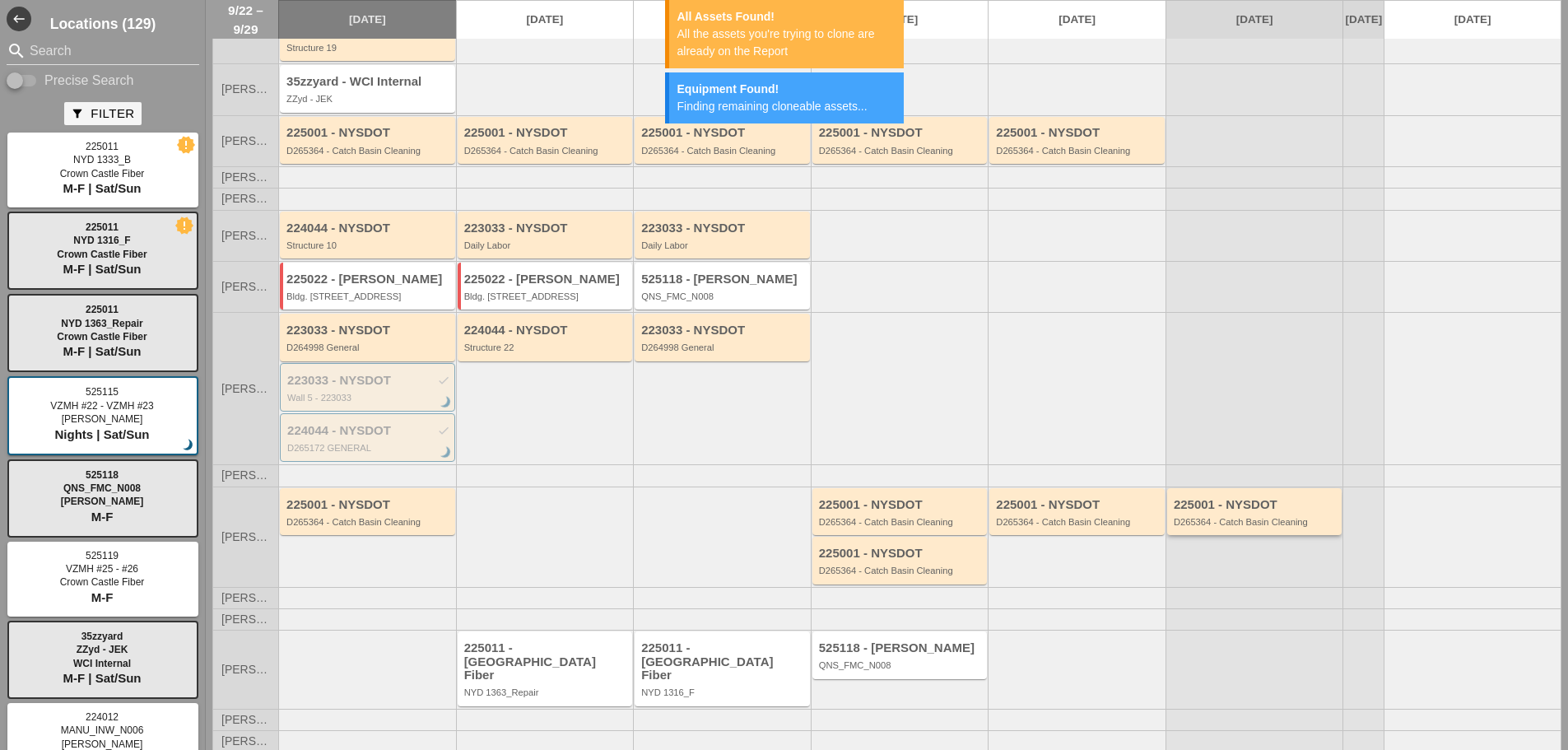
click at [1201, 527] on div "D265364 - Catch Basin Cleaning" at bounding box center [1256, 522] width 165 height 10
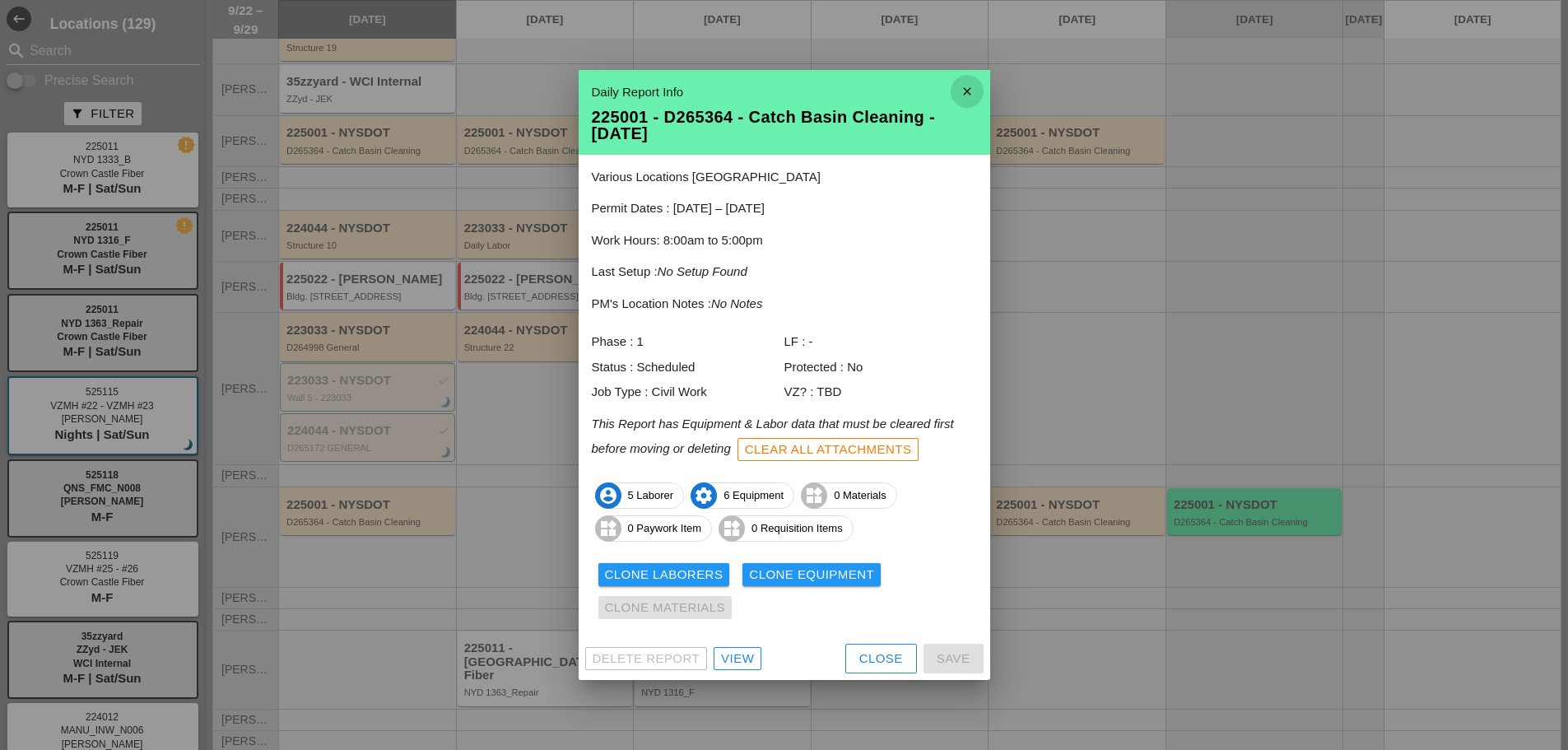
click at [960, 86] on icon "close" at bounding box center [967, 90] width 33 height 33
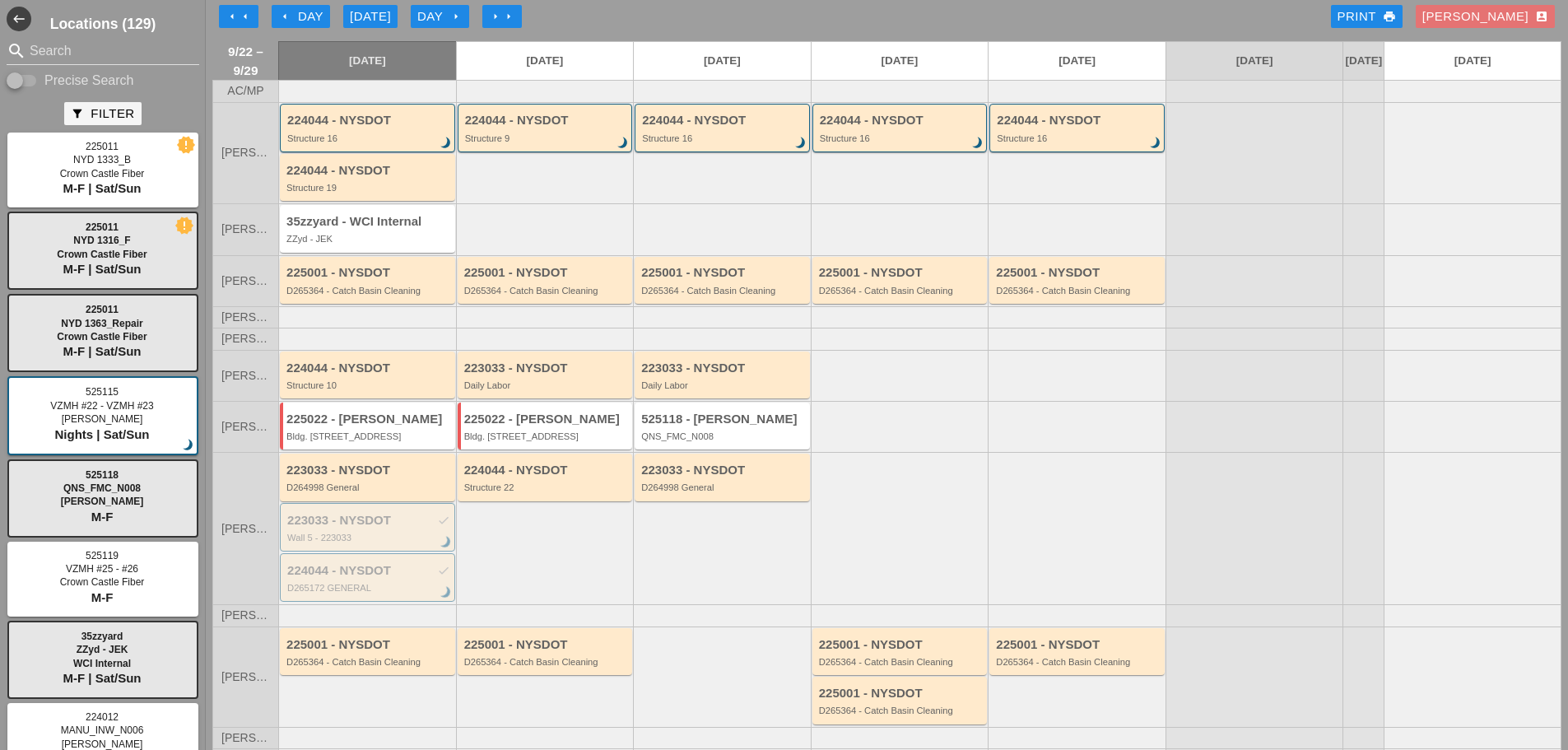
scroll to position [0, 0]
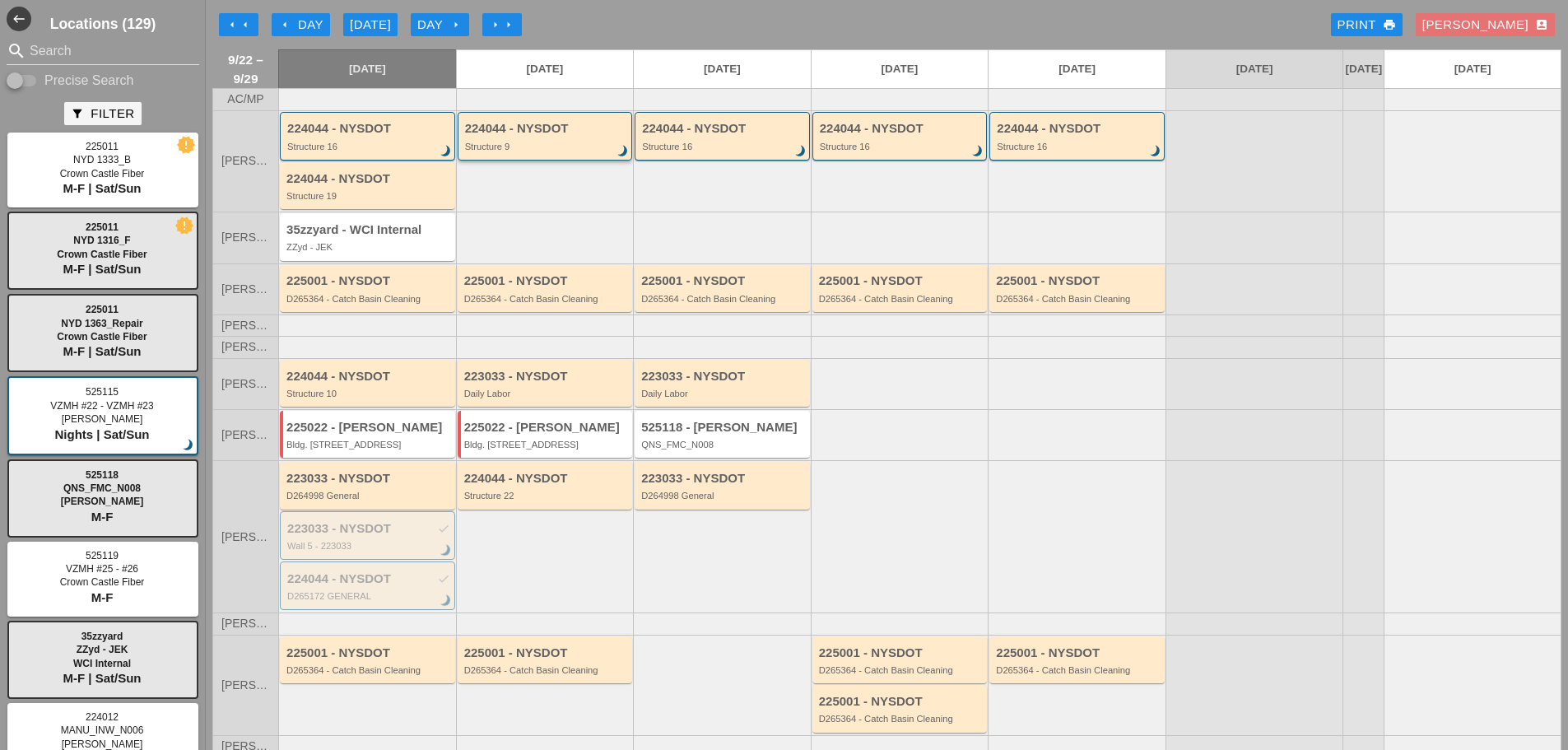
click at [572, 152] on div "Structure 9" at bounding box center [547, 146] width 163 height 10
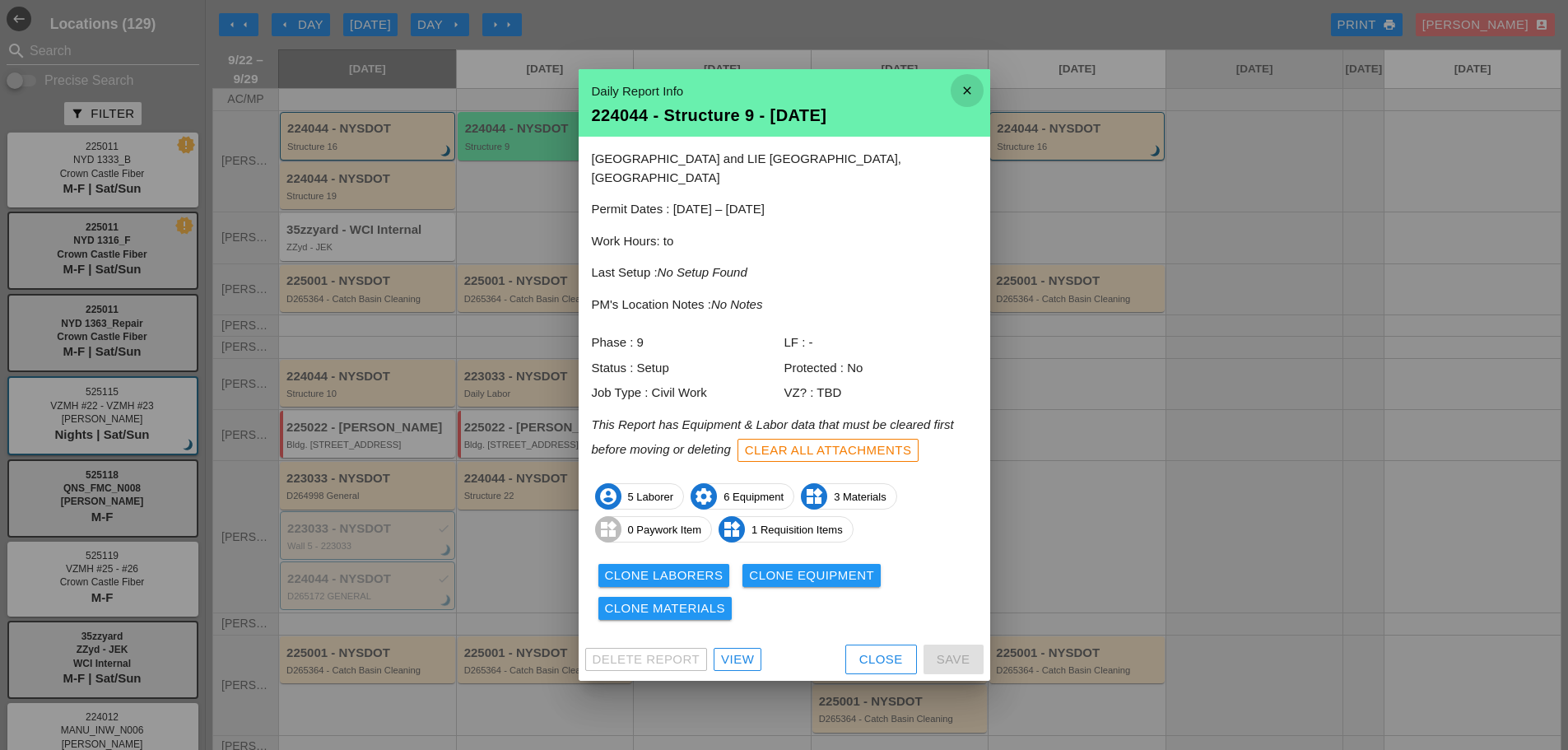
click at [976, 105] on icon "close" at bounding box center [967, 90] width 33 height 33
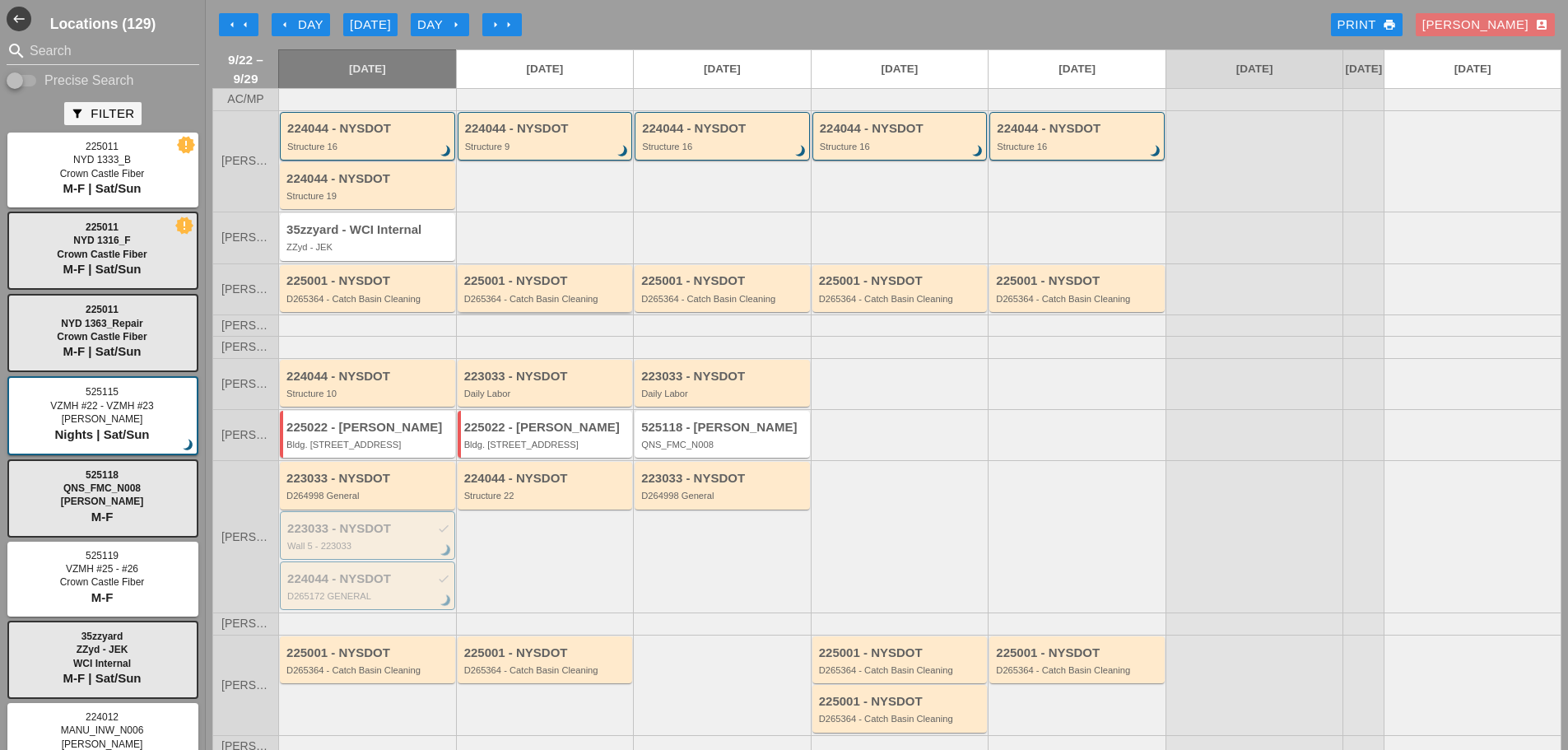
click at [523, 304] on div "D265364 - Catch Basin Cleaning" at bounding box center [547, 299] width 165 height 10
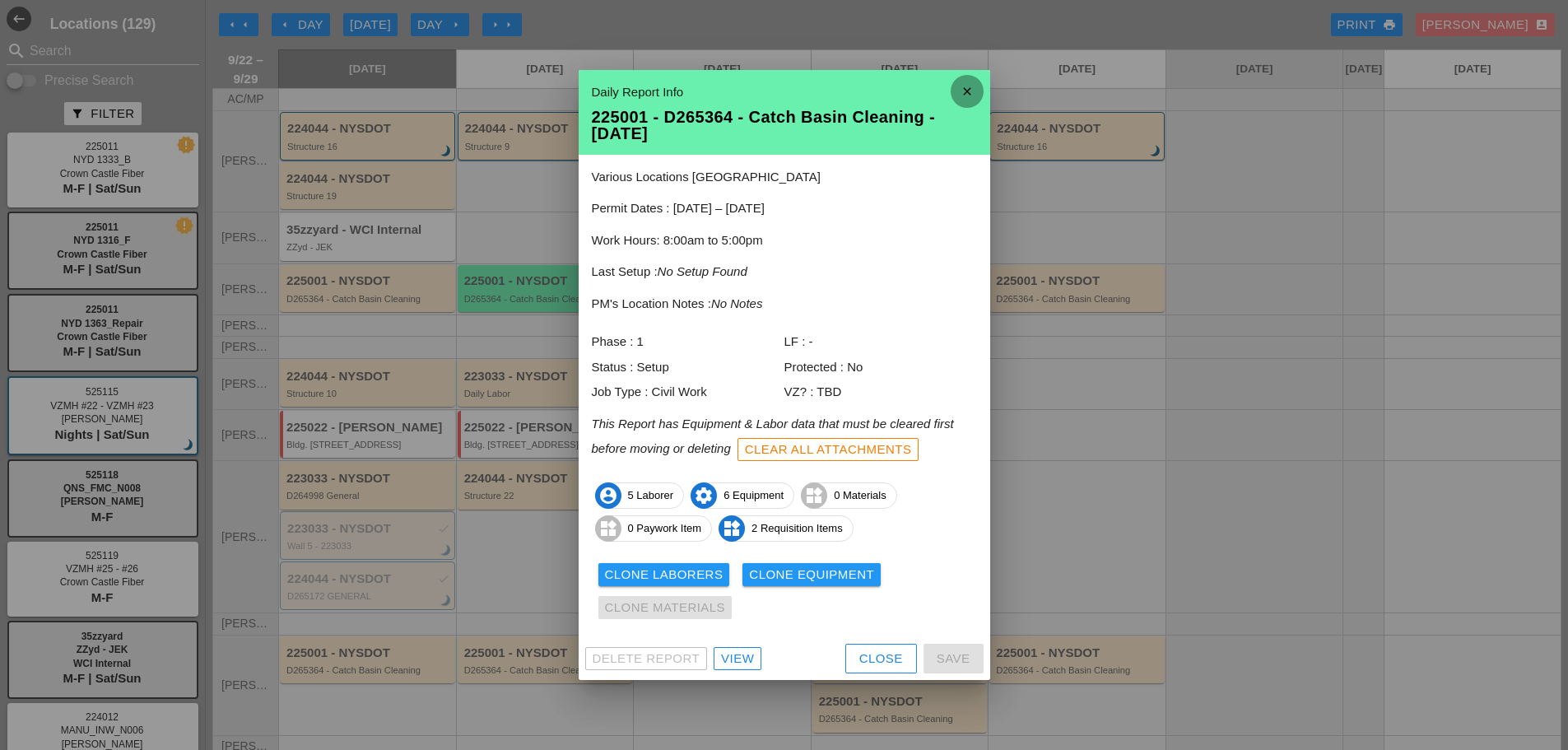
click at [962, 90] on icon "close" at bounding box center [967, 90] width 33 height 33
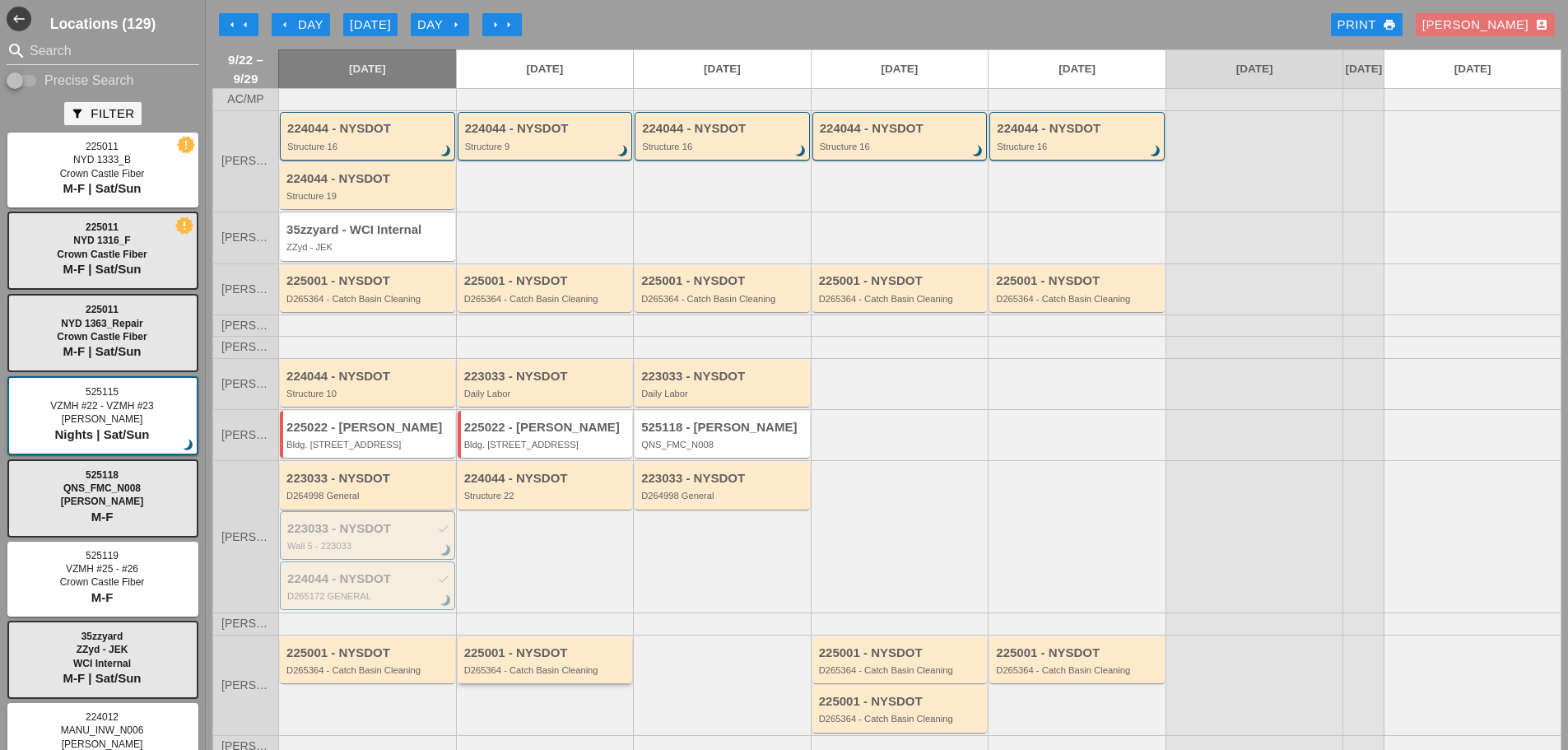
click at [540, 683] on div "225001 - NYSDOT D265364 - Catch Basin Cleaning" at bounding box center [545, 660] width 175 height 47
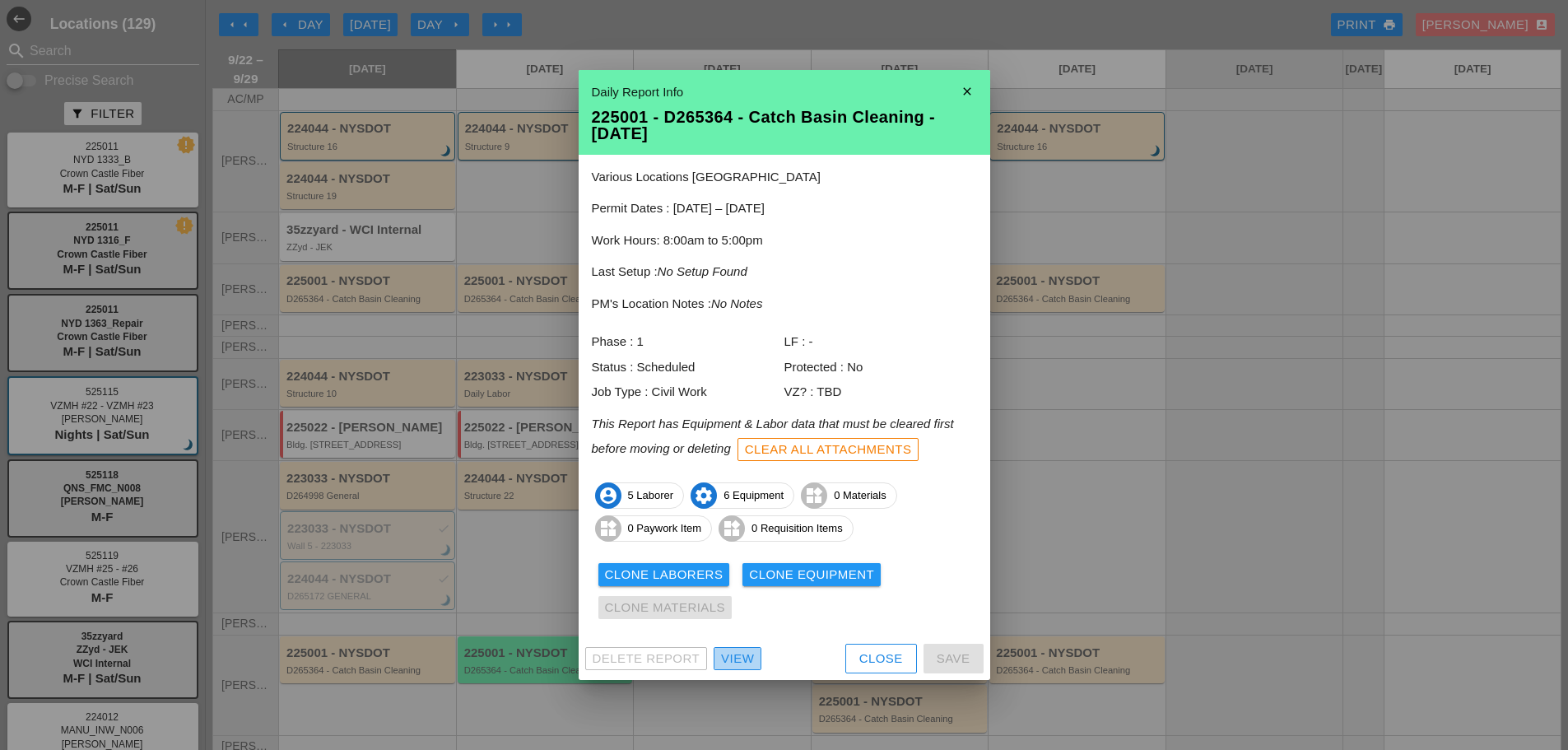
click at [747, 657] on div "View" at bounding box center [737, 659] width 33 height 19
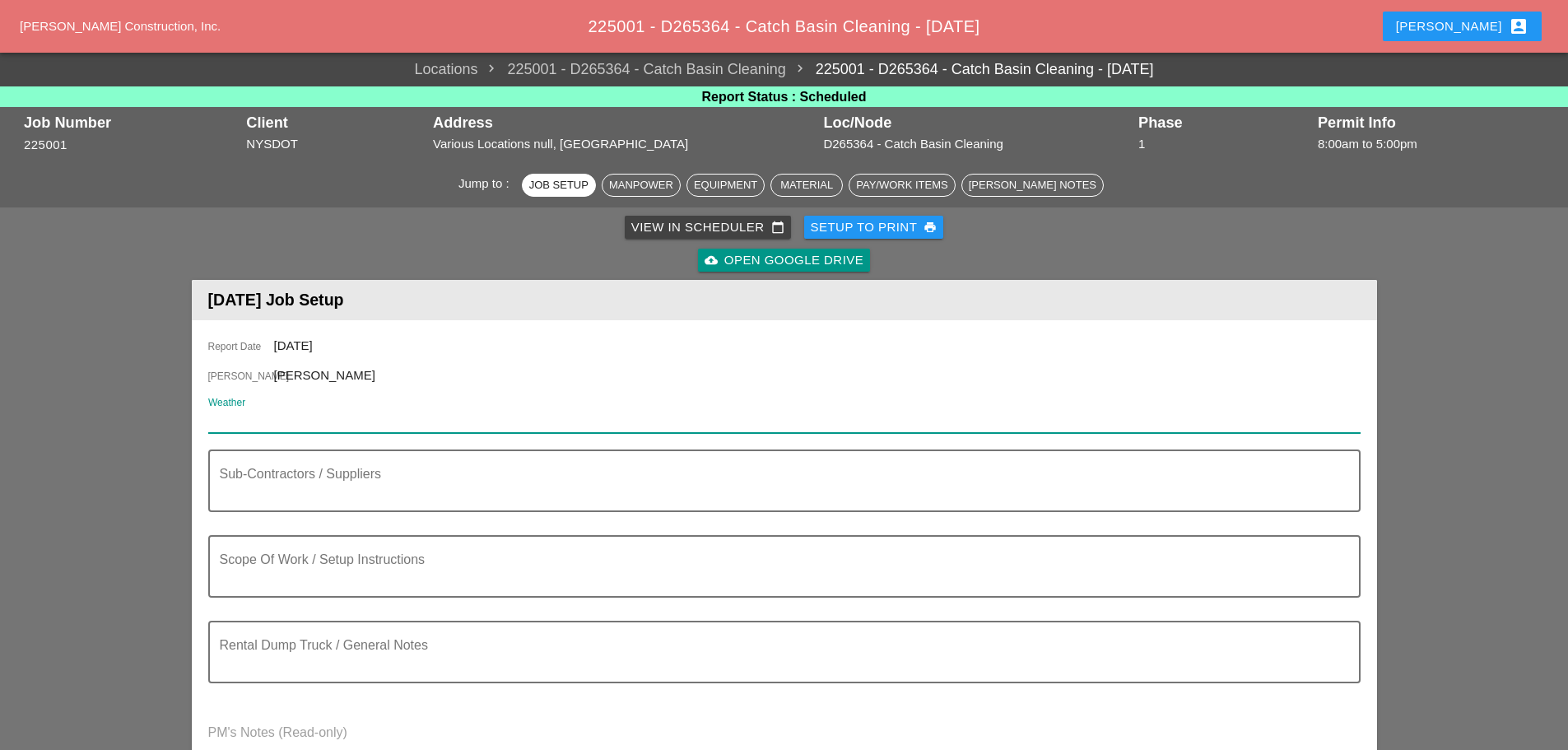
paste input "Night 69° 21% SW 10 mph Cloudy skies early, then partly cloudy after midnight. …"
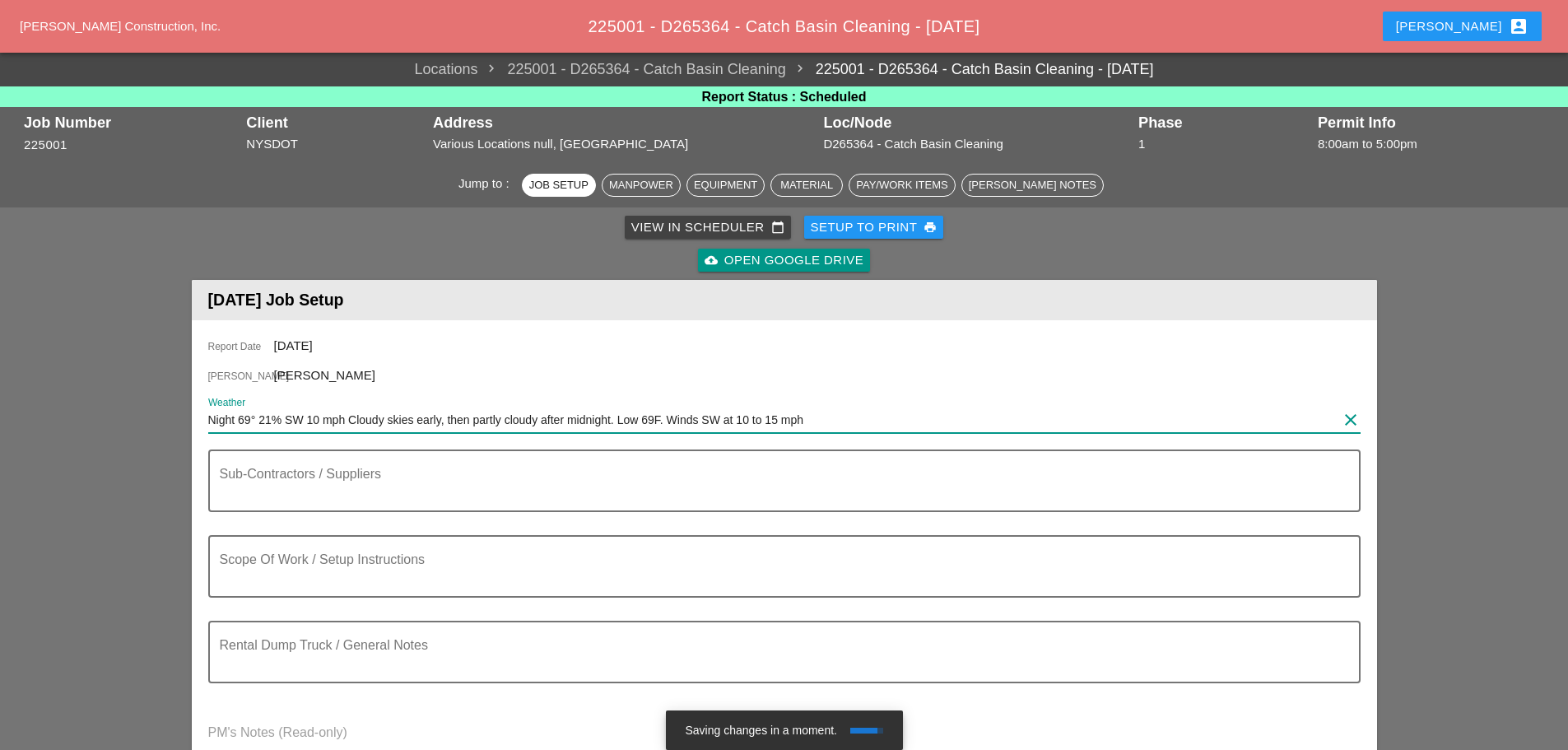
click at [212, 416] on input "Night 69° 21% SW 10 mph Cloudy skies early, then partly cloudy after midnight. …" at bounding box center [773, 419] width 1129 height 26
type input "Tue Night 69° 21% SW 10 mph Cloudy skies early, then partly cloudy after midnig…"
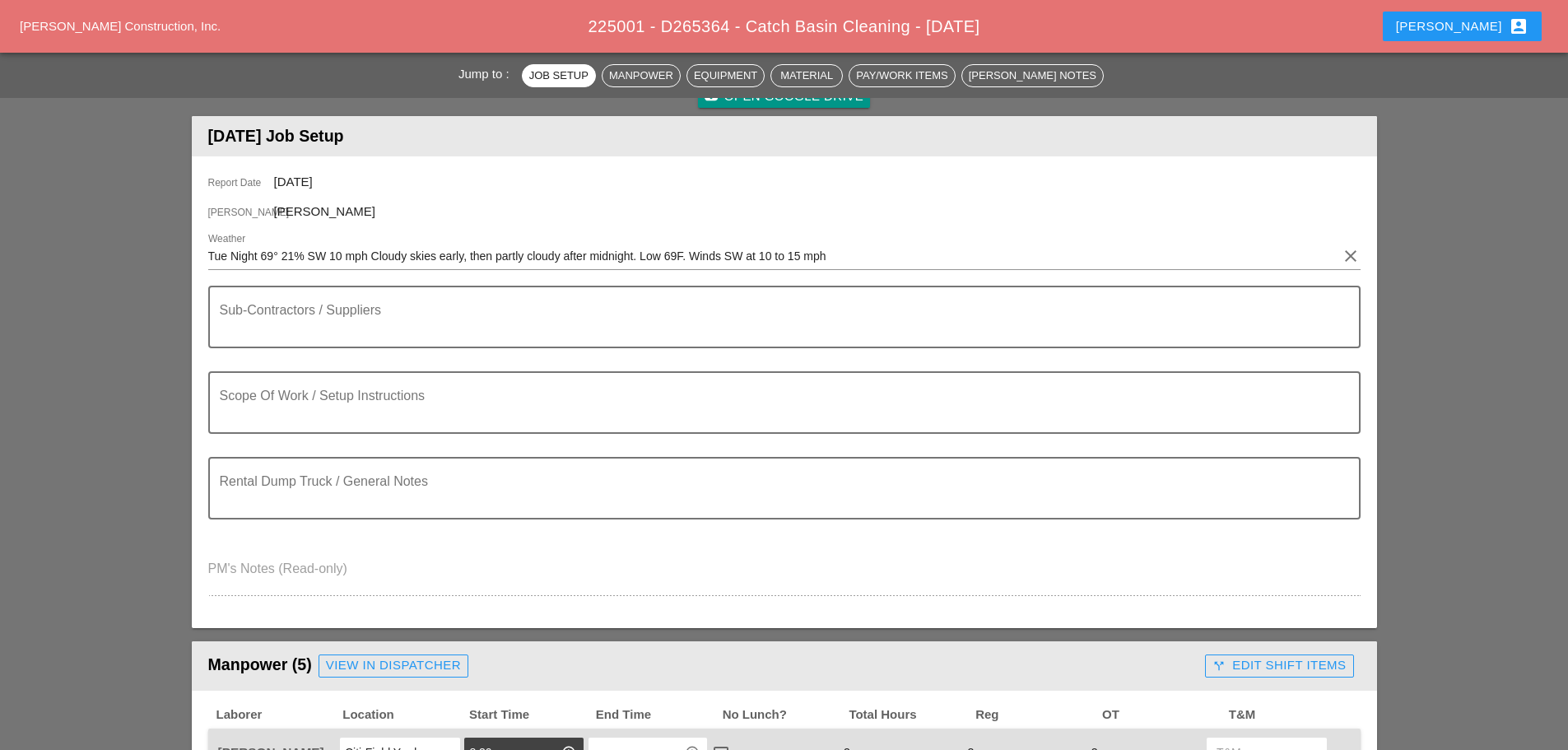
scroll to position [165, 0]
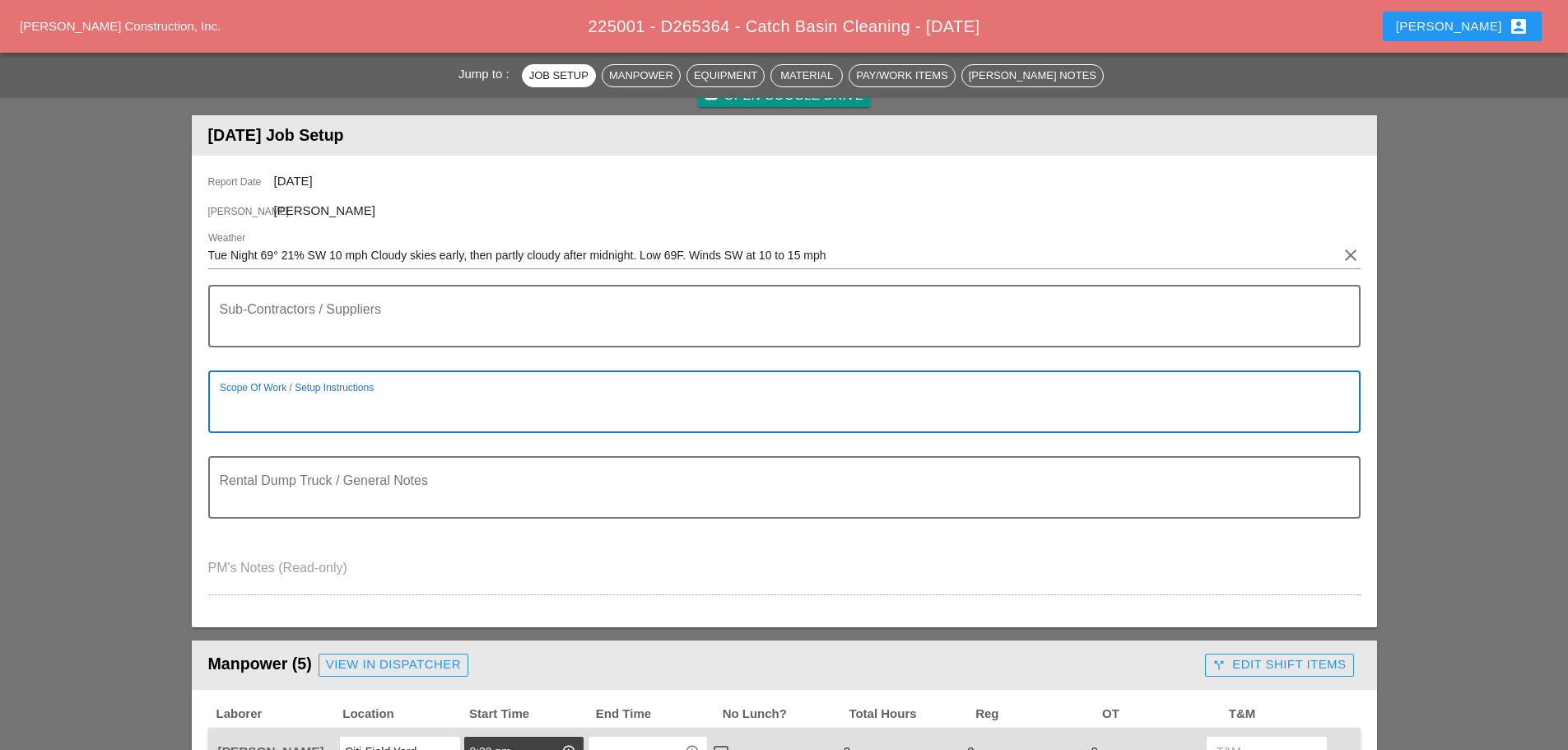
paste textarea "WZTC CLEAN TROUGHS (PLEASE KEEP TRACK OF THE FOOTAGE OF EACH TROUGH)"
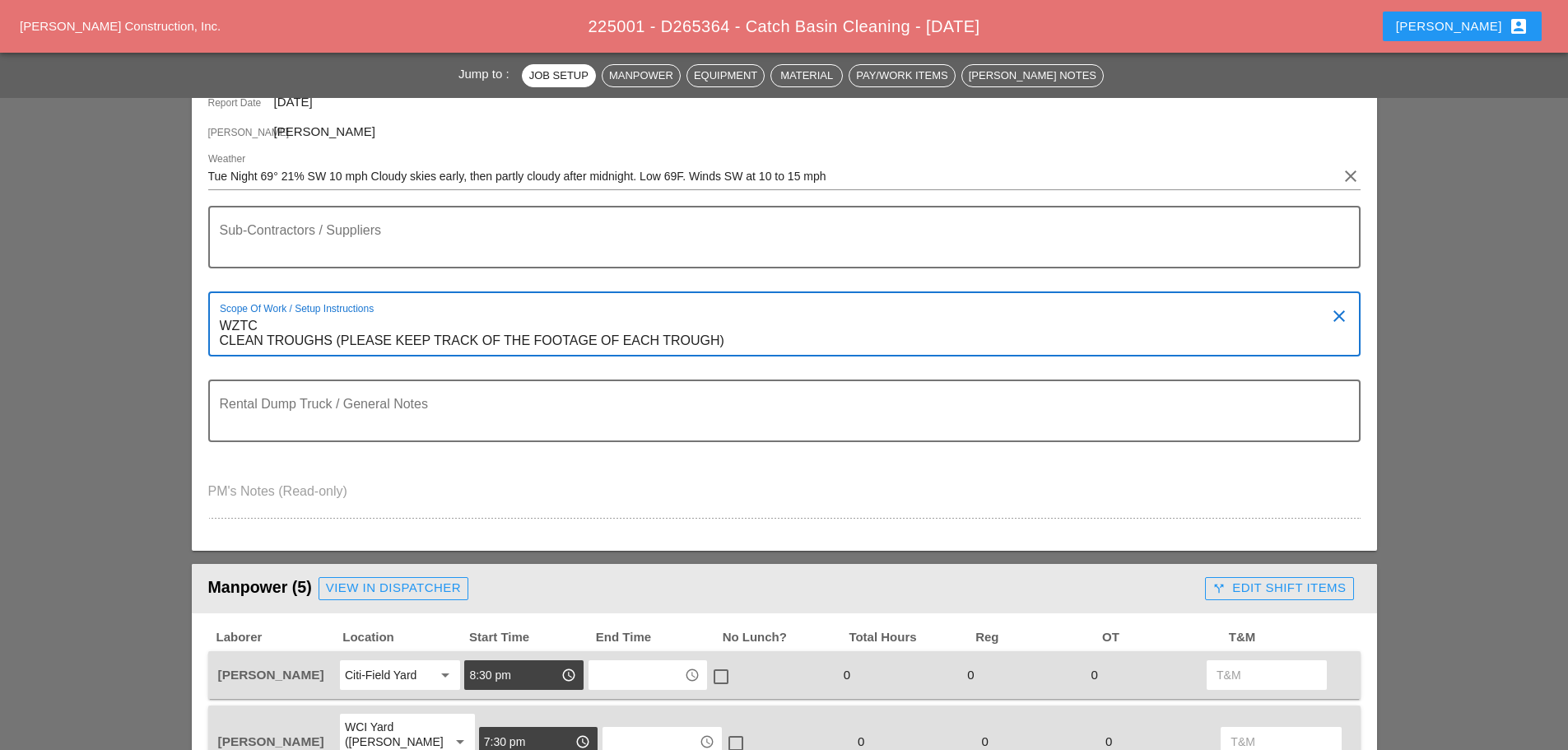
scroll to position [412, 0]
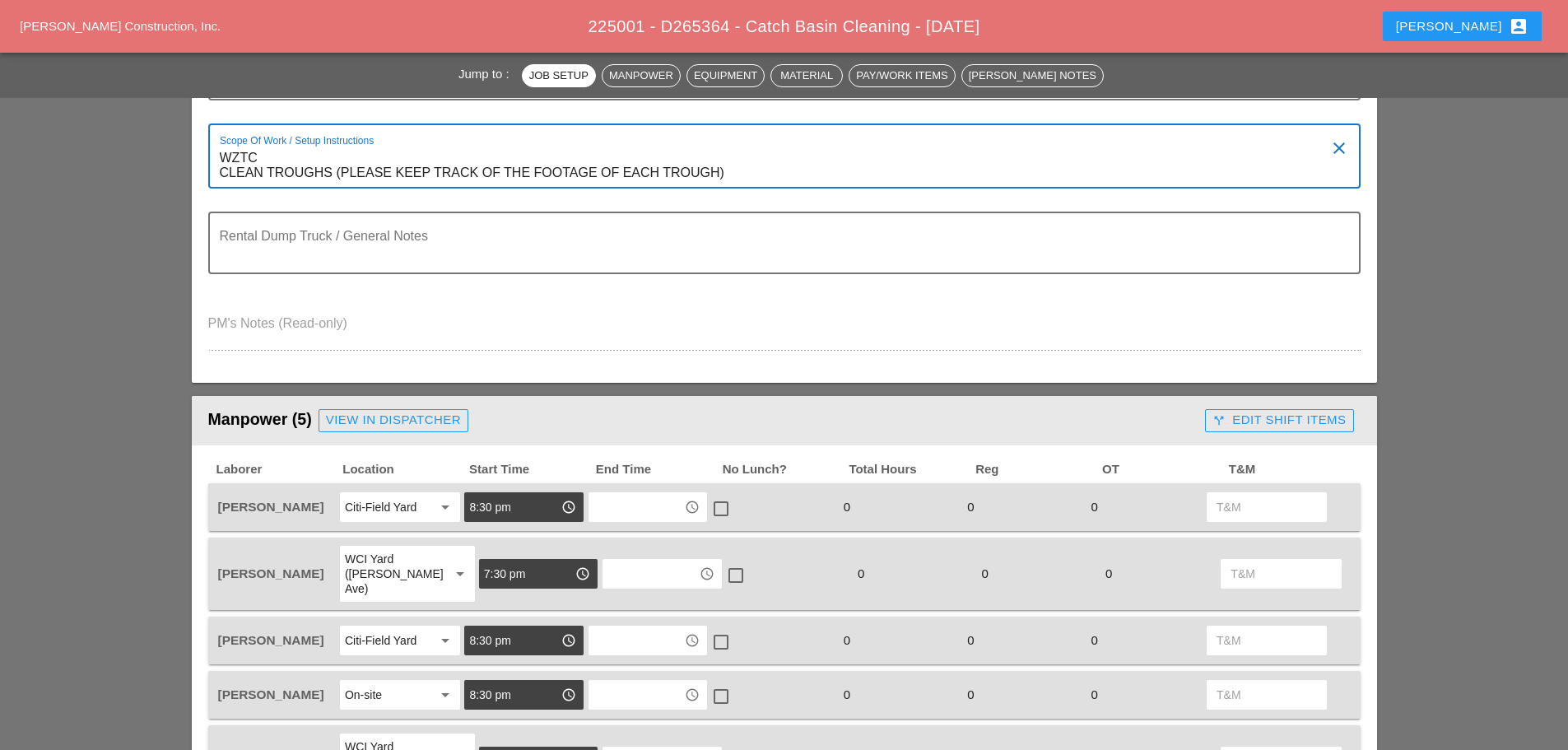
type textarea "WZTC CLEAN TROUGHS (PLEASE KEEP TRACK OF THE FOOTAGE OF EACH TROUGH)"
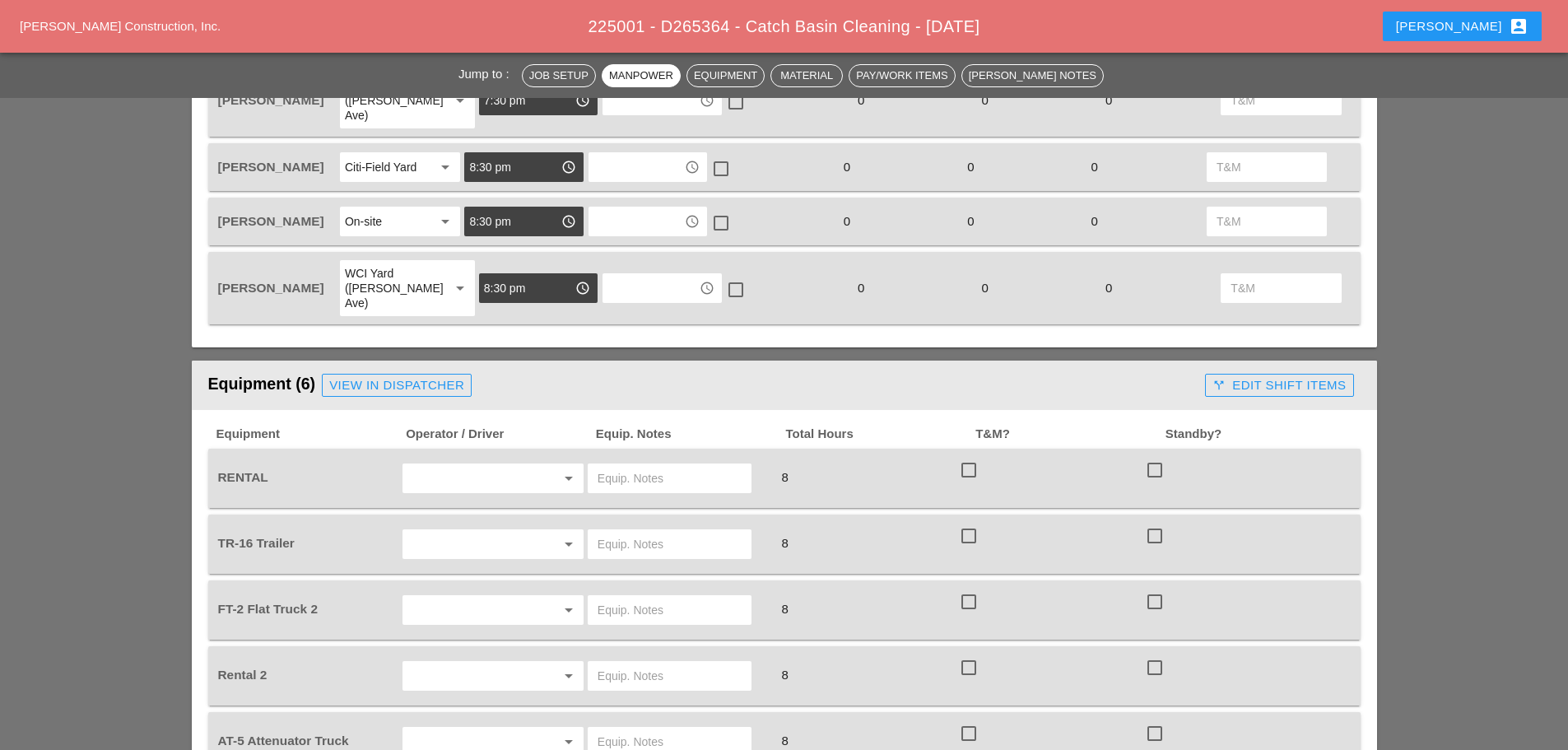
scroll to position [988, 0]
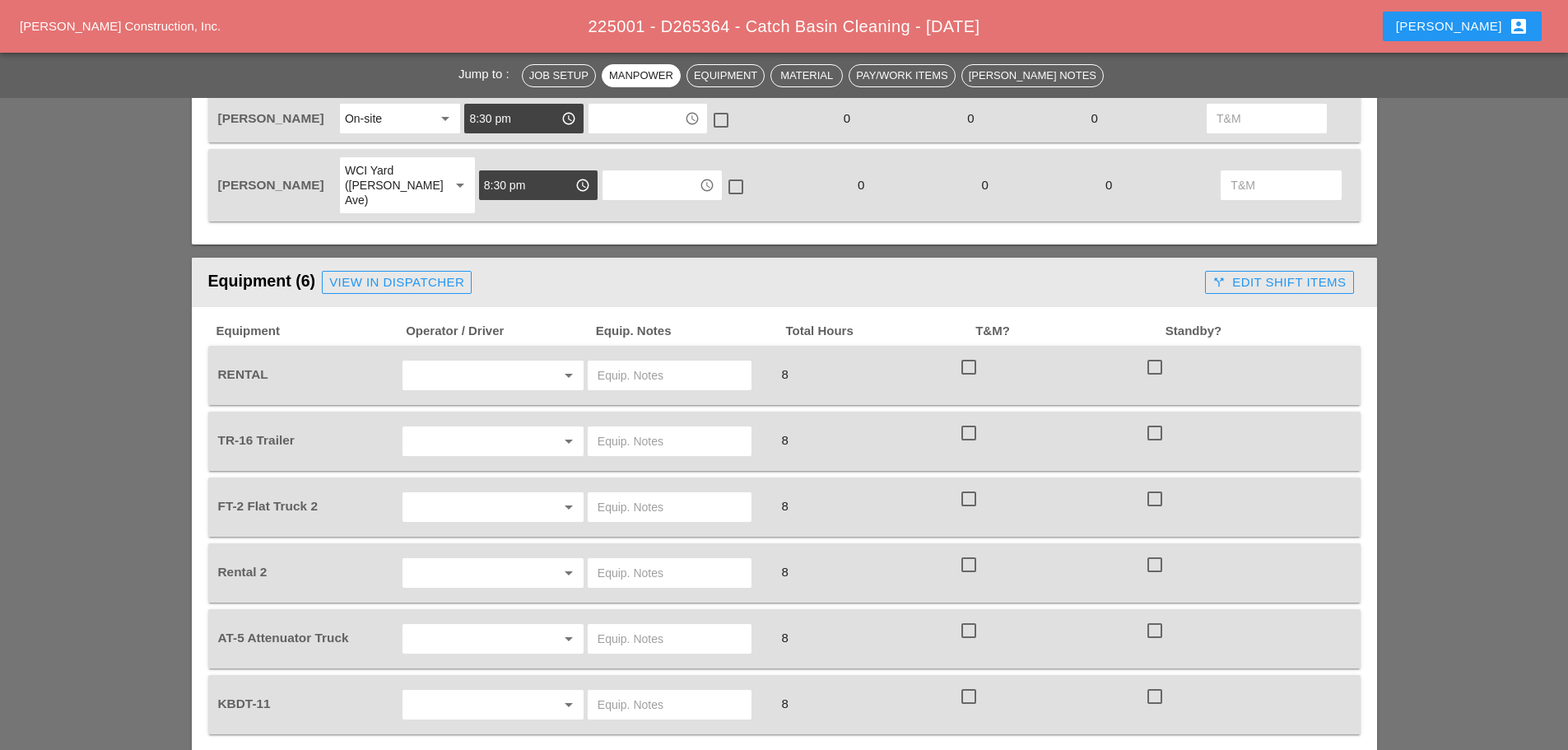
click at [673, 362] on input "text" at bounding box center [670, 375] width 144 height 26
type input "45 LIFT BRUCKNER"
click at [538, 428] on div "arrow_drop_down" at bounding box center [493, 440] width 172 height 26
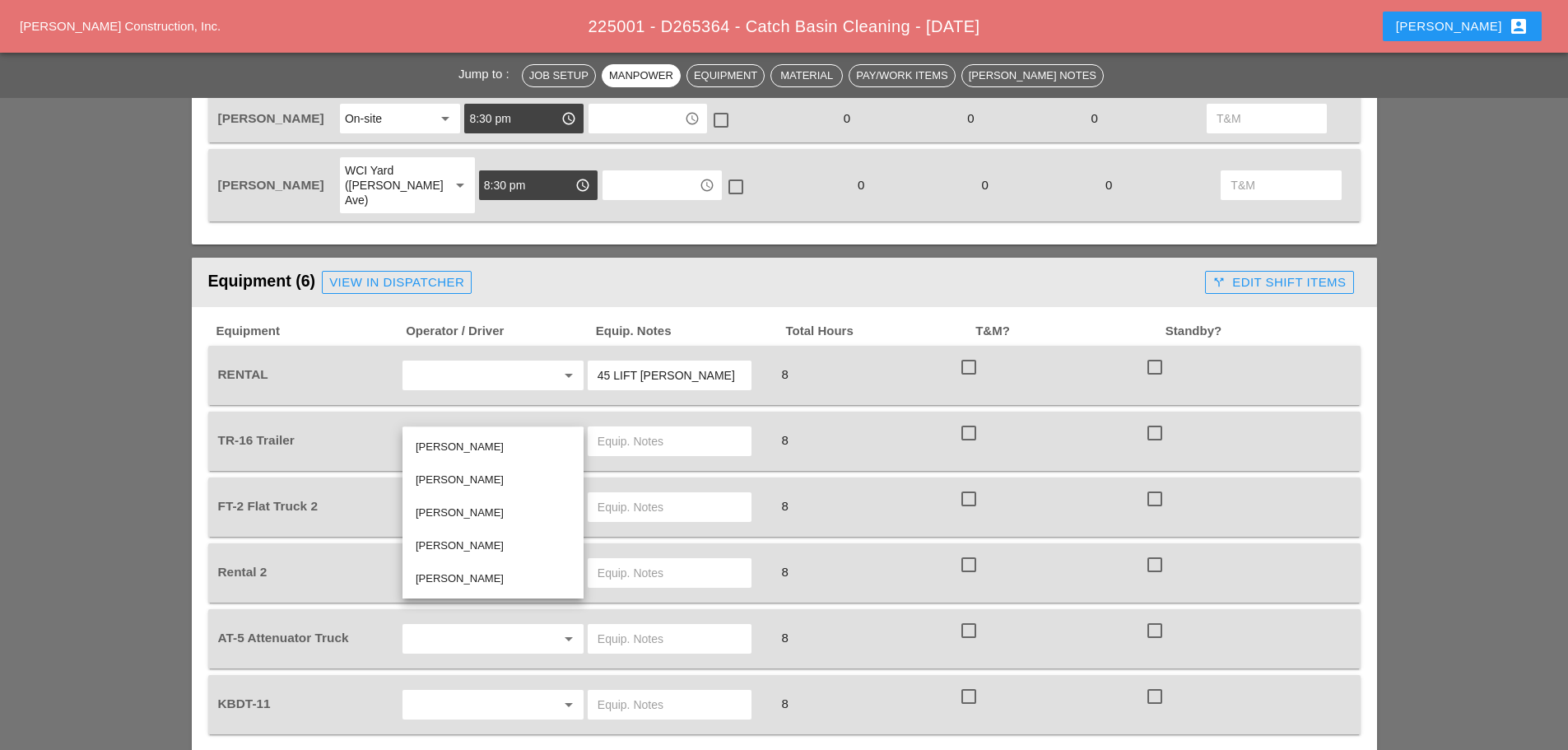
click at [469, 448] on div "Joshua Baker" at bounding box center [493, 447] width 155 height 20
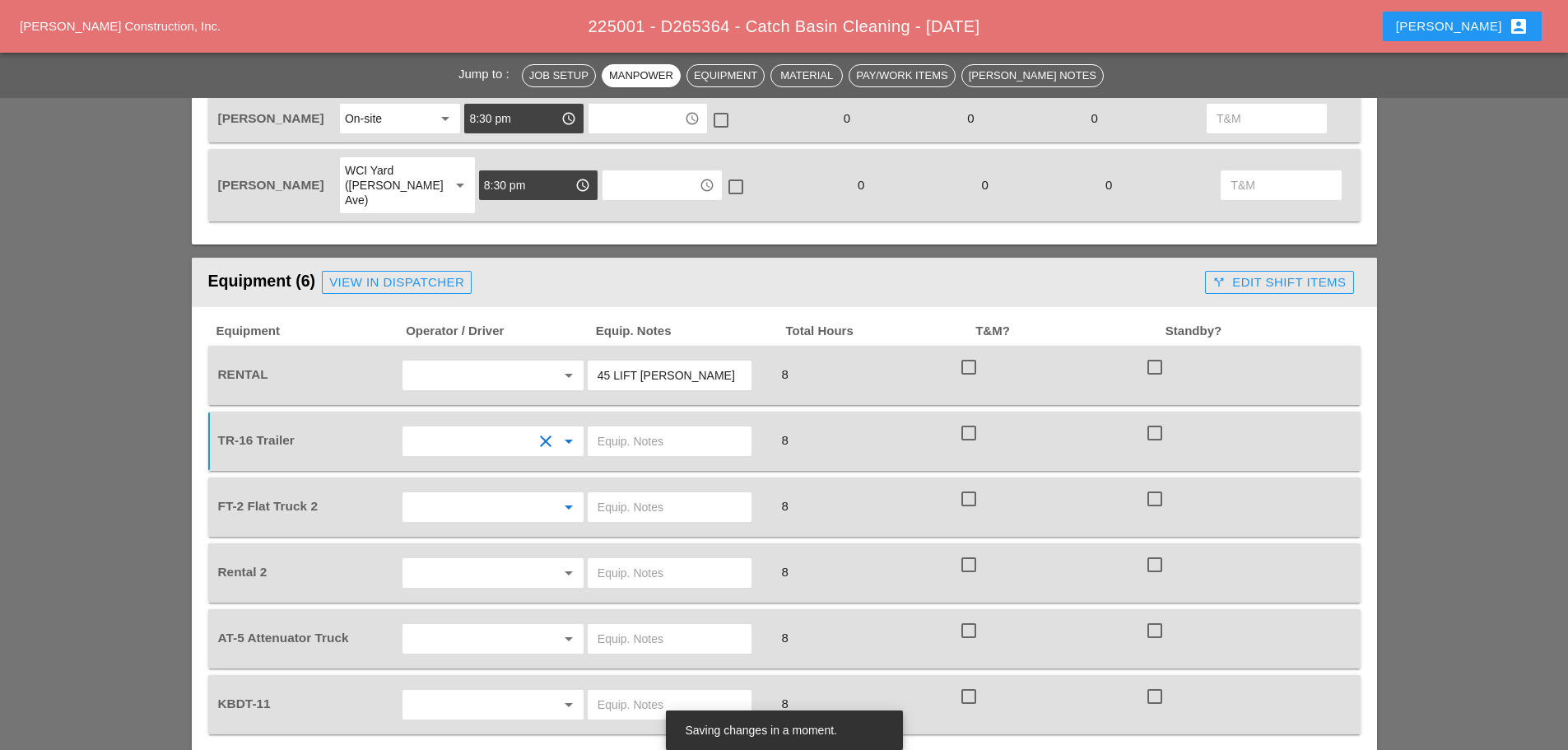
click at [465, 494] on input "text" at bounding box center [470, 506] width 125 height 26
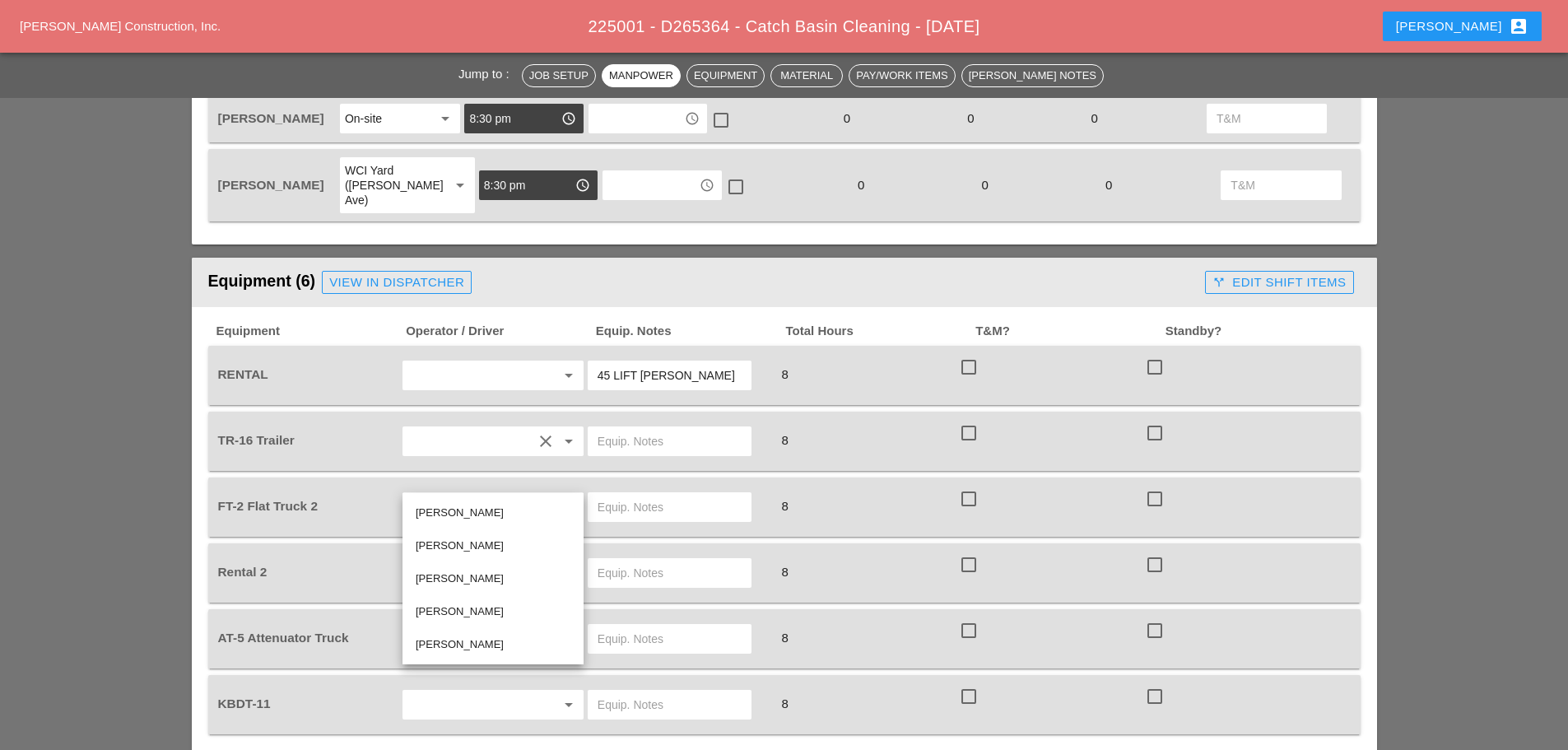
click at [448, 648] on div "Alex Miller" at bounding box center [493, 645] width 155 height 20
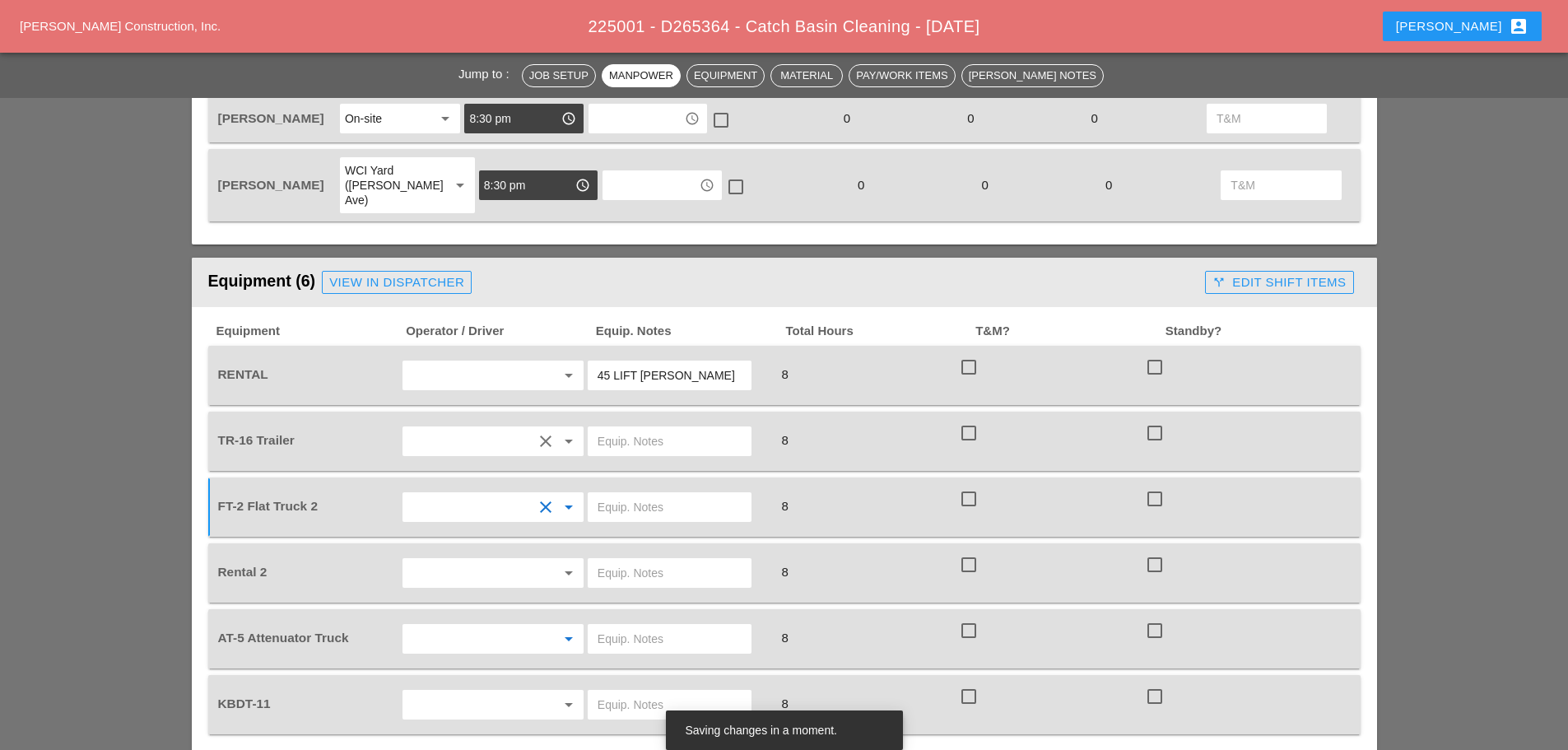
click at [455, 625] on input "text" at bounding box center [470, 638] width 125 height 26
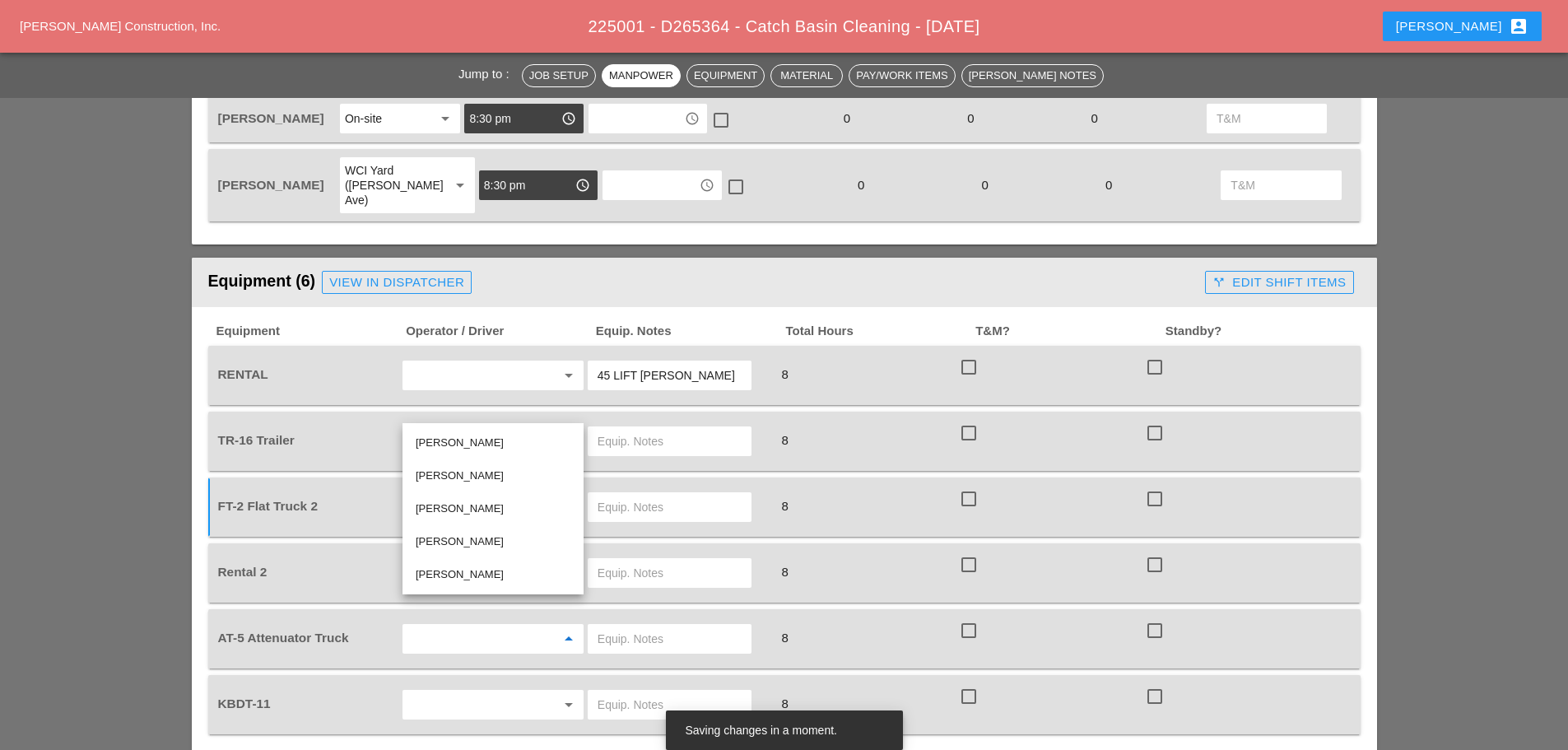
click at [455, 471] on div "Octavio Grosso" at bounding box center [493, 476] width 155 height 20
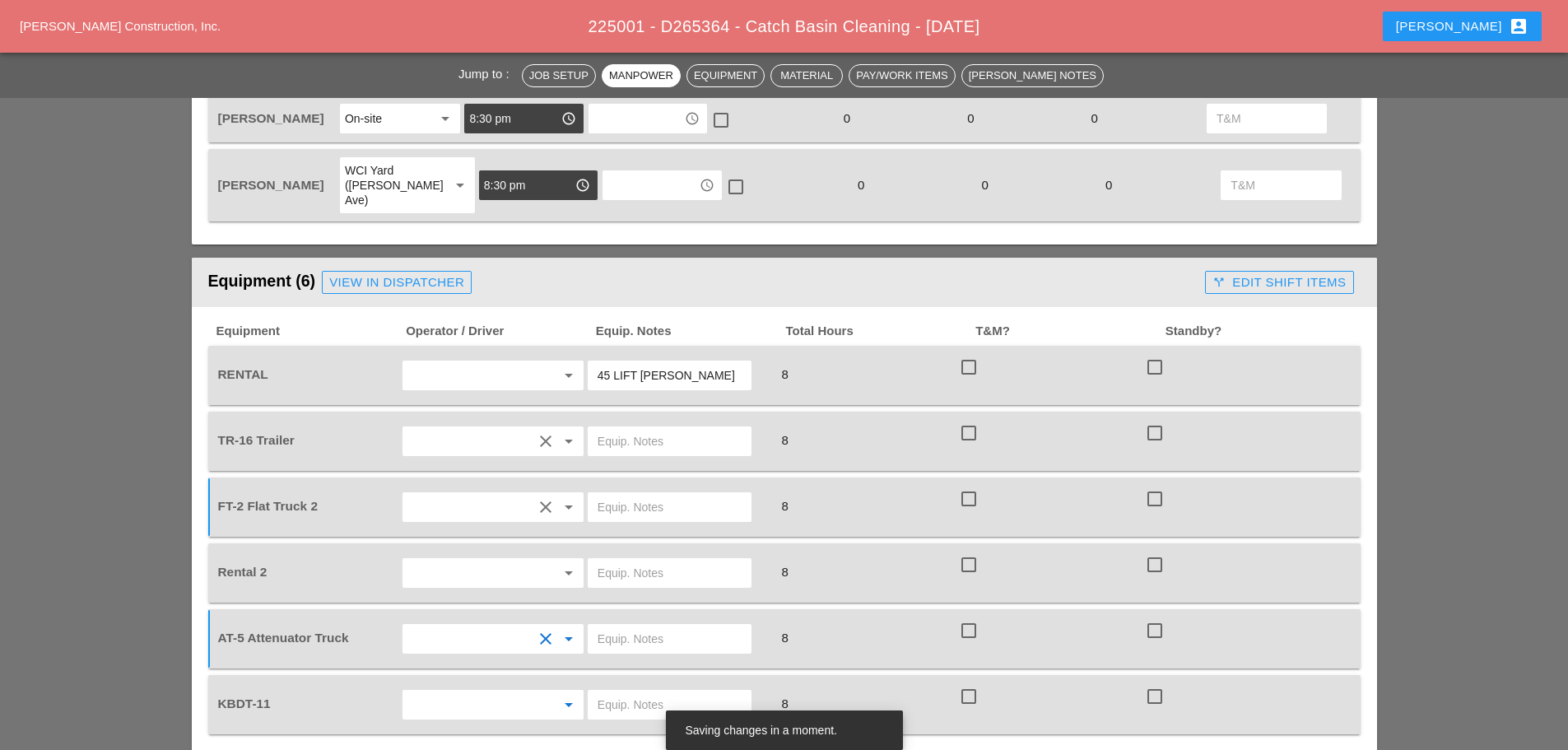
click at [469, 691] on input "text" at bounding box center [470, 704] width 125 height 26
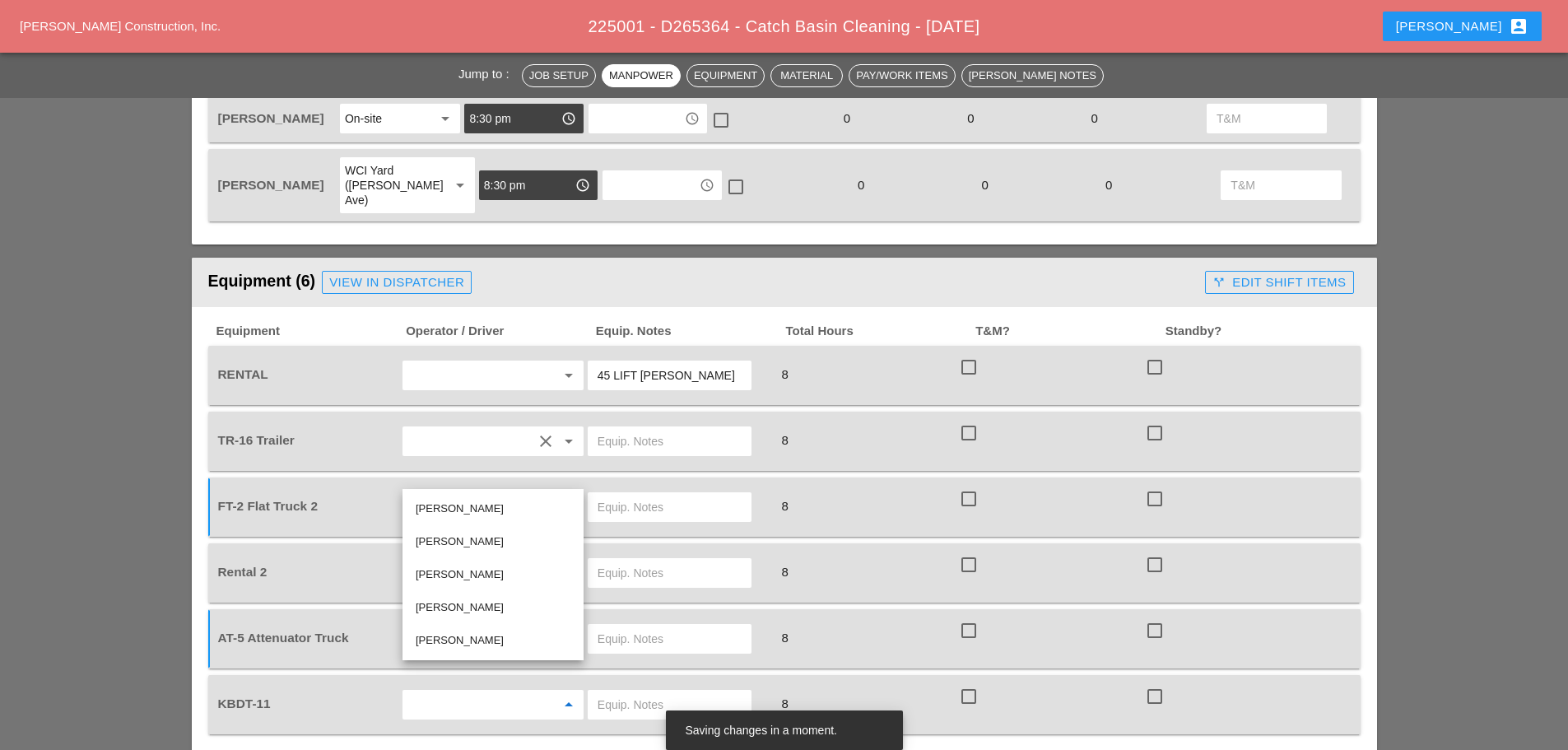
click at [473, 508] on div "Joshua Baker" at bounding box center [493, 509] width 155 height 20
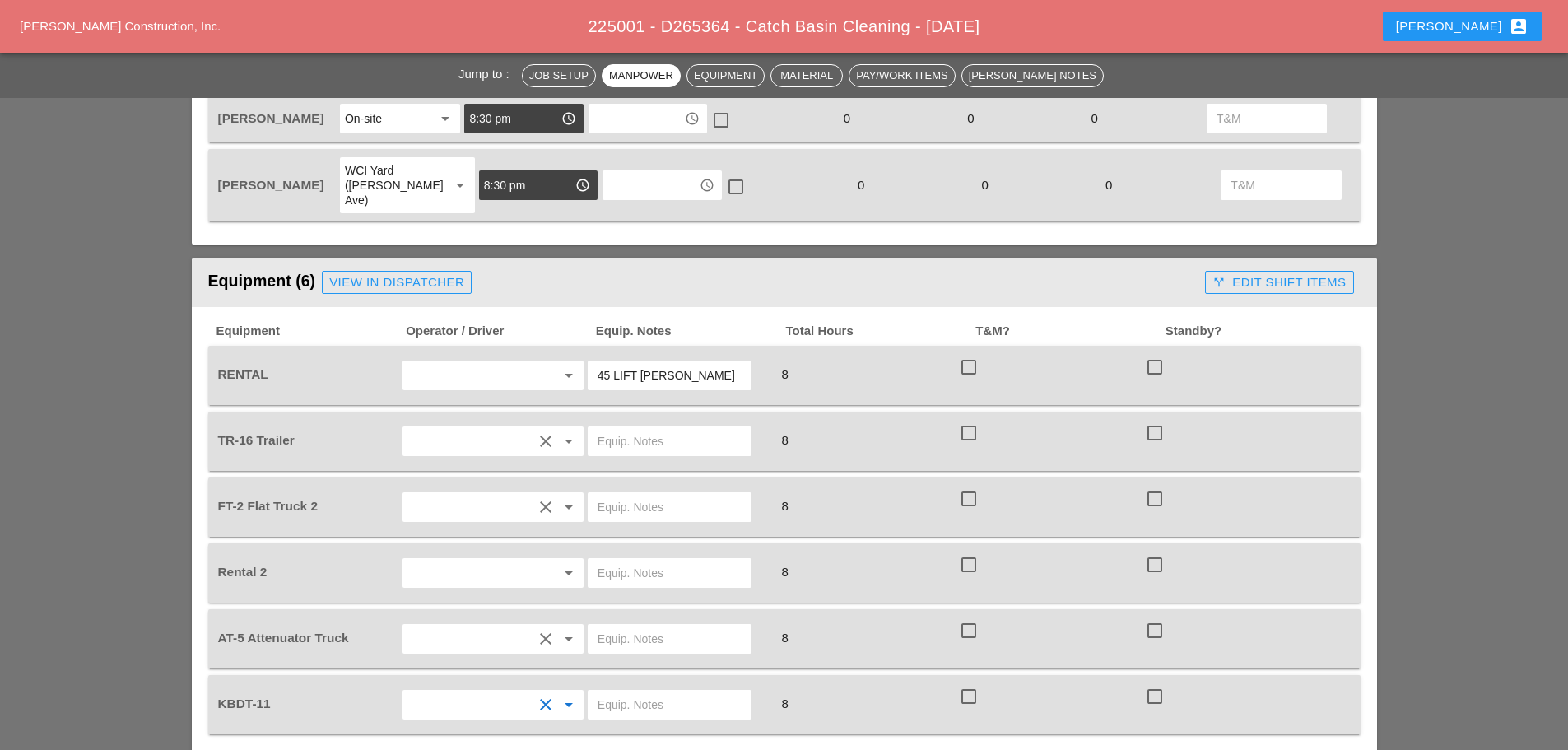
click at [673, 691] on input "text" at bounding box center [670, 704] width 144 height 26
type input "MAIN YARD"
click at [670, 625] on input "text" at bounding box center [670, 638] width 144 height 26
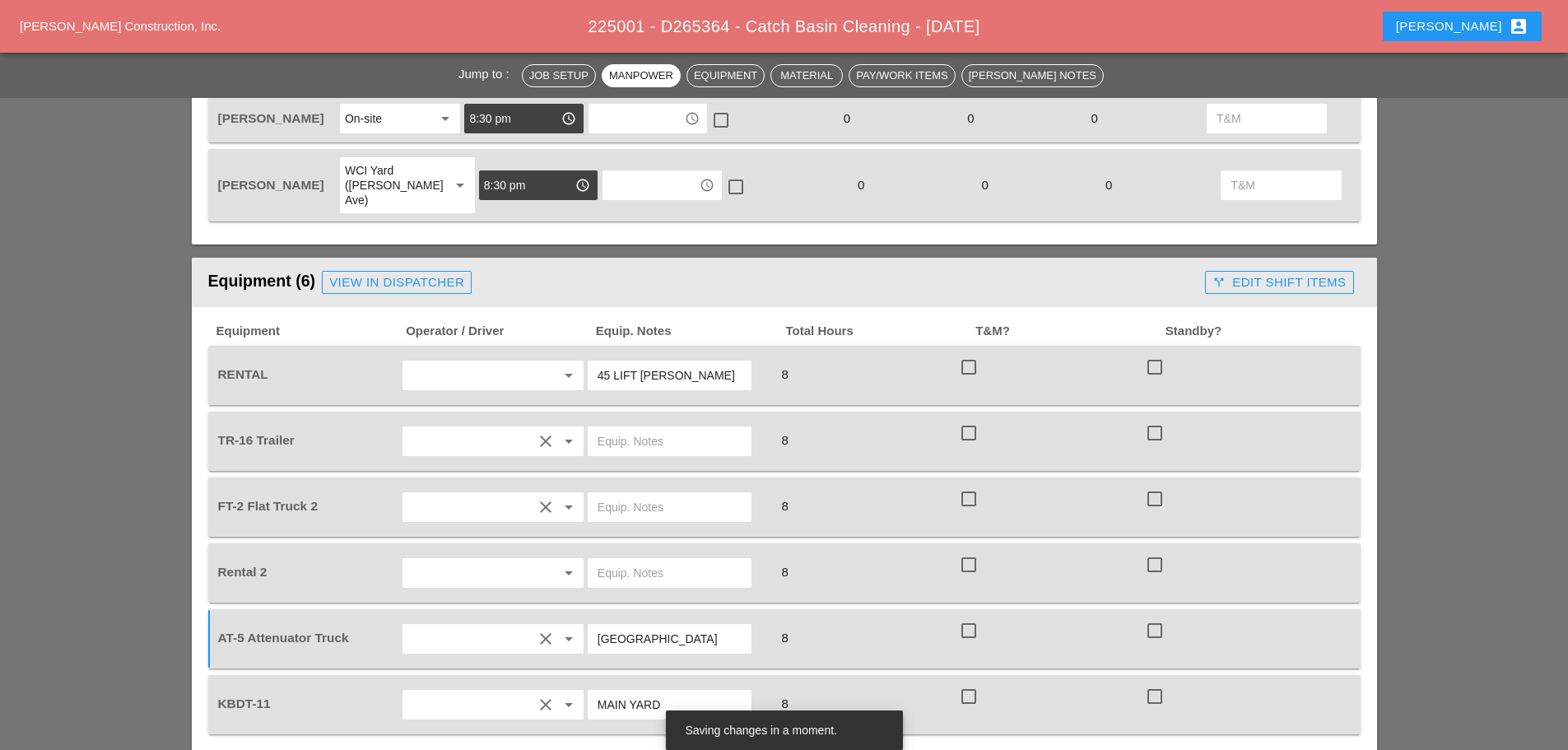
type input "CITY FIELD"
click at [635, 494] on input "text" at bounding box center [670, 506] width 144 height 26
type input "W/ PLYWOOD"
click at [641, 428] on input "text" at bounding box center [670, 440] width 144 height 26
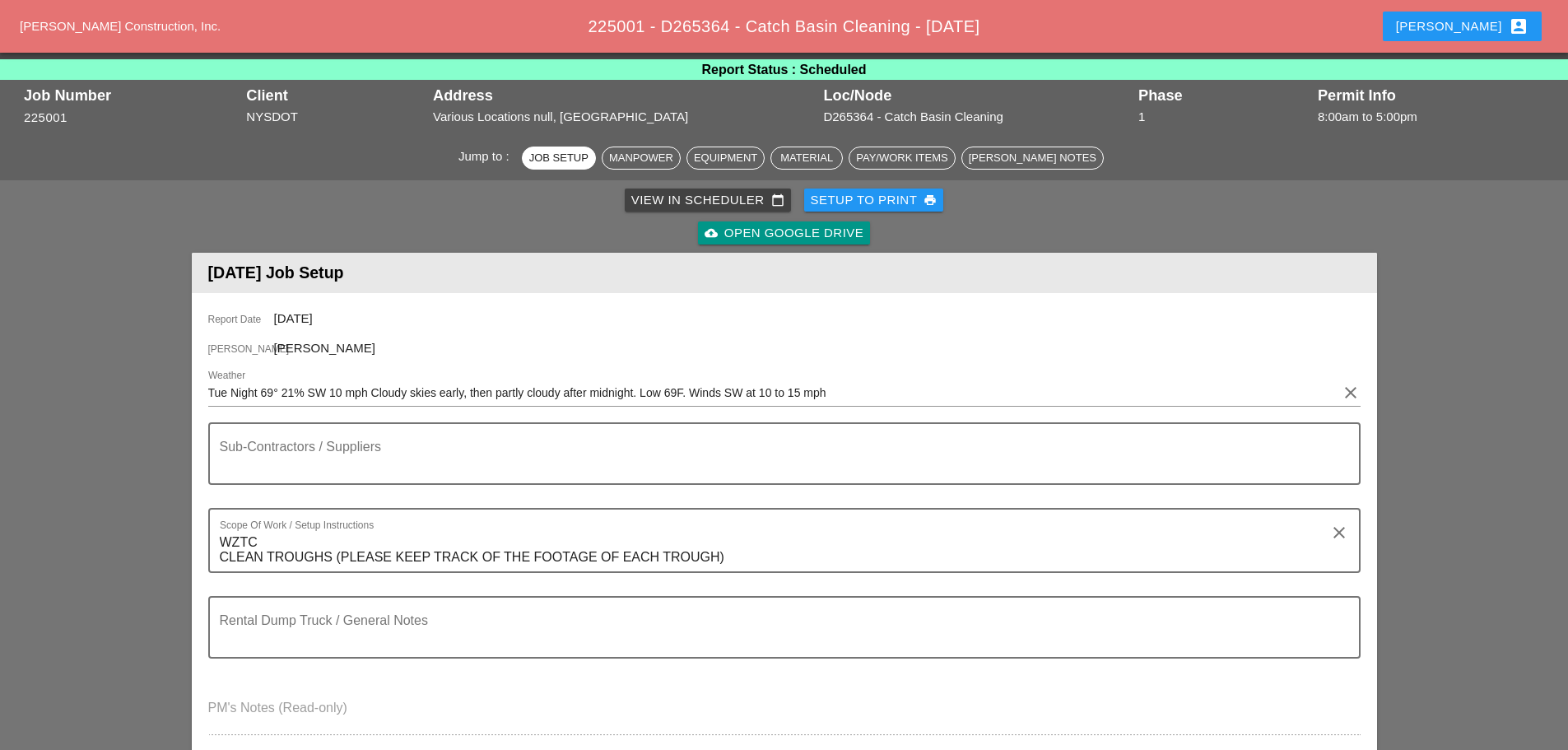
scroll to position [0, 0]
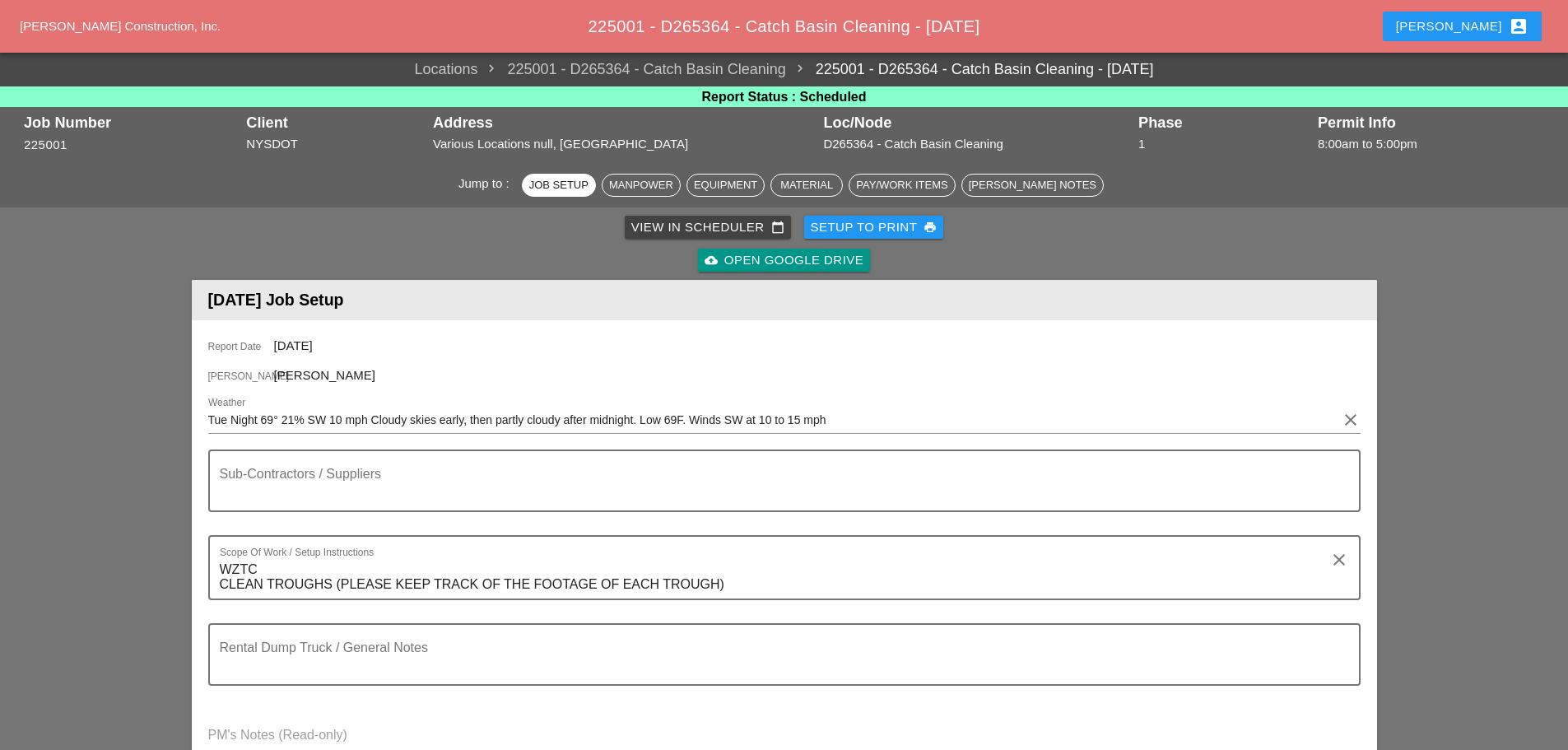
type input "BRUCKNER YARD"
click at [835, 221] on div "Setup to Print print" at bounding box center [874, 228] width 126 height 19
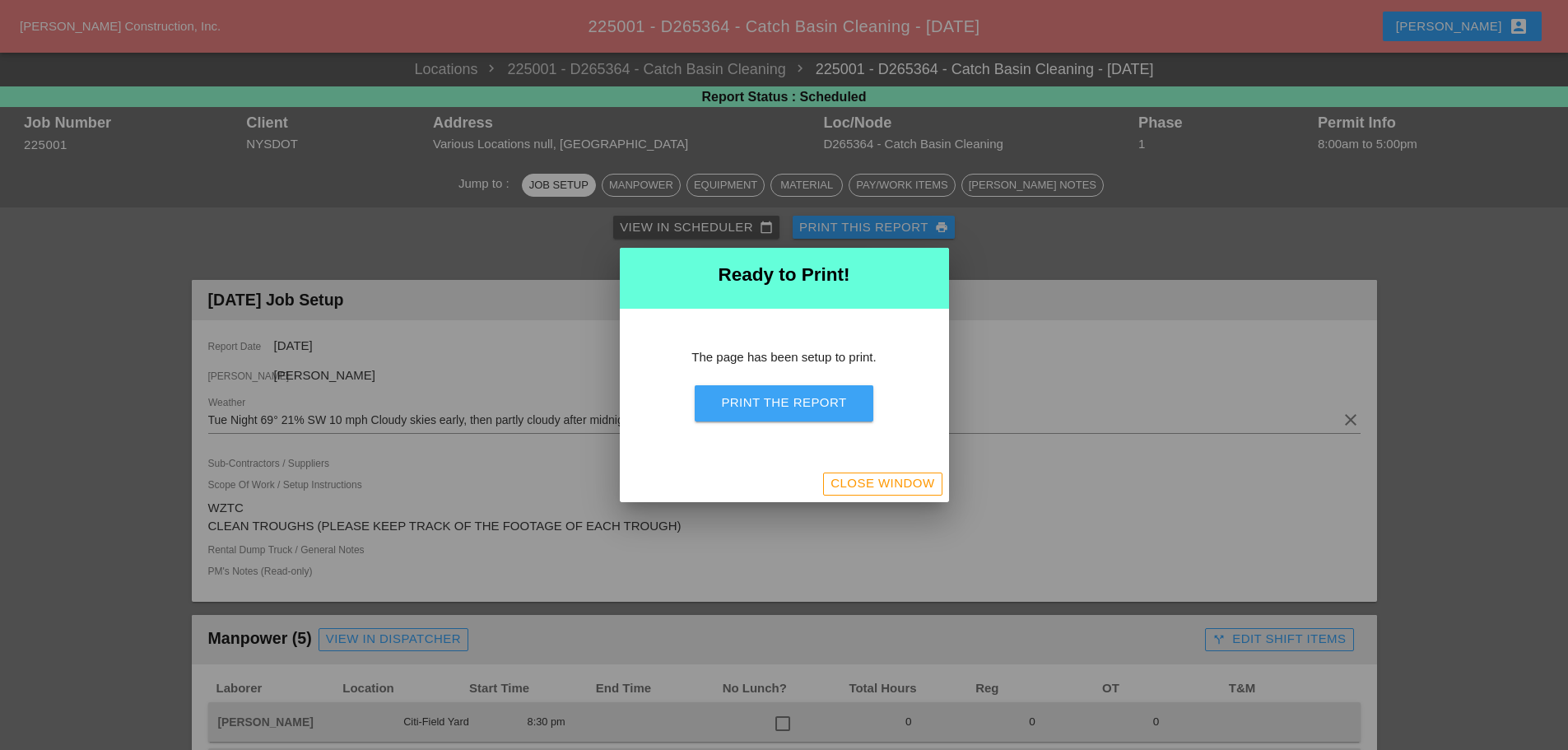
click at [815, 393] on button "Print the Report" at bounding box center [784, 403] width 177 height 36
click at [883, 486] on div "Close Window" at bounding box center [882, 483] width 104 height 19
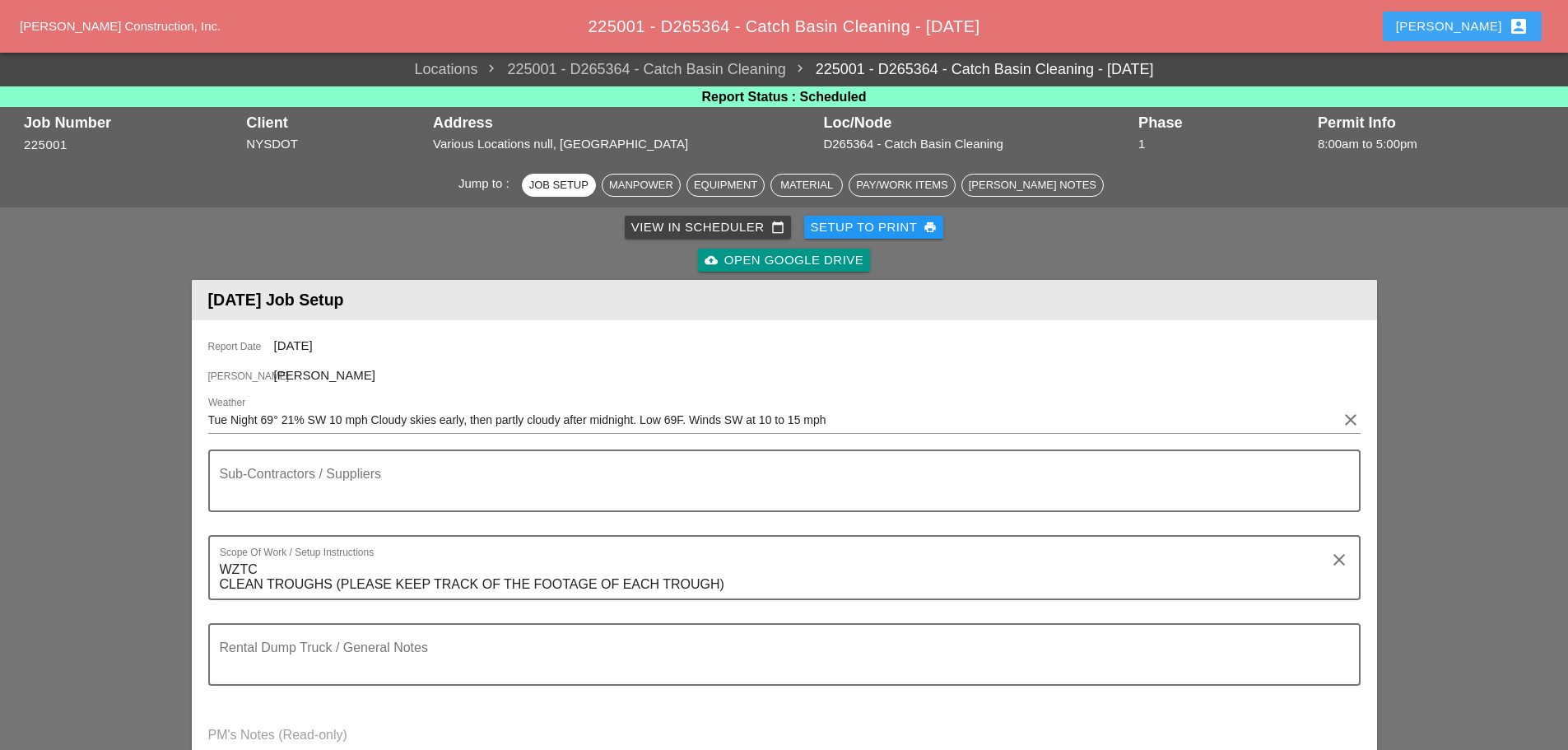
click at [1457, 25] on button "[PERSON_NAME] account_box" at bounding box center [1463, 26] width 159 height 29
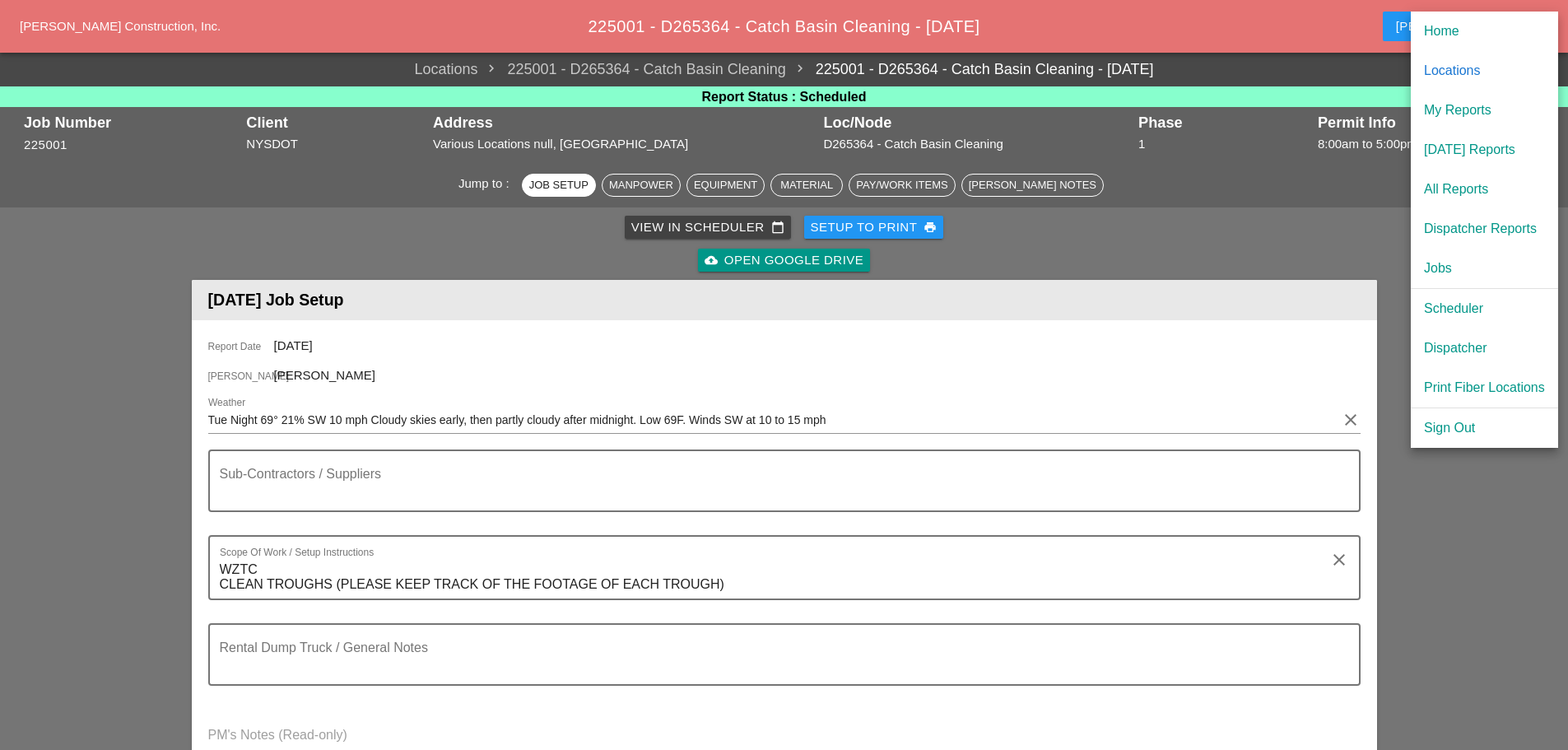
click at [1483, 148] on div "[DATE] Reports" at bounding box center [1484, 150] width 121 height 20
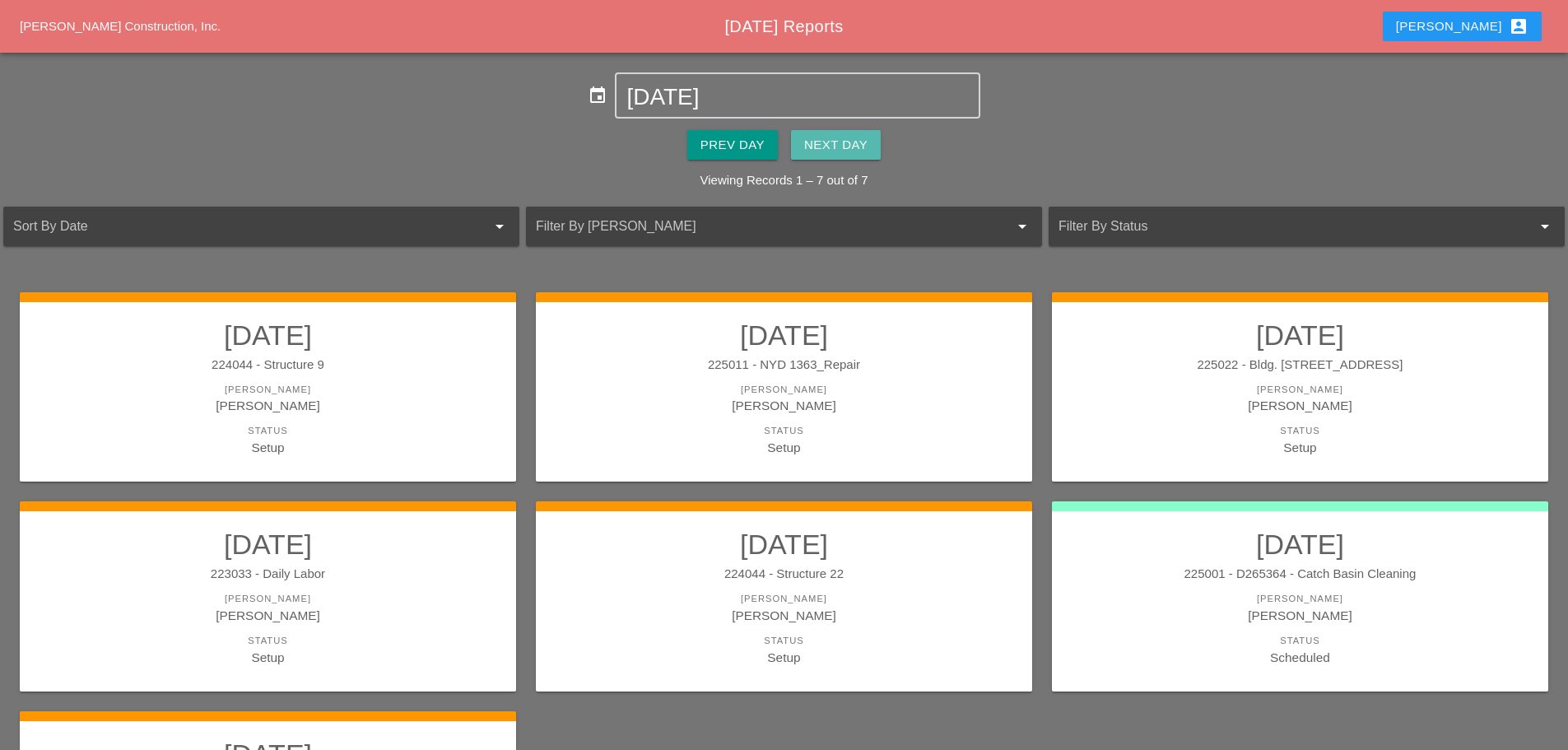
click at [830, 154] on div "Next Day" at bounding box center [836, 145] width 64 height 19
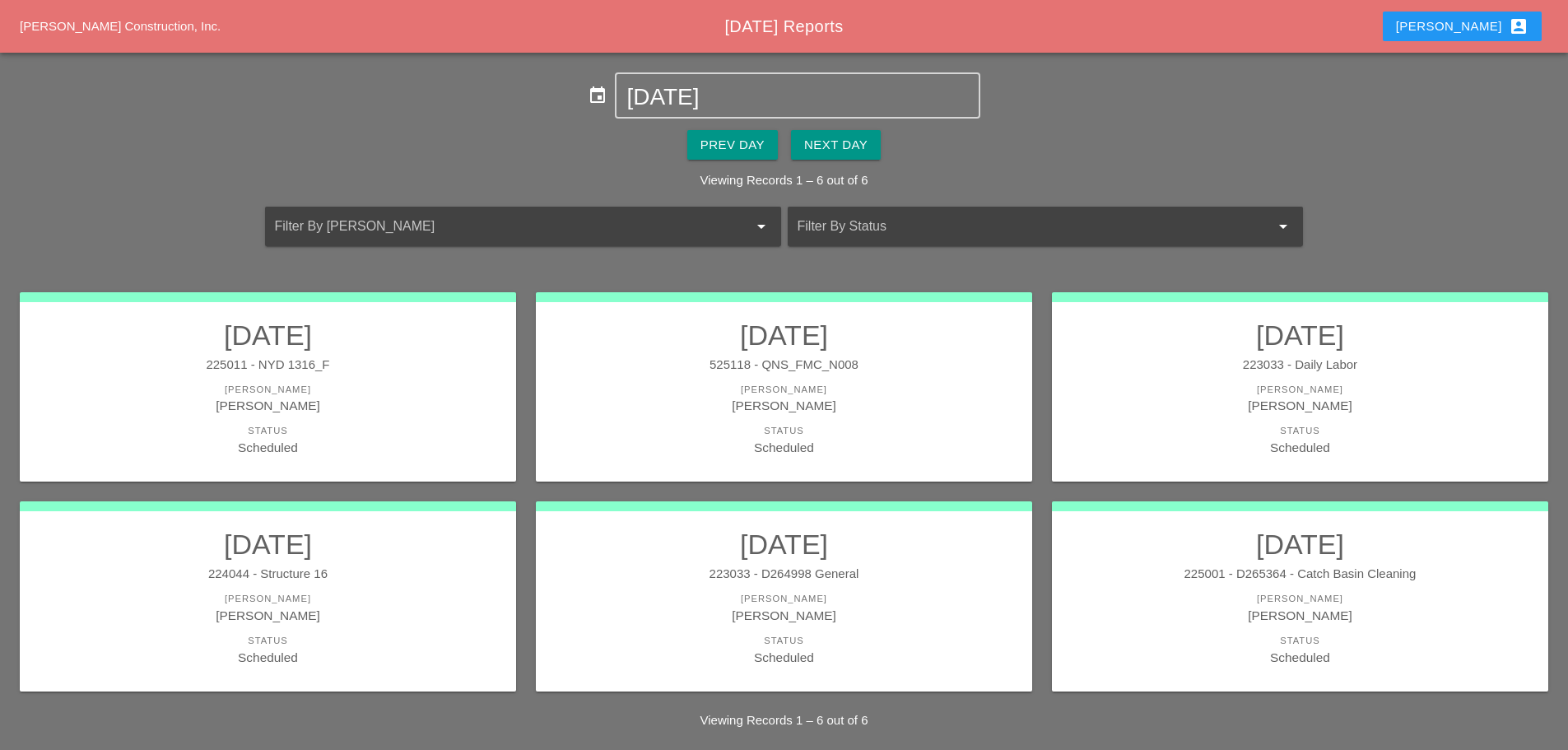
click at [394, 377] on link "09/24/2025 225011 - NYD 1316_F Foreman Yancy Matos Status Scheduled" at bounding box center [268, 388] width 464 height 138
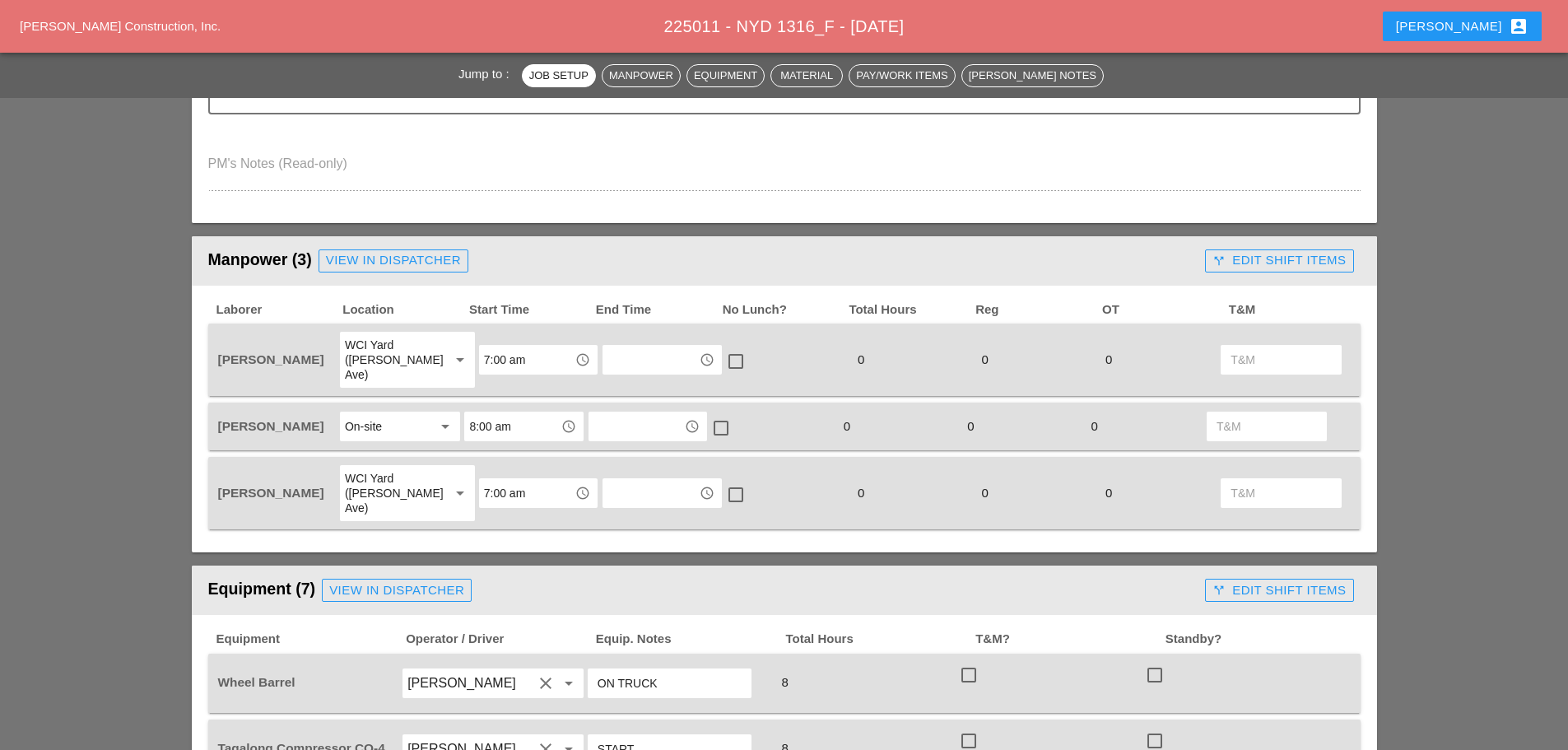
scroll to position [741, 0]
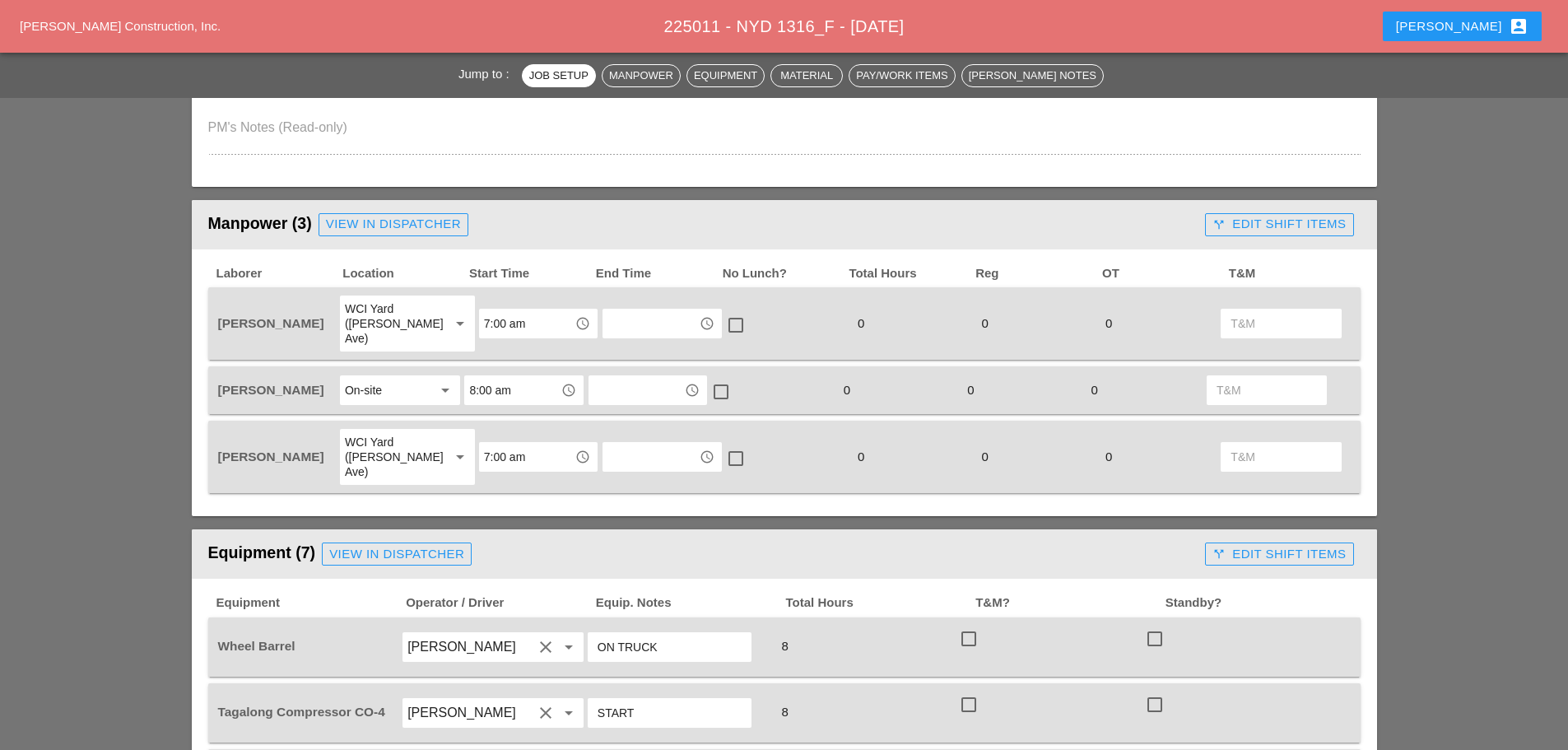
click at [424, 429] on div "WCI Yard ([PERSON_NAME] Ave)" at bounding box center [396, 456] width 102 height 56
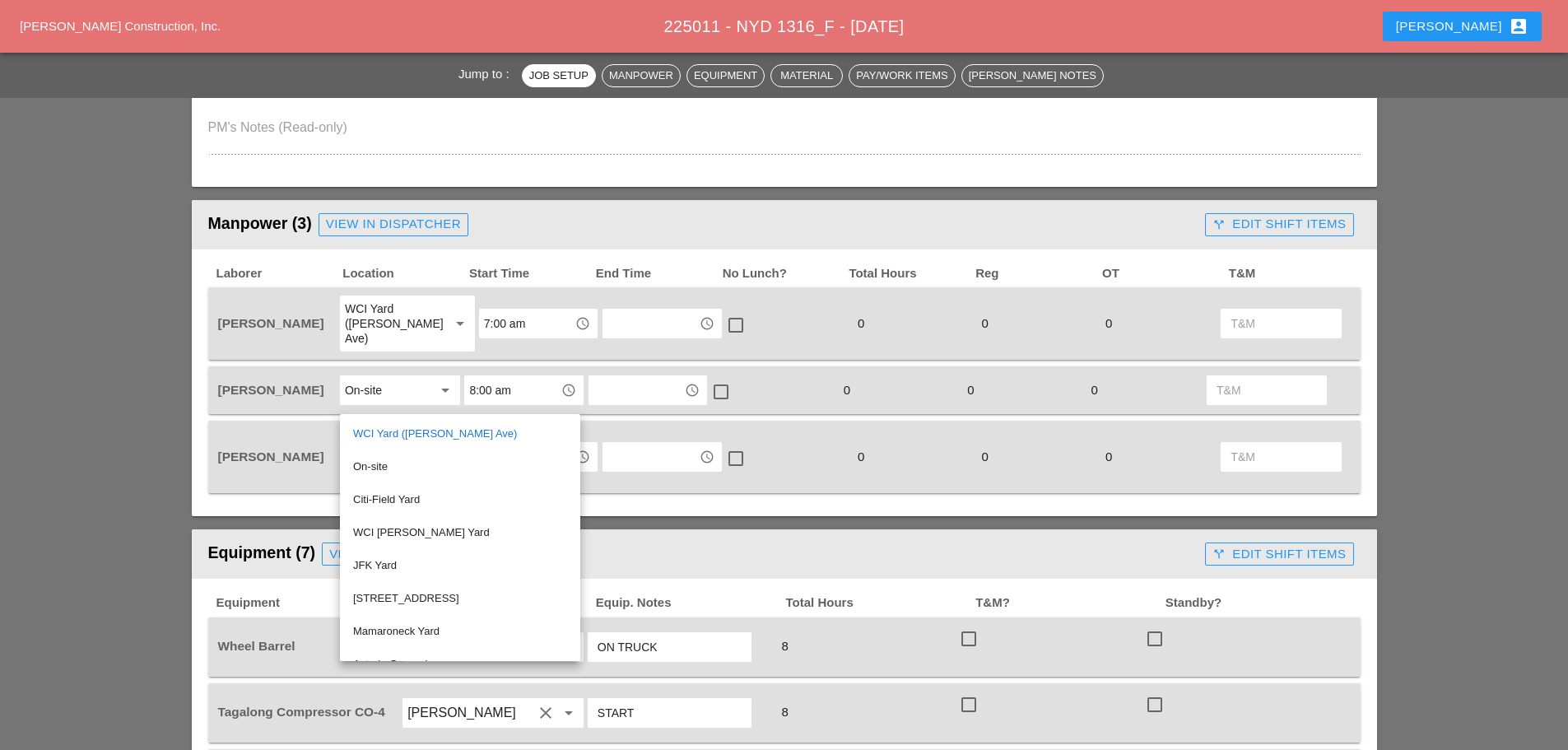
click at [384, 454] on div "On-site" at bounding box center [460, 466] width 214 height 33
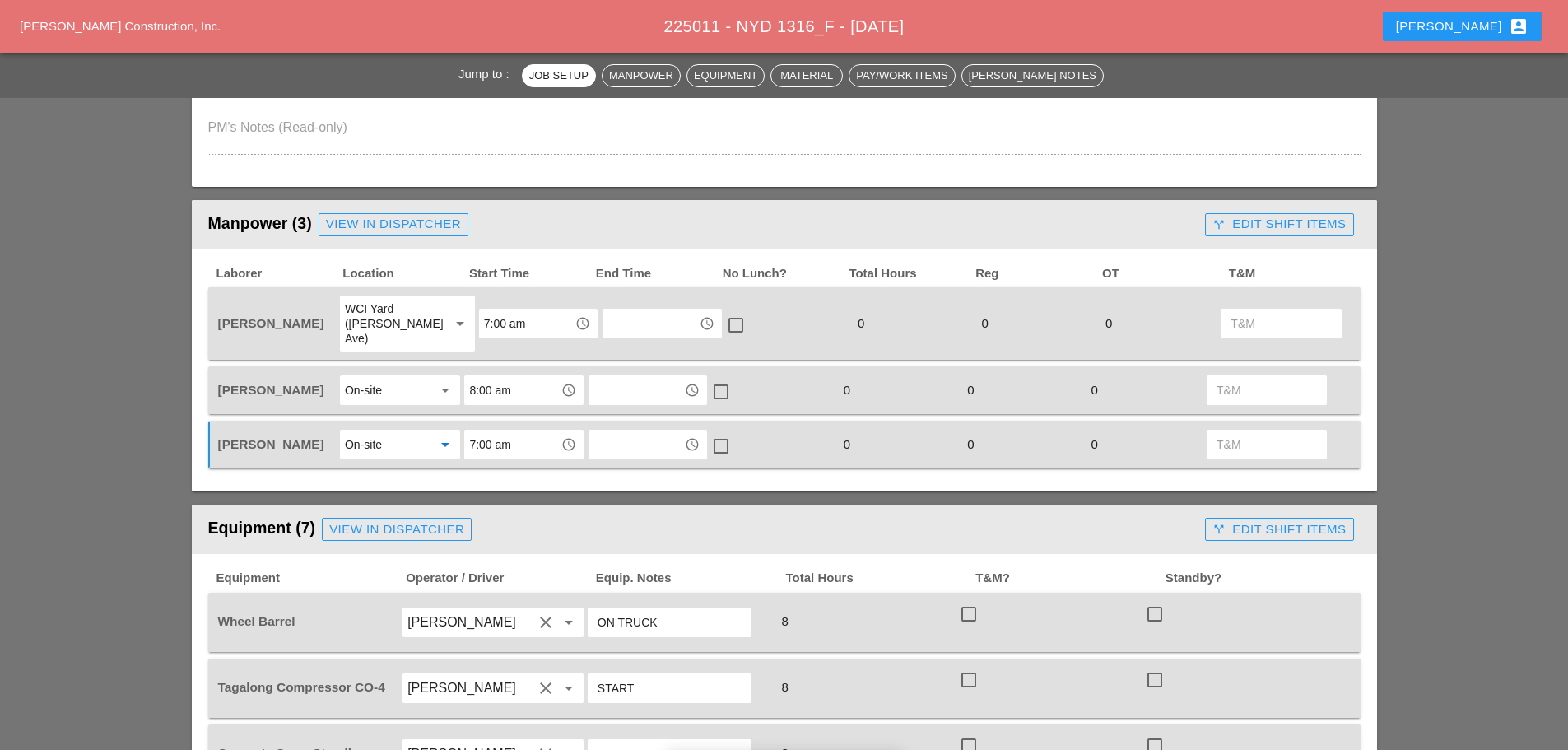
click at [529, 436] on input "7:00 am" at bounding box center [512, 444] width 85 height 26
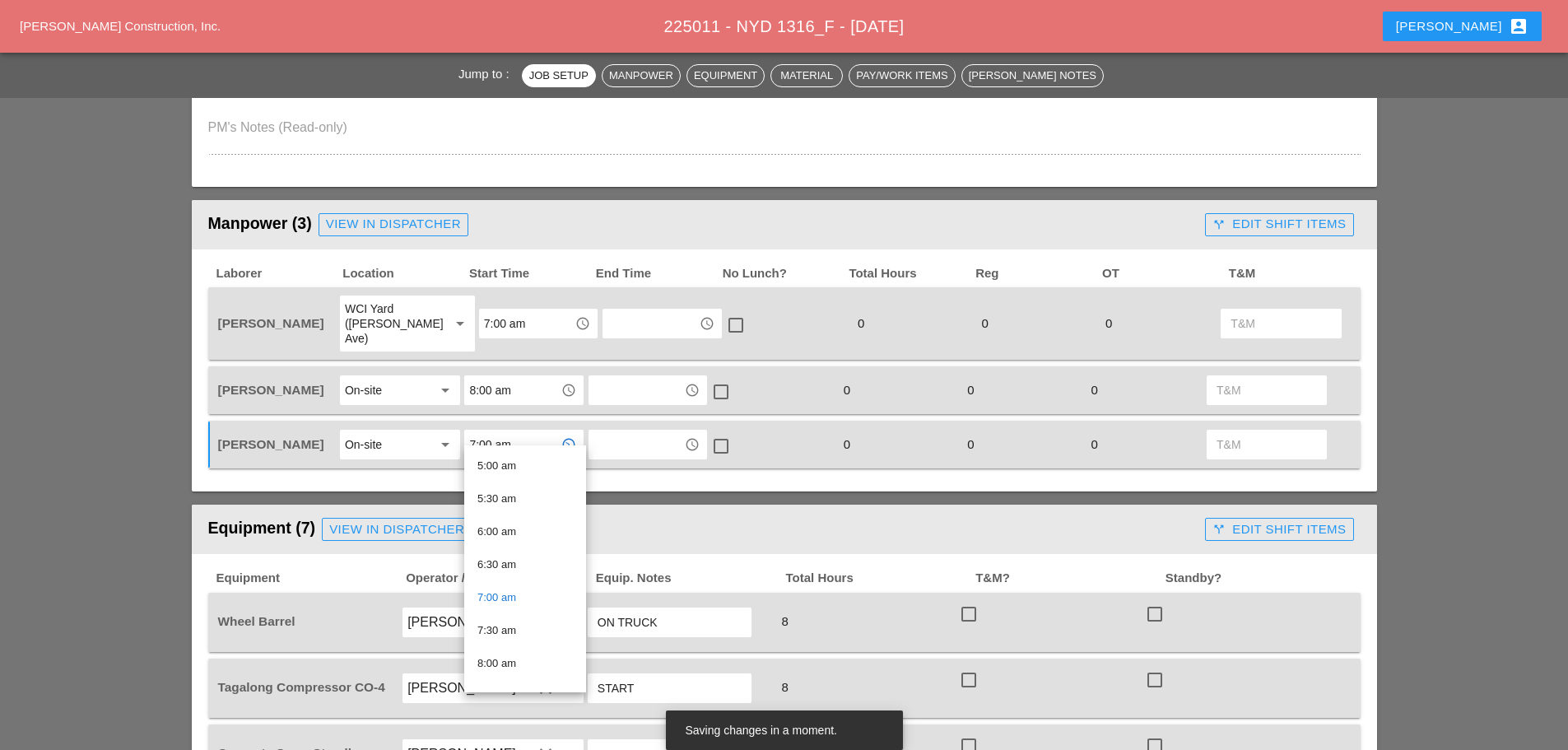
scroll to position [329, 0]
click at [505, 656] on div "8:00 am" at bounding box center [525, 663] width 95 height 20
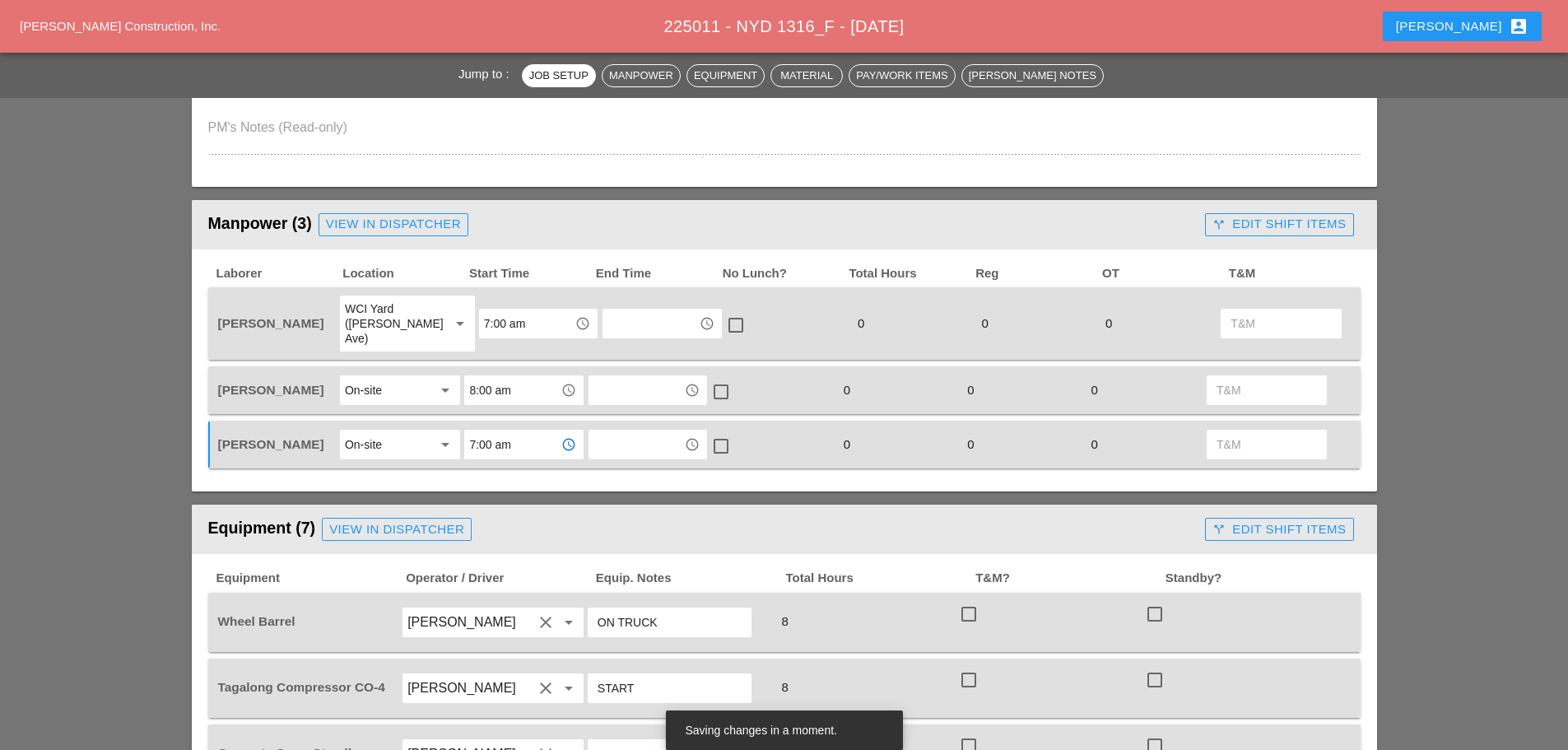
click at [374, 383] on div "On-site" at bounding box center [363, 390] width 37 height 15
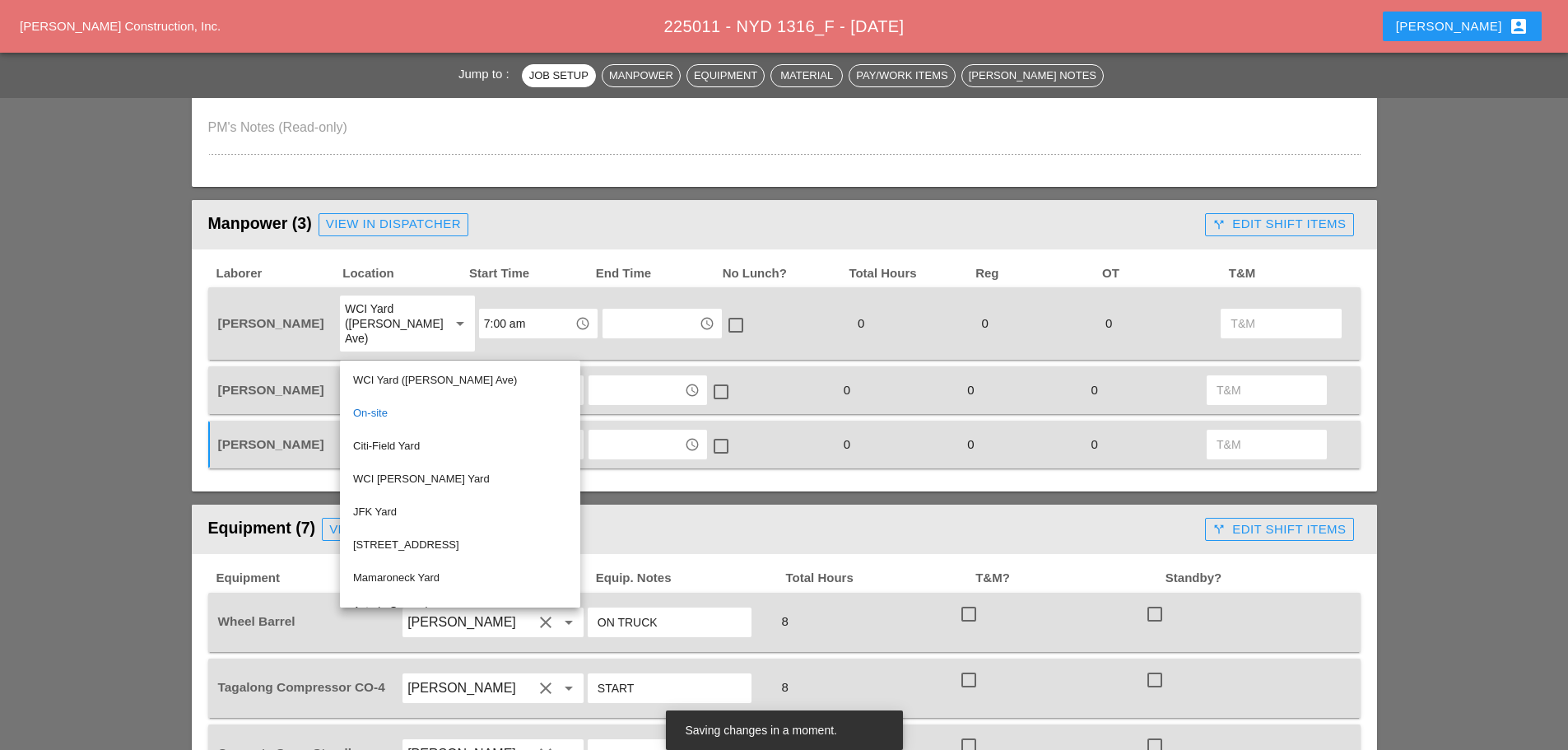
click at [378, 375] on div "WCI Yard ([PERSON_NAME] Ave)" at bounding box center [460, 381] width 214 height 20
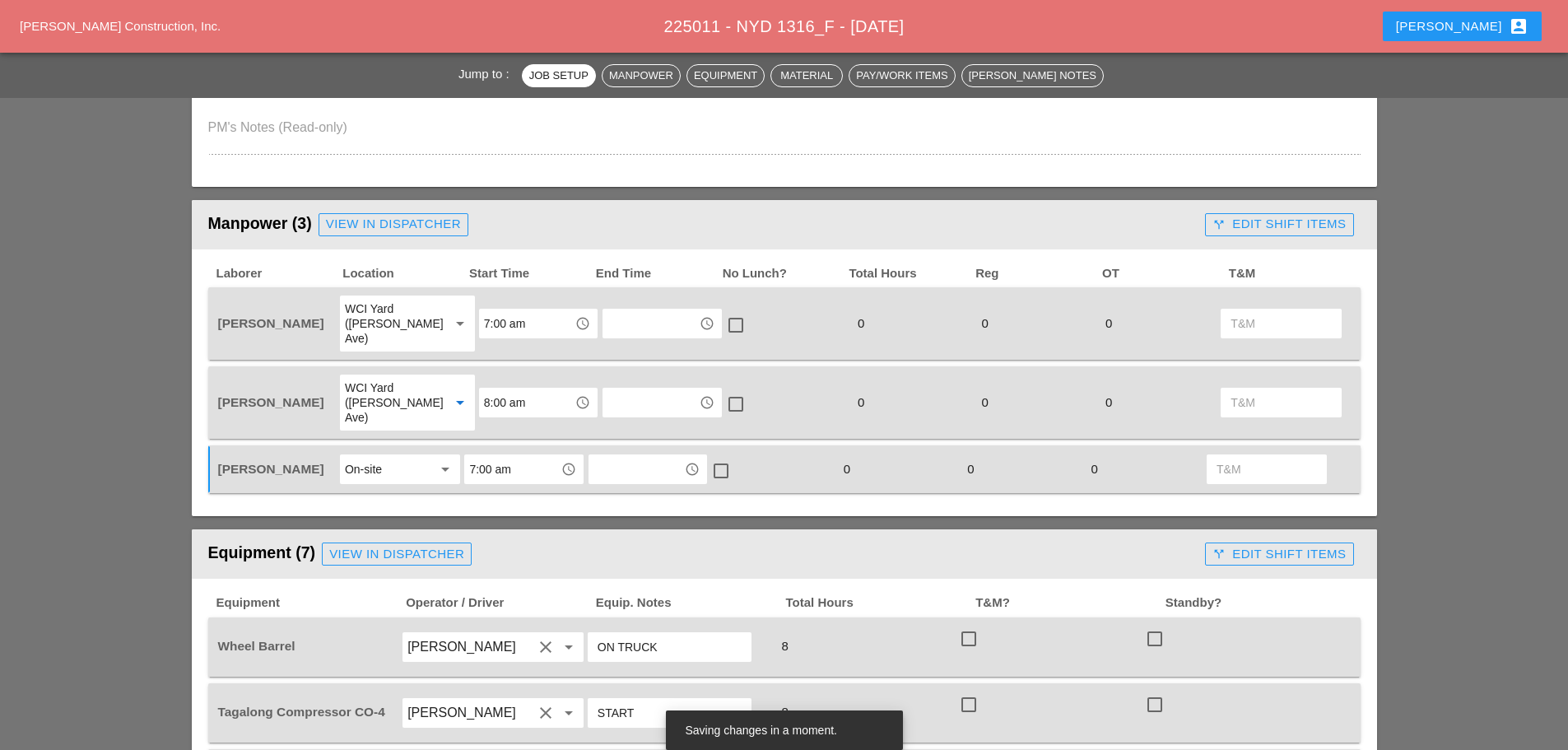
click at [499, 389] on input "8:00 am" at bounding box center [527, 402] width 85 height 26
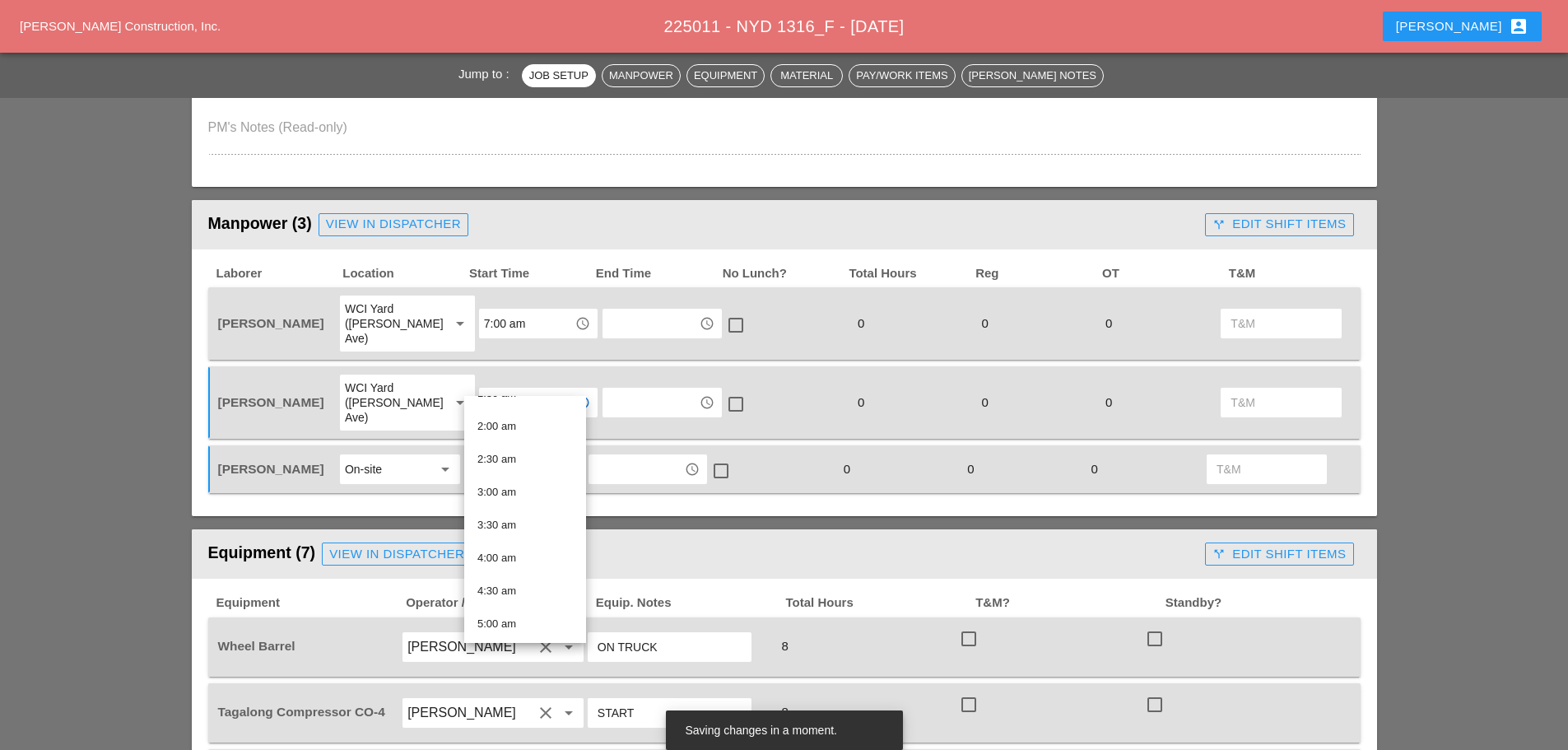
scroll to position [247, 0]
click at [516, 622] on div "7:00 am" at bounding box center [525, 629] width 95 height 20
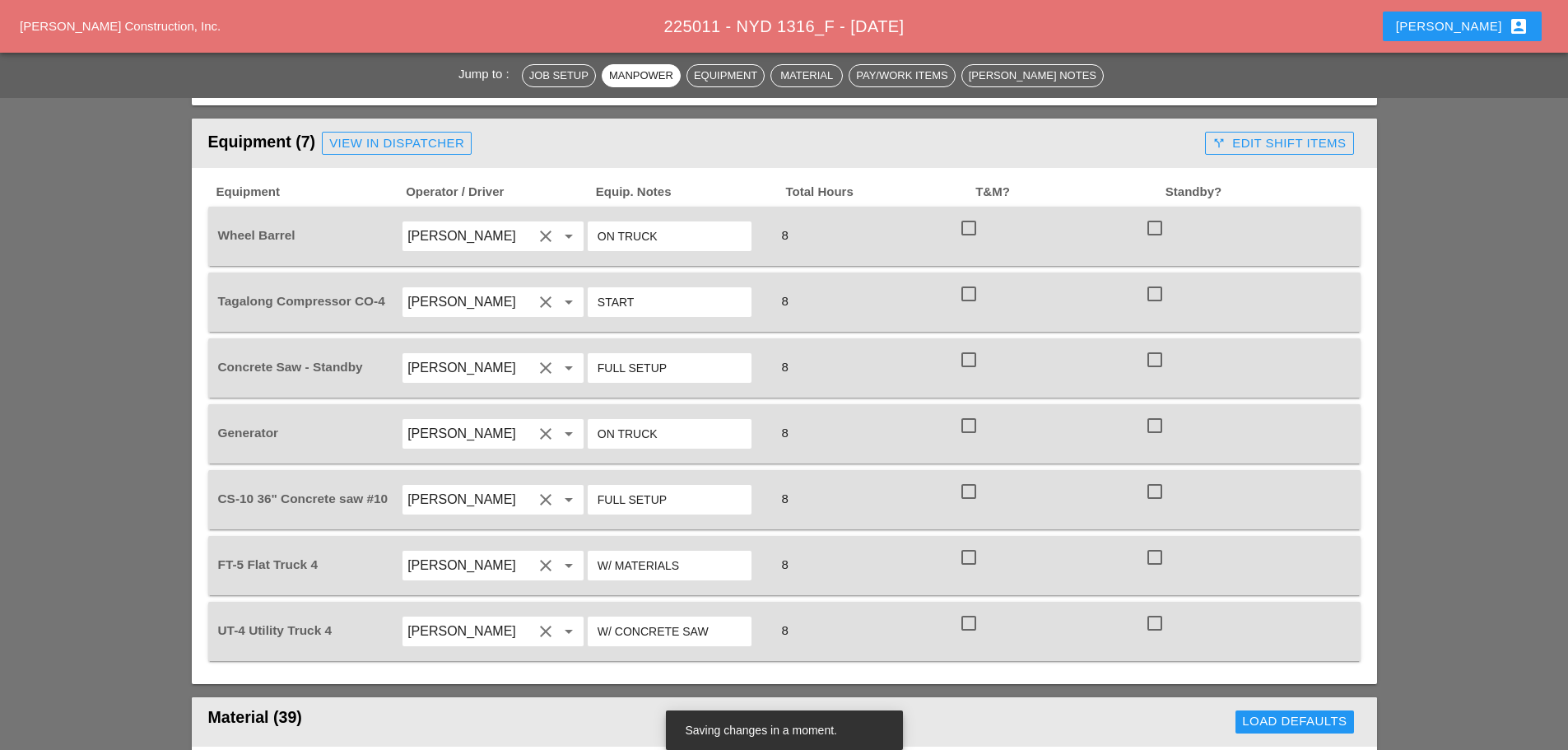
scroll to position [1153, 0]
click at [483, 552] on input "[PERSON_NAME]" at bounding box center [470, 564] width 125 height 26
click at [456, 598] on div "[PERSON_NAME]" at bounding box center [493, 604] width 155 height 20
click at [488, 288] on input "[PERSON_NAME]" at bounding box center [470, 301] width 125 height 26
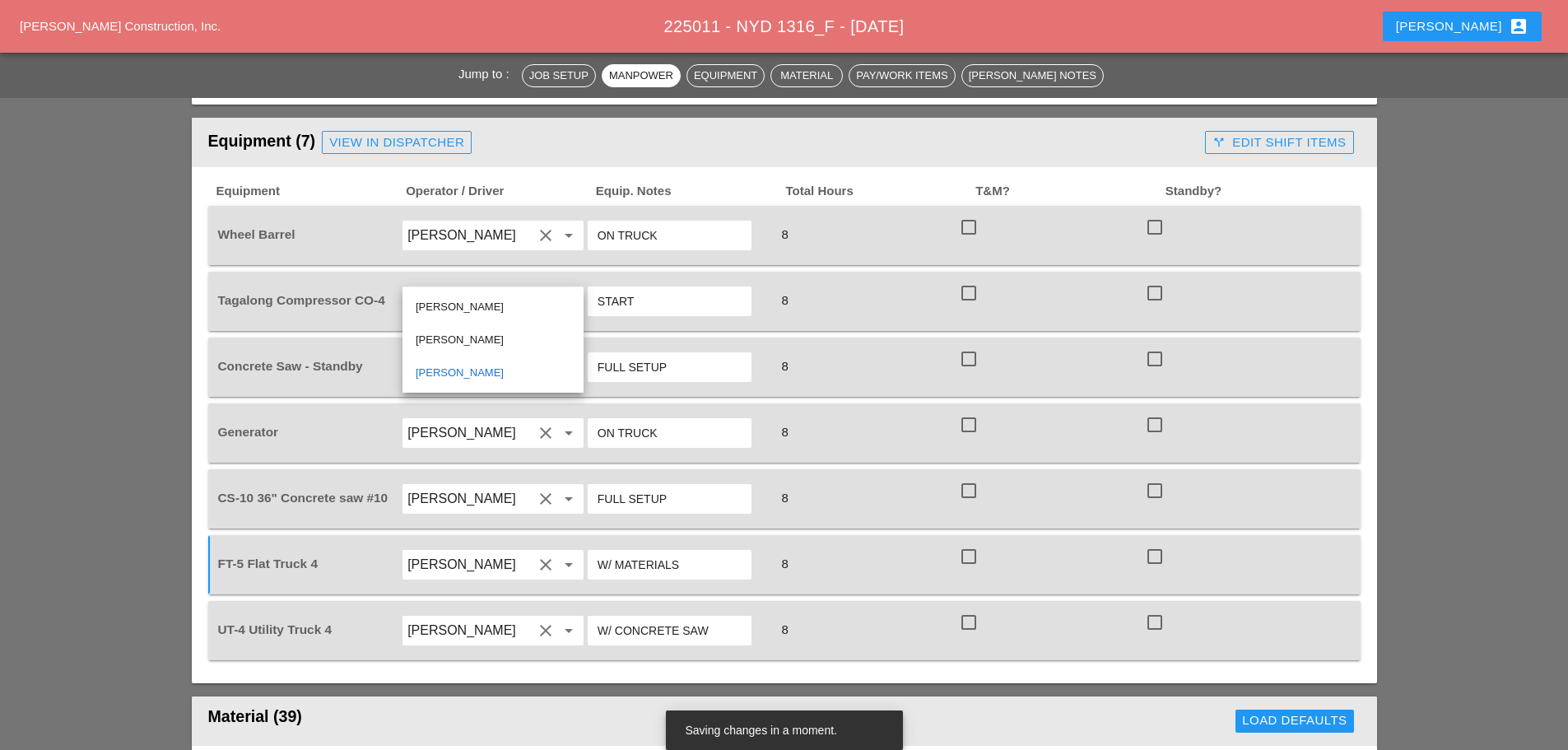
click at [445, 335] on div "[PERSON_NAME]" at bounding box center [493, 340] width 155 height 20
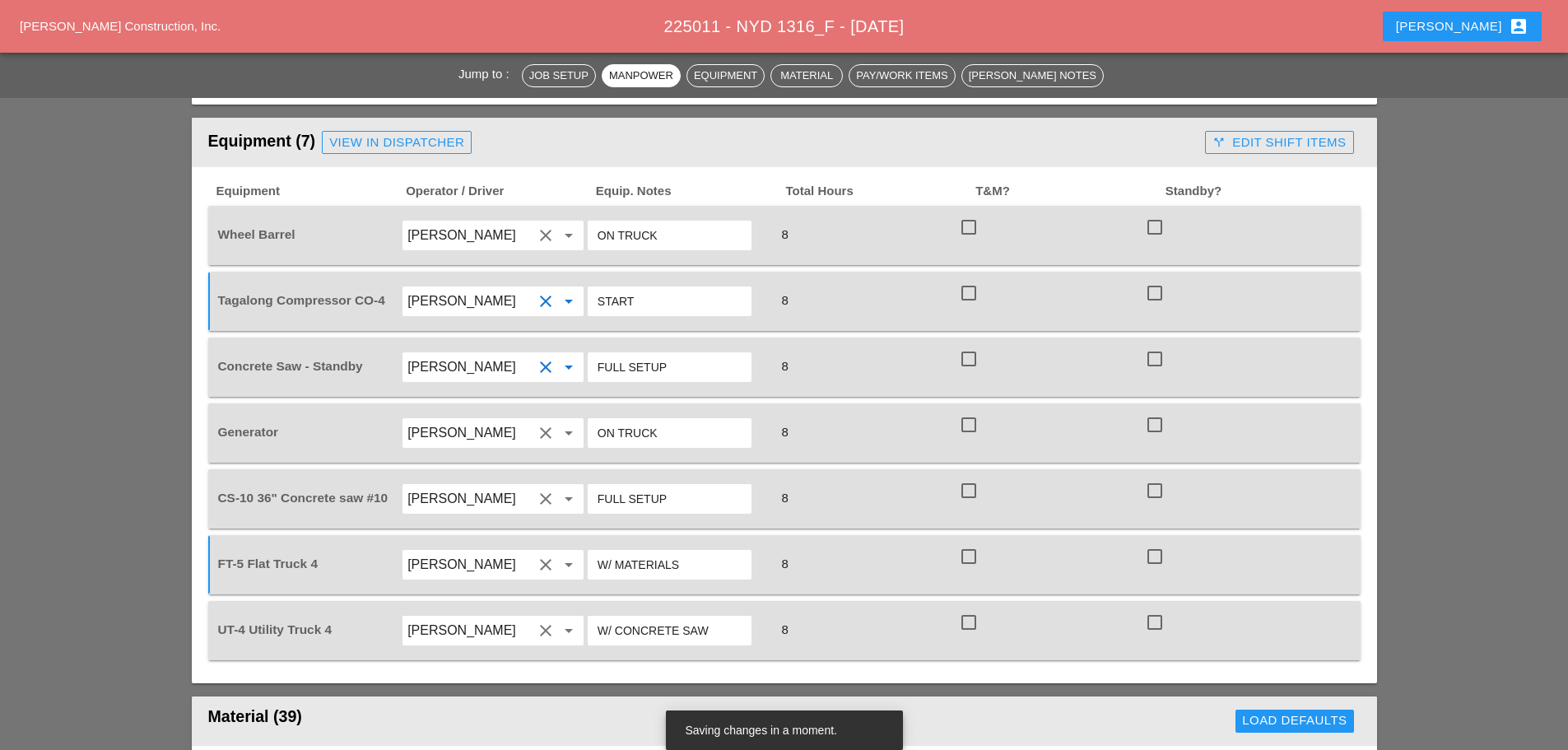
click at [445, 354] on input "[PERSON_NAME]" at bounding box center [470, 367] width 125 height 26
click at [450, 398] on div "[PERSON_NAME]" at bounding box center [493, 406] width 155 height 20
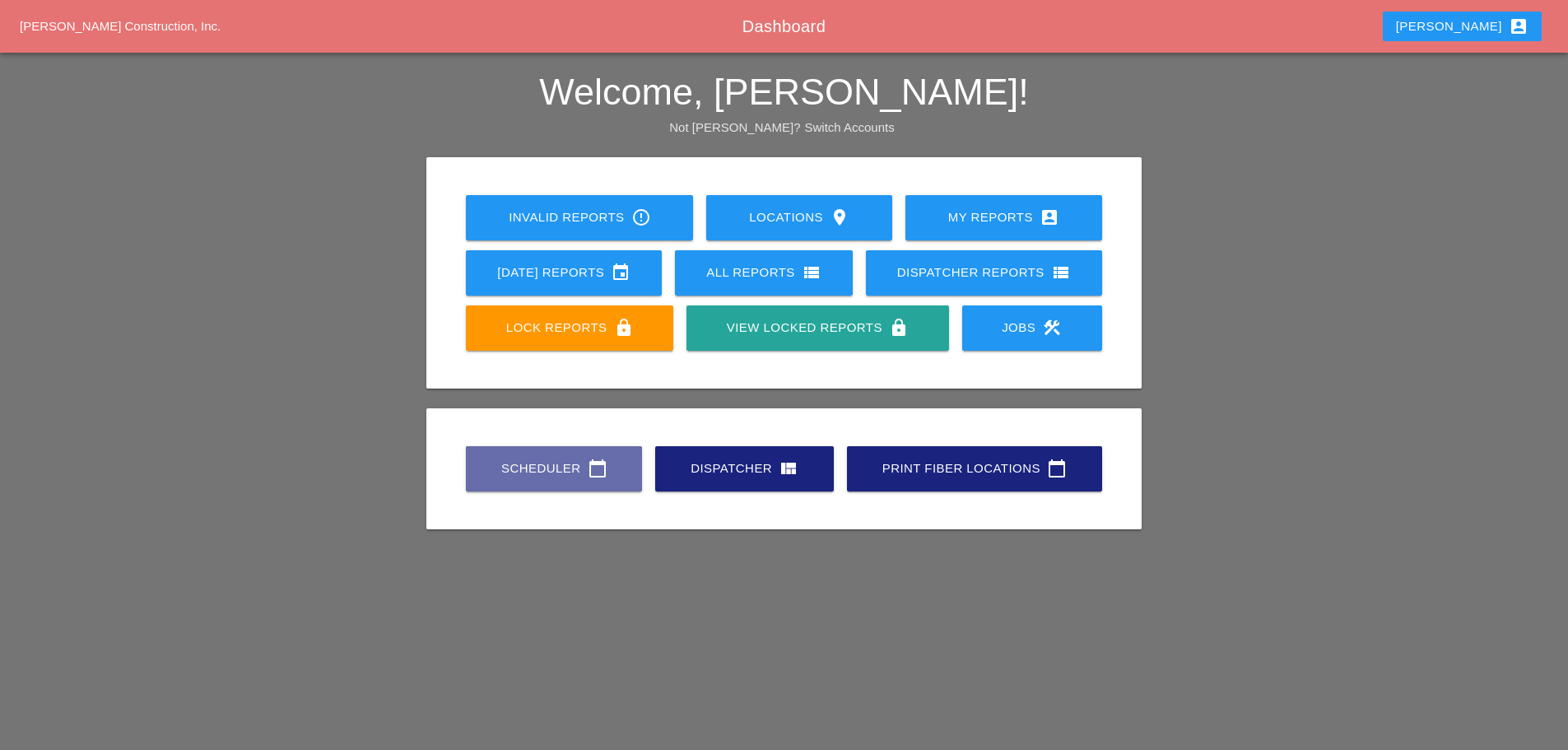
click at [554, 464] on div "Scheduler calendar_today" at bounding box center [554, 469] width 124 height 20
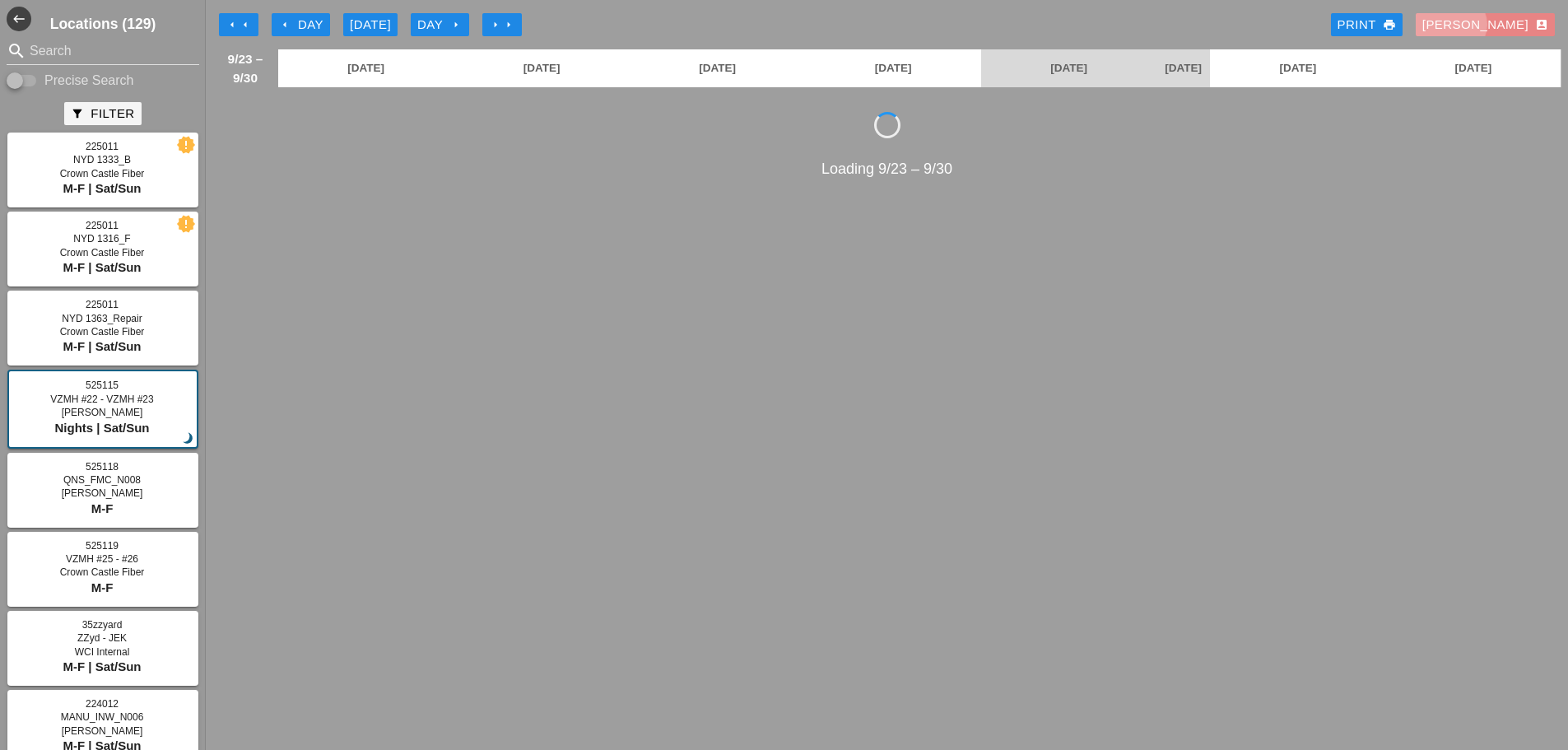
click at [1510, 22] on div "[PERSON_NAME] account_box" at bounding box center [1485, 25] width 126 height 19
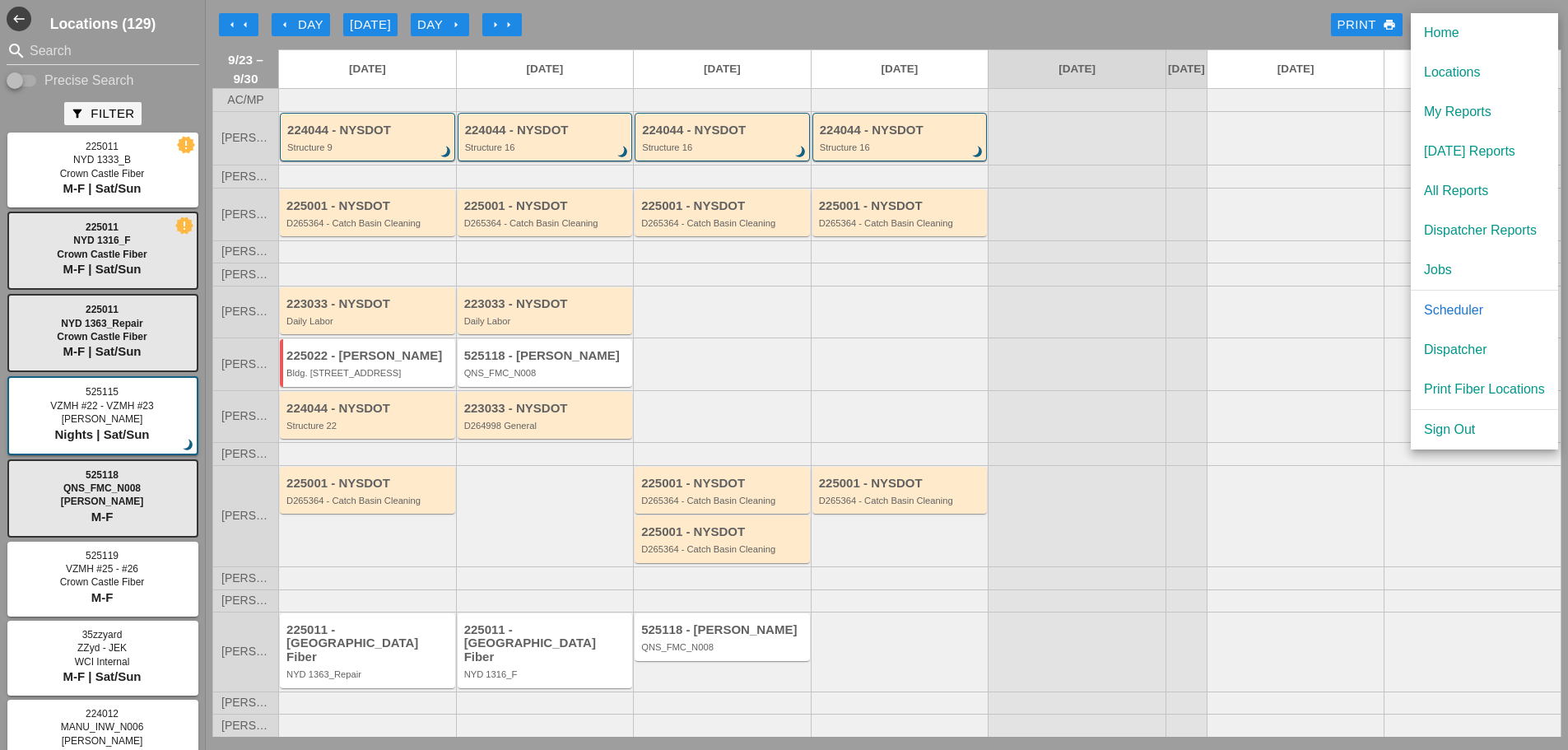
click at [1457, 142] on div "[DATE] Reports" at bounding box center [1484, 152] width 121 height 20
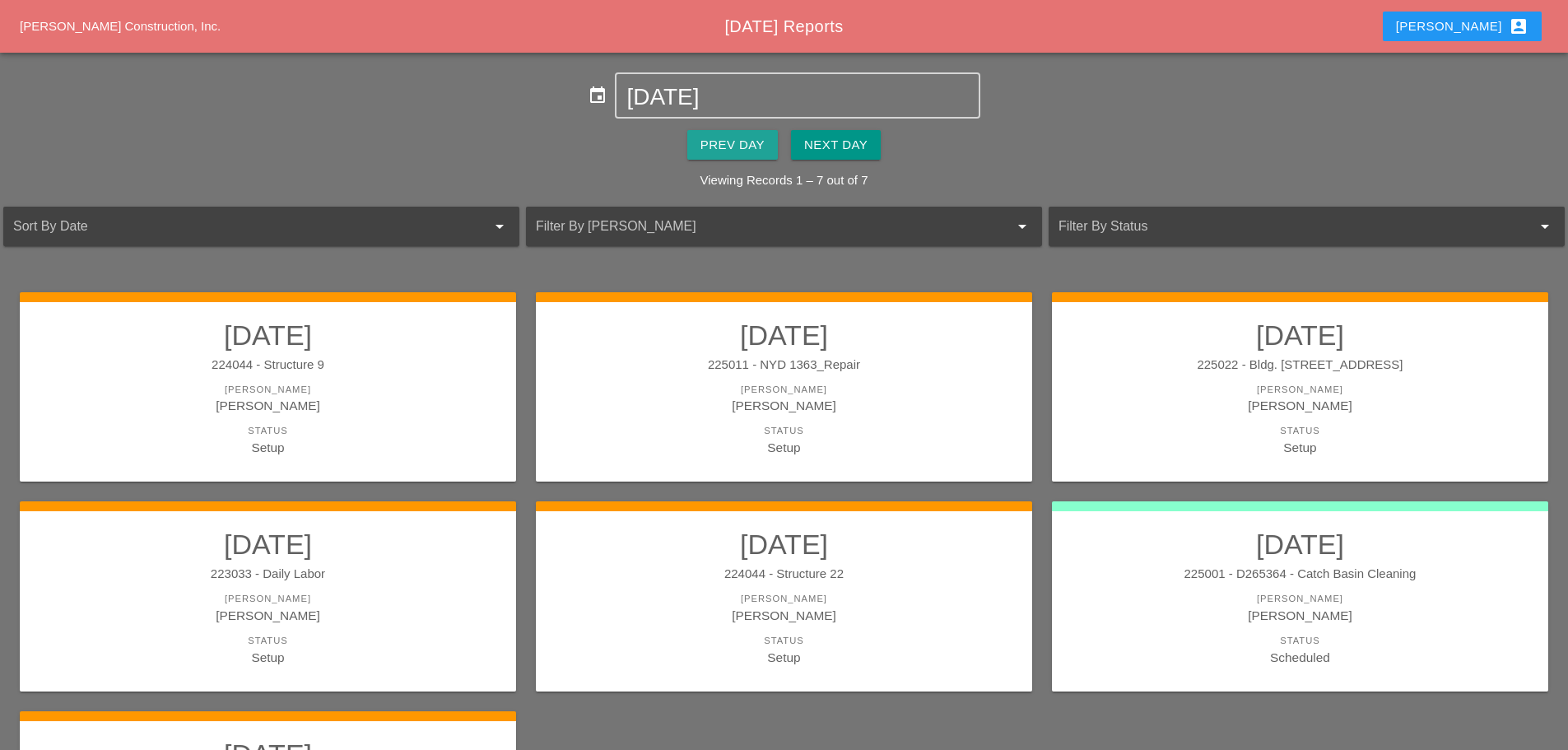
click at [736, 142] on div "Prev Day" at bounding box center [733, 145] width 64 height 19
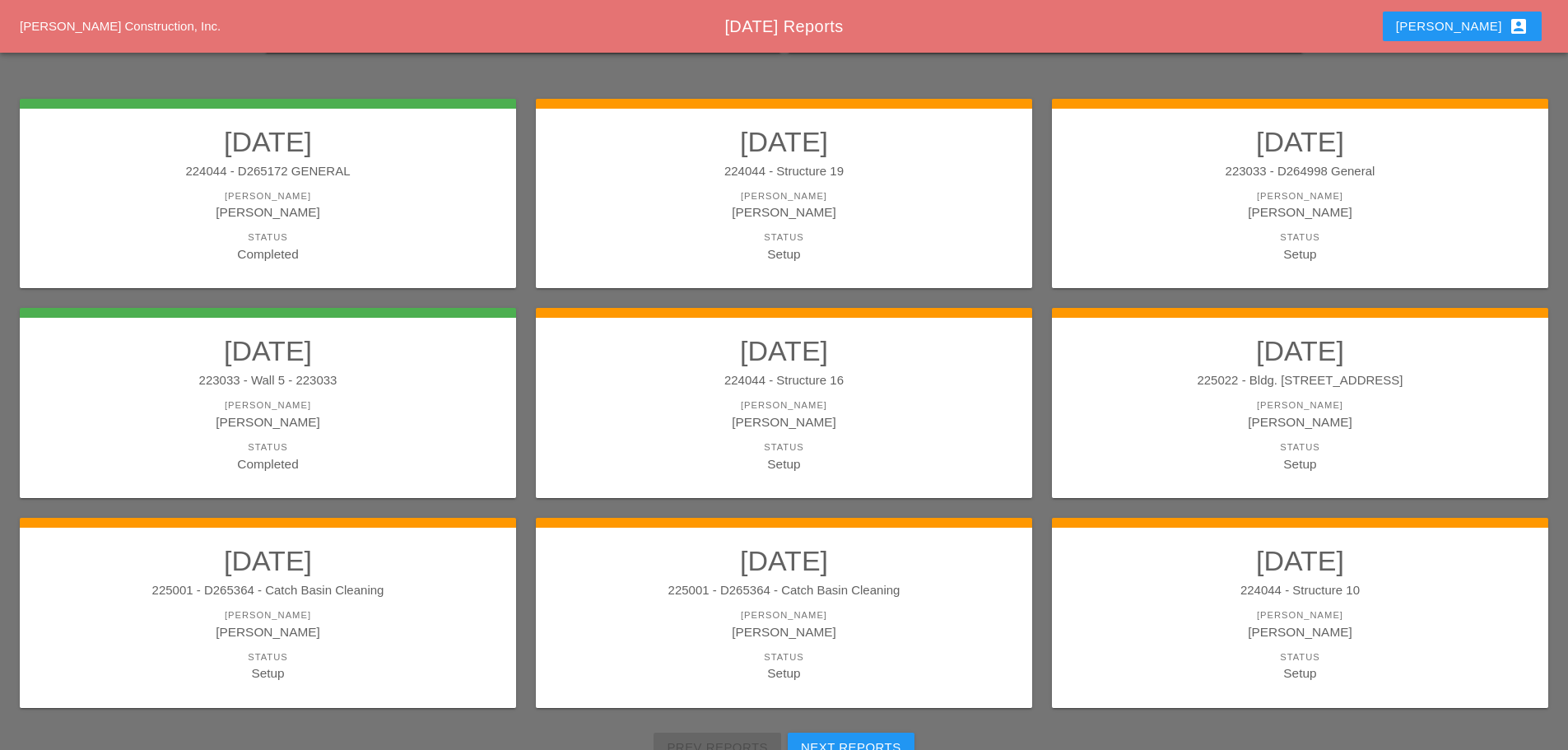
scroll to position [247, 0]
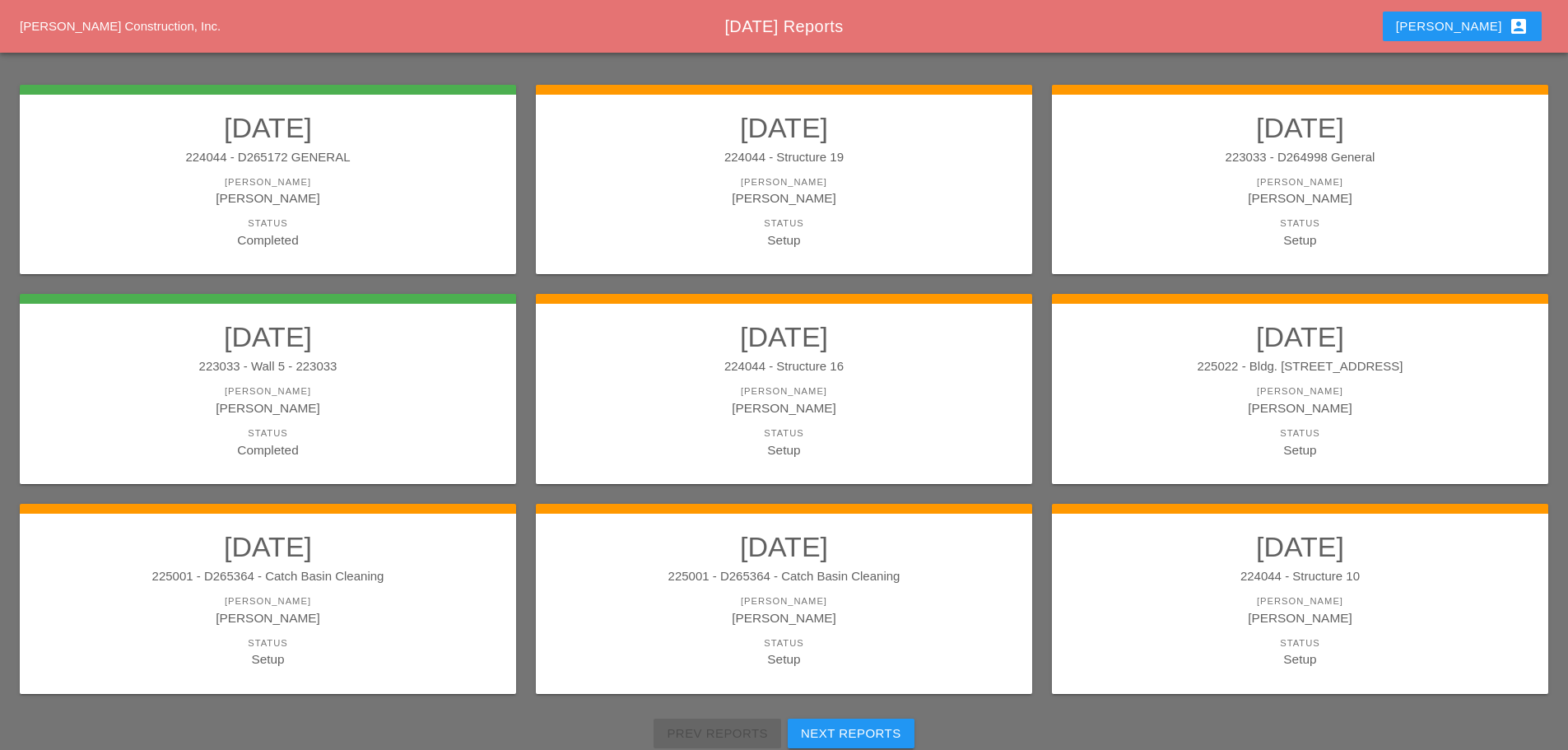
click at [912, 594] on div "[PERSON_NAME]" at bounding box center [784, 601] width 464 height 14
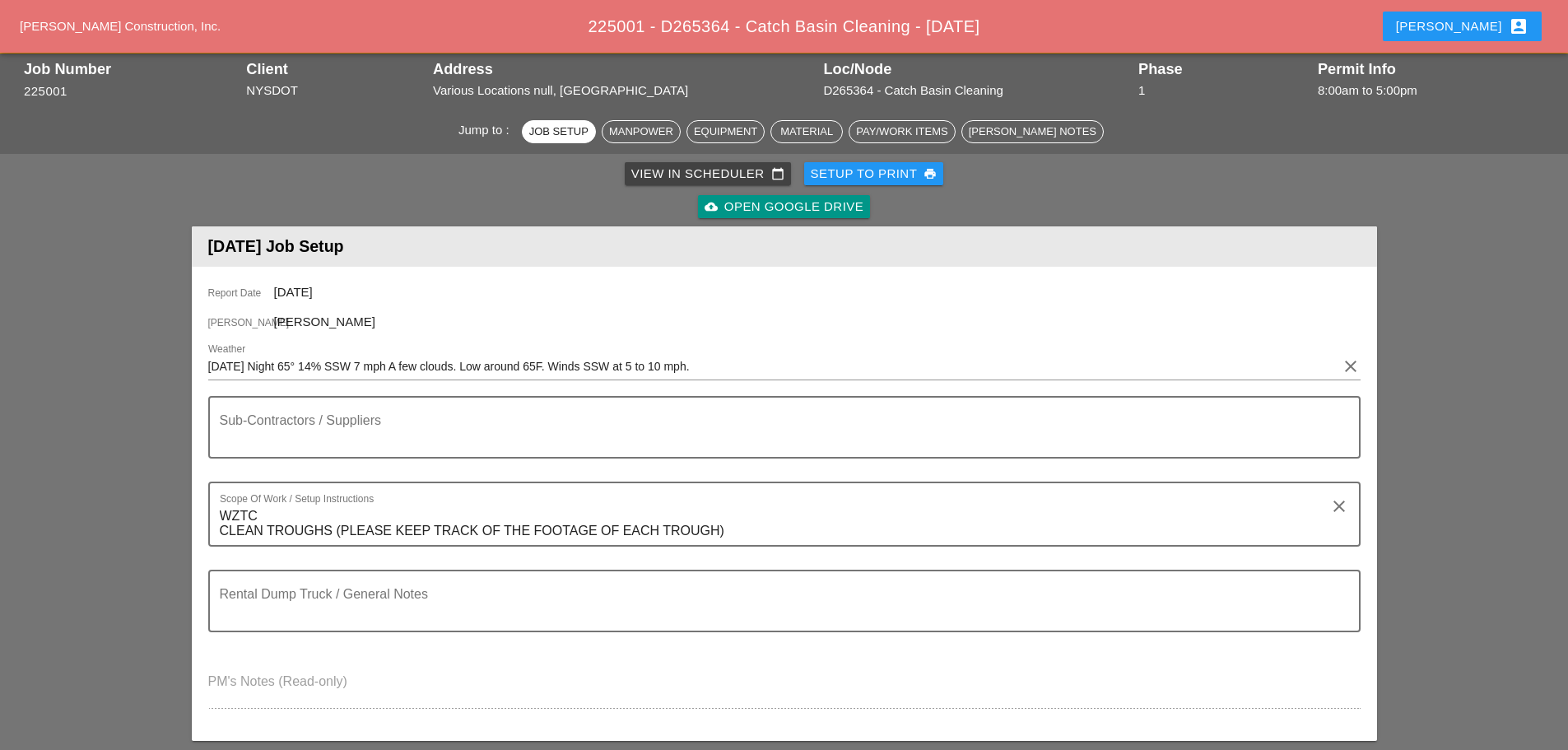
scroll to position [82, 0]
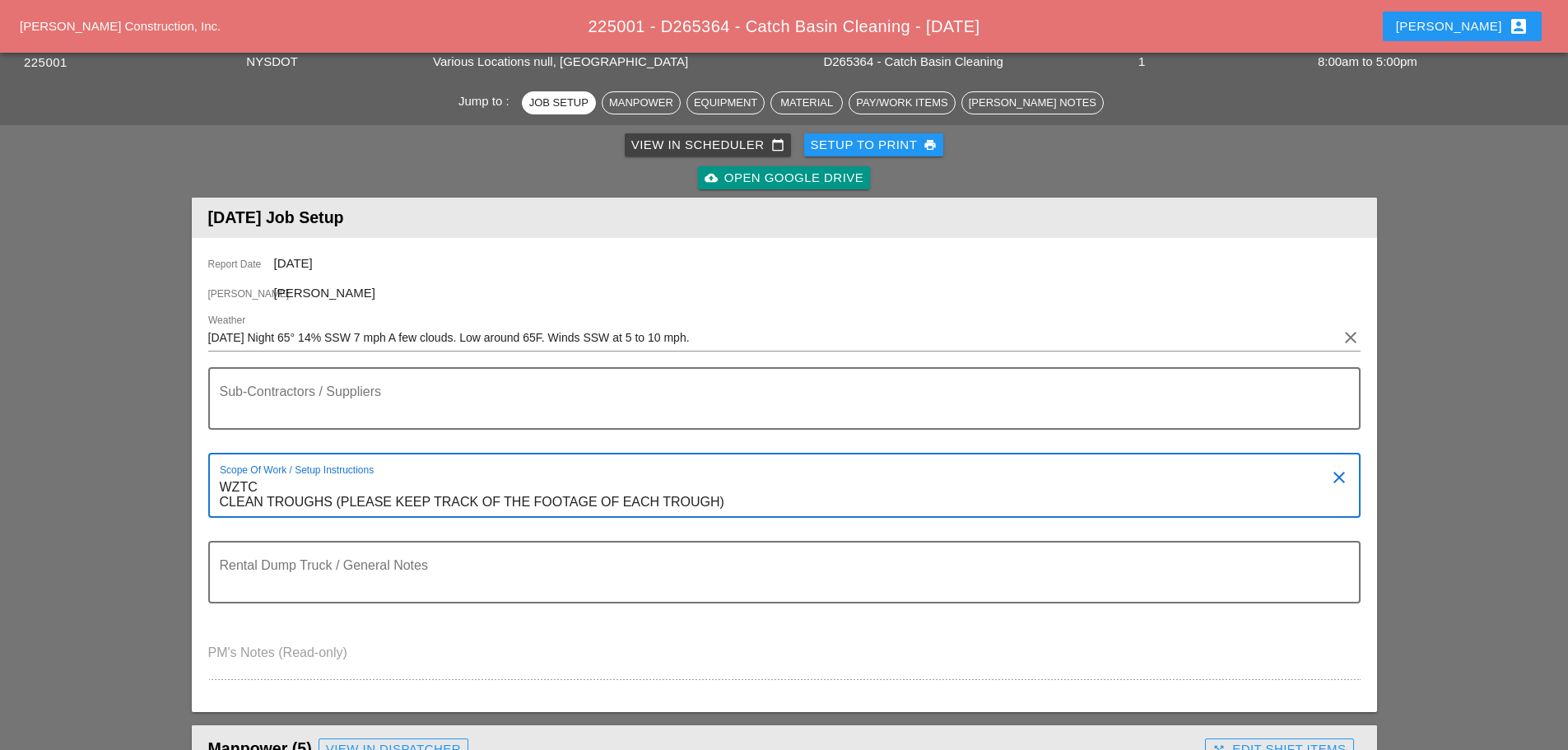
drag, startPoint x: 220, startPoint y: 488, endPoint x: 756, endPoint y: 514, distance: 536.6
click at [756, 514] on textarea "WZTC CLEAN TROUGHS (PLEASE KEEP TRACK OF THE FOOTAGE OF EACH TROUGH)" at bounding box center [778, 495] width 1116 height 42
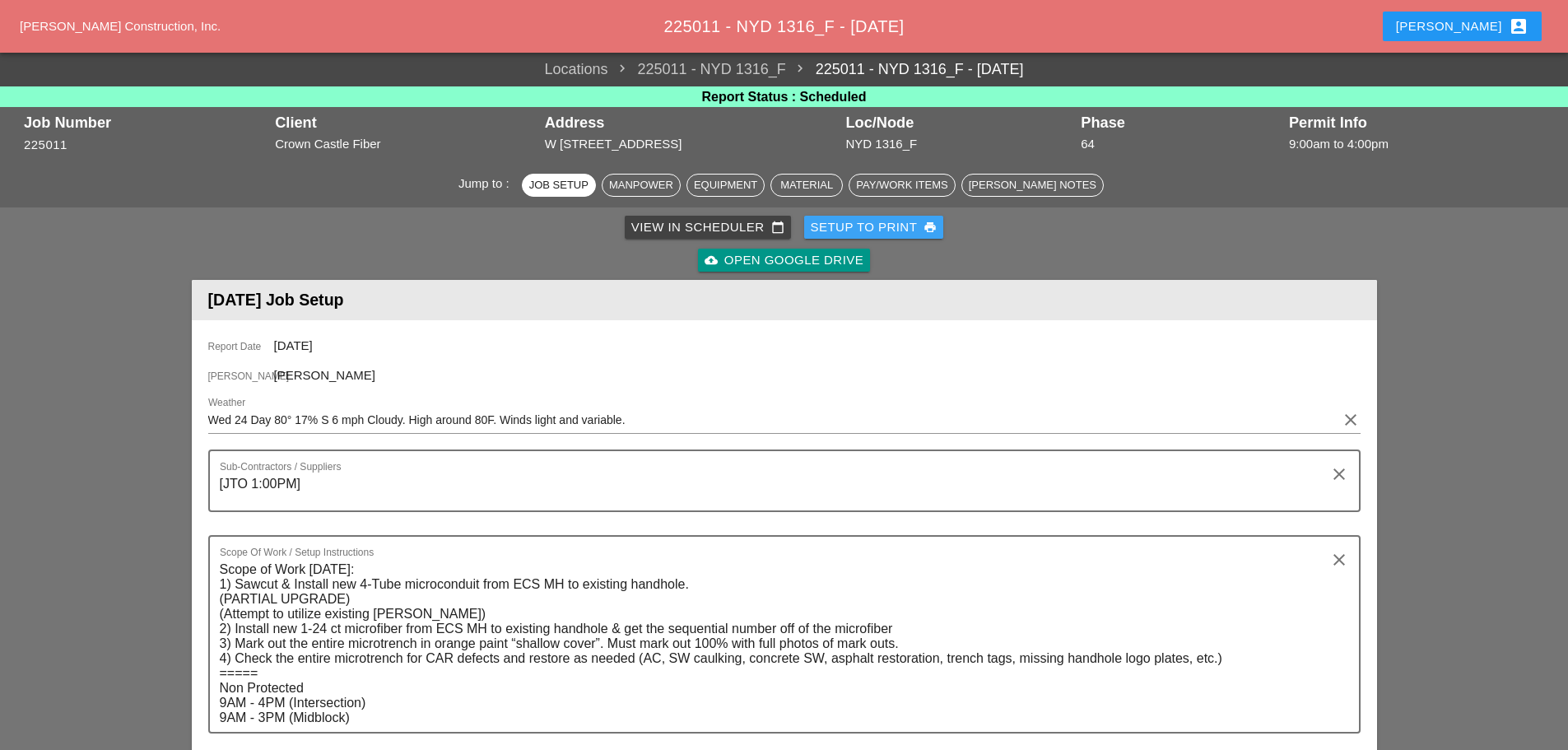
drag, startPoint x: 855, startPoint y: 219, endPoint x: 827, endPoint y: 266, distance: 54.7
click at [856, 219] on div "Setup to Print print" at bounding box center [874, 228] width 126 height 19
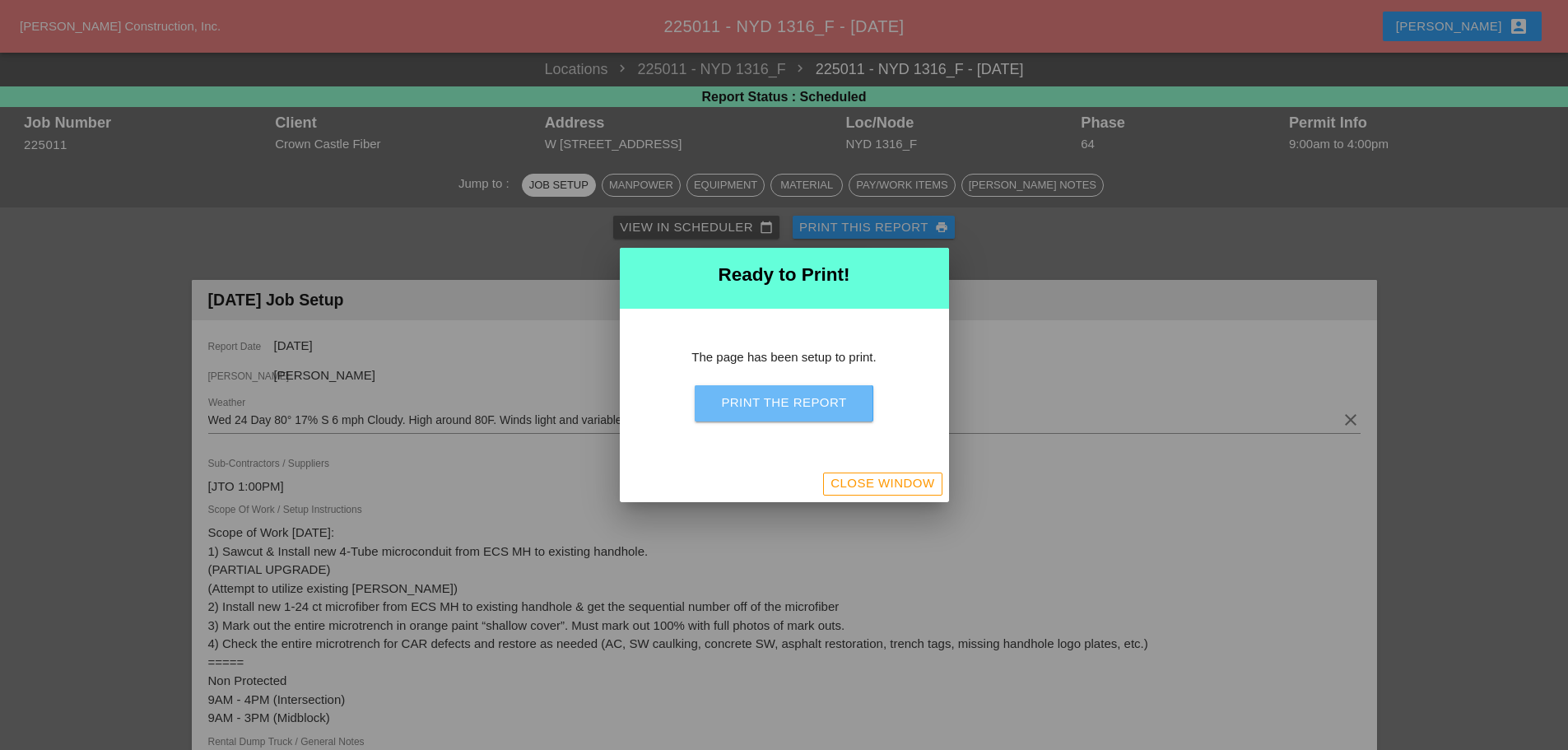
click at [735, 401] on div "Print the Report" at bounding box center [783, 403] width 125 height 19
click at [866, 485] on div "Close Window" at bounding box center [882, 483] width 104 height 19
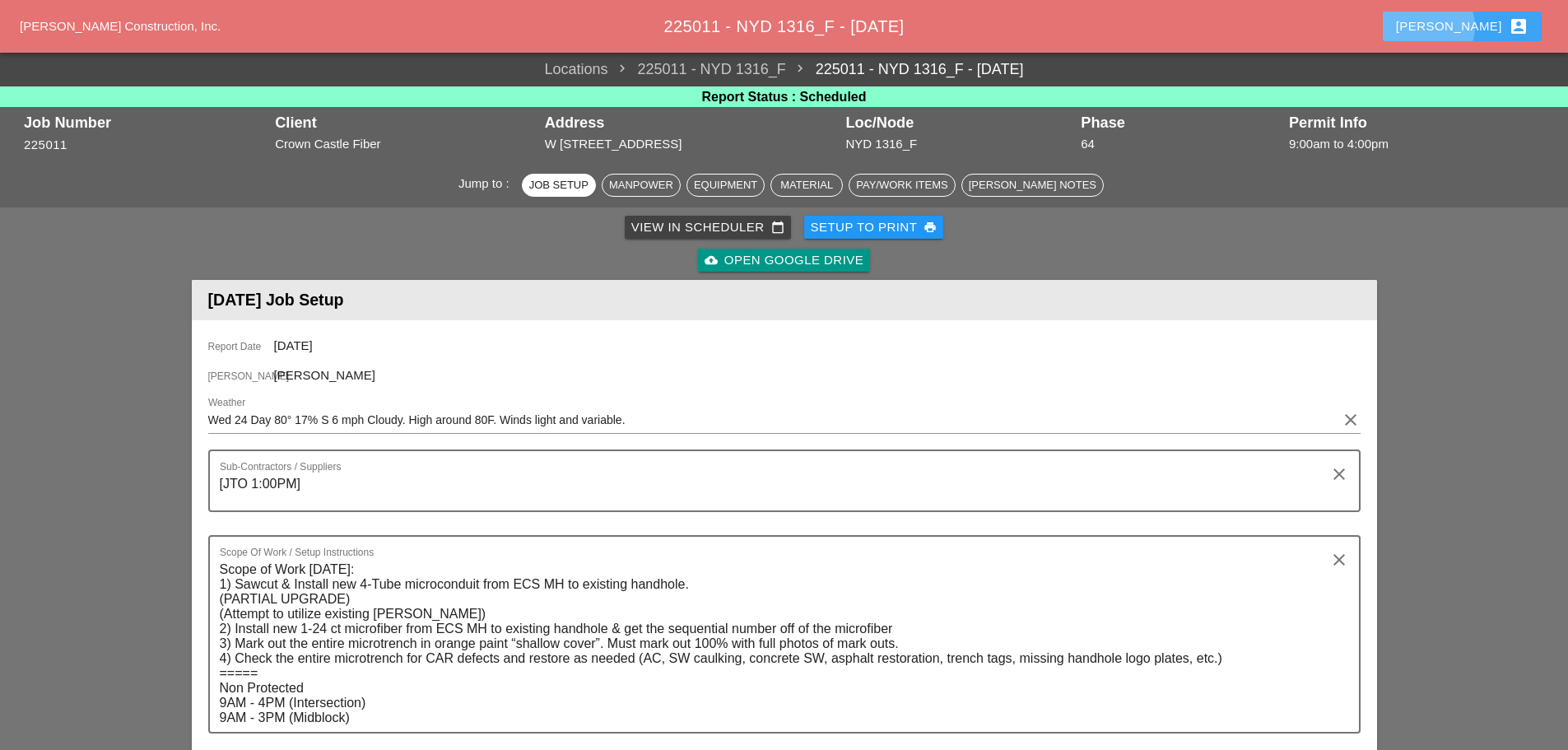
click at [1488, 18] on div "[PERSON_NAME] account_box" at bounding box center [1463, 27] width 132 height 20
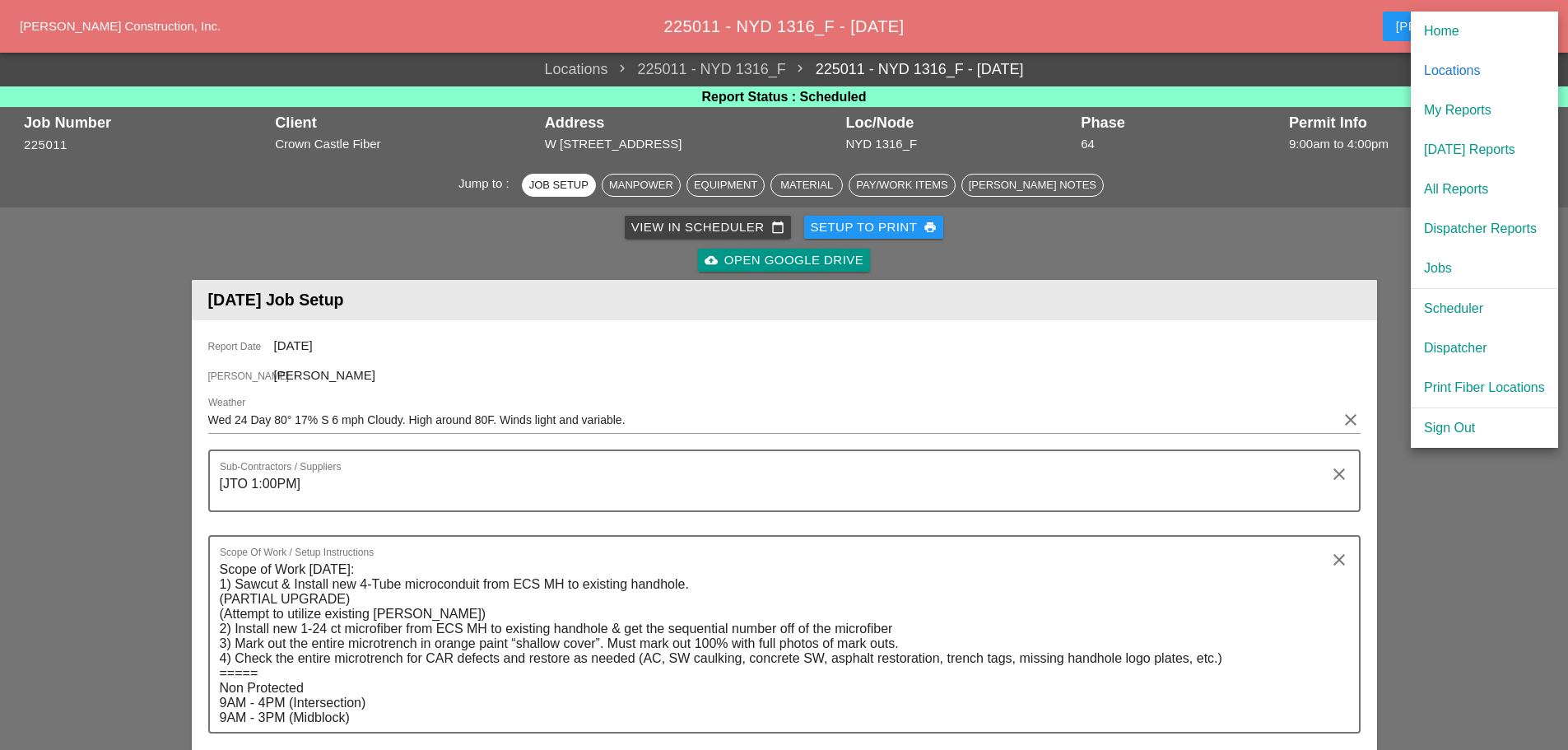
click at [1503, 142] on div "[DATE] Reports" at bounding box center [1484, 150] width 121 height 20
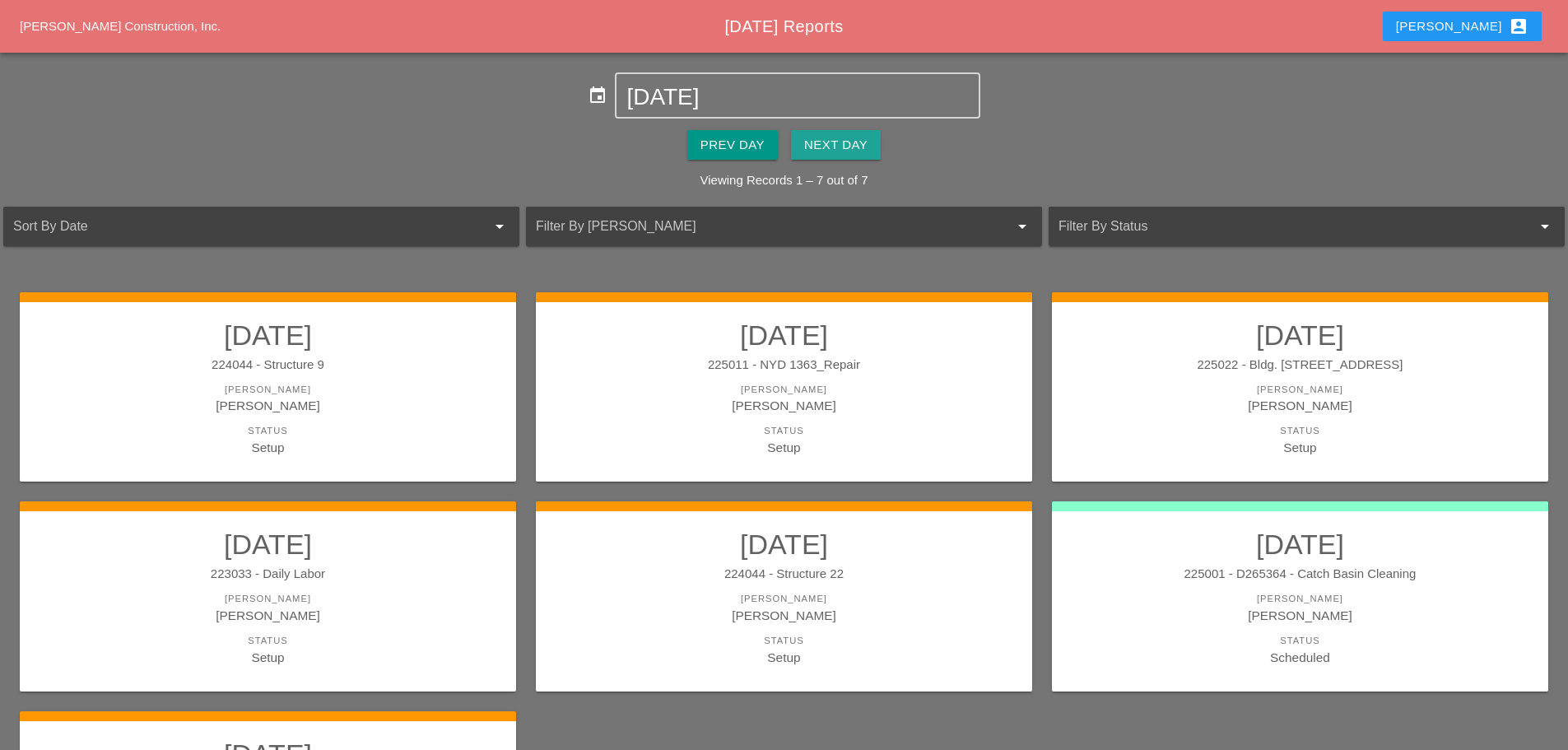
click at [834, 133] on button "Next Day" at bounding box center [835, 144] width 90 height 29
